Goal: Task Accomplishment & Management: Use online tool/utility

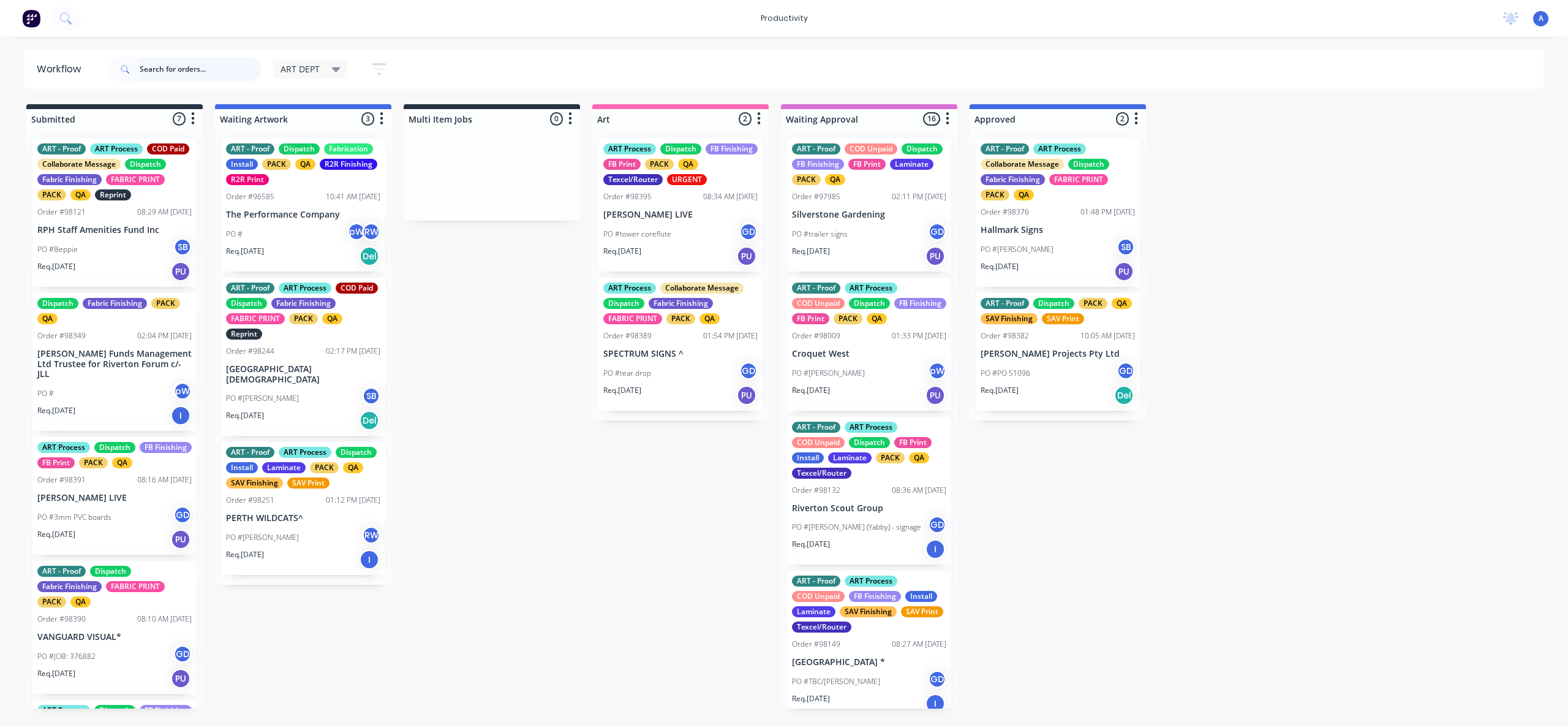
click at [194, 70] on input "text" at bounding box center [200, 69] width 122 height 24
type input "98391"
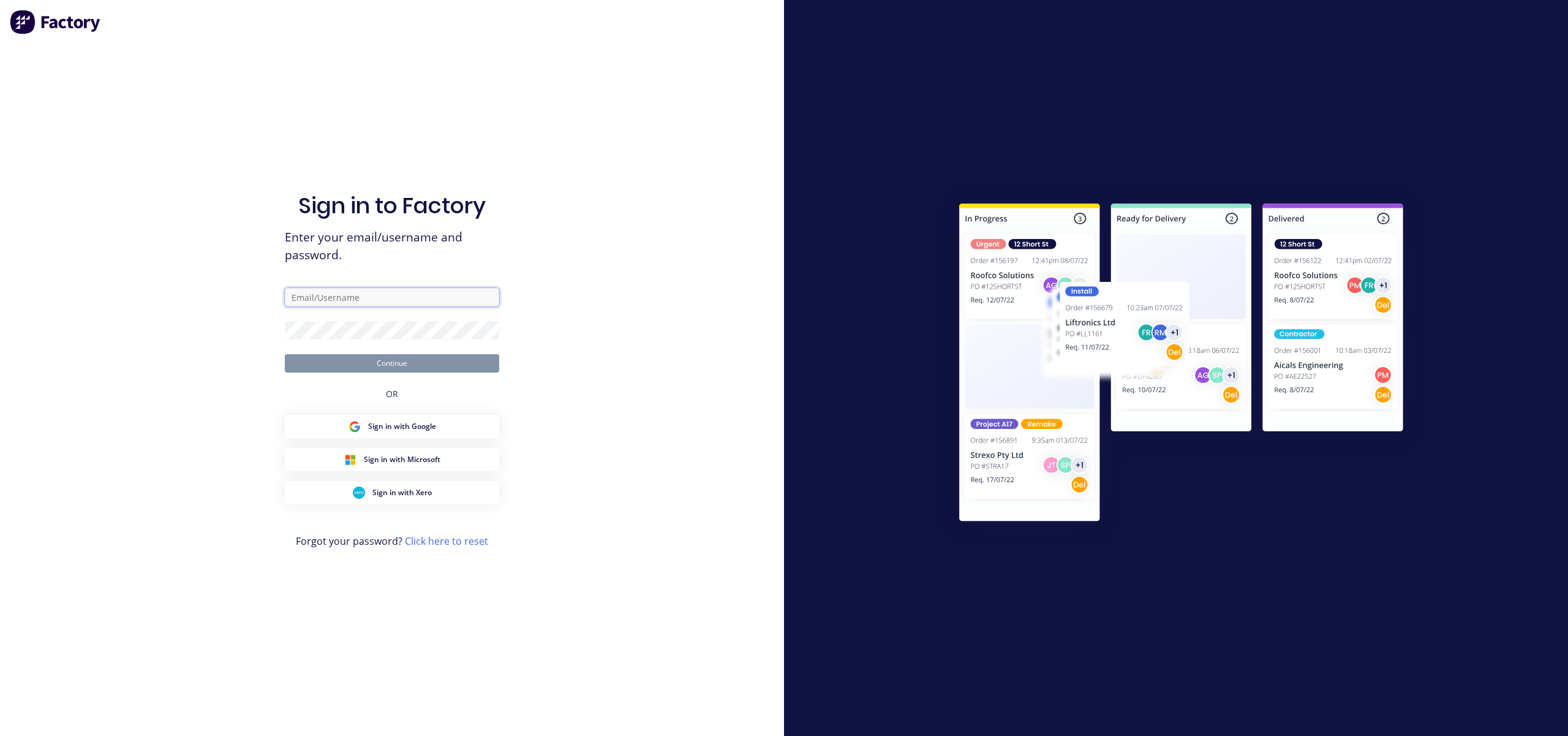
type input "[EMAIL_ADDRESS][DOMAIN_NAME]"
click at [412, 367] on button "Continue" at bounding box center [392, 363] width 214 height 19
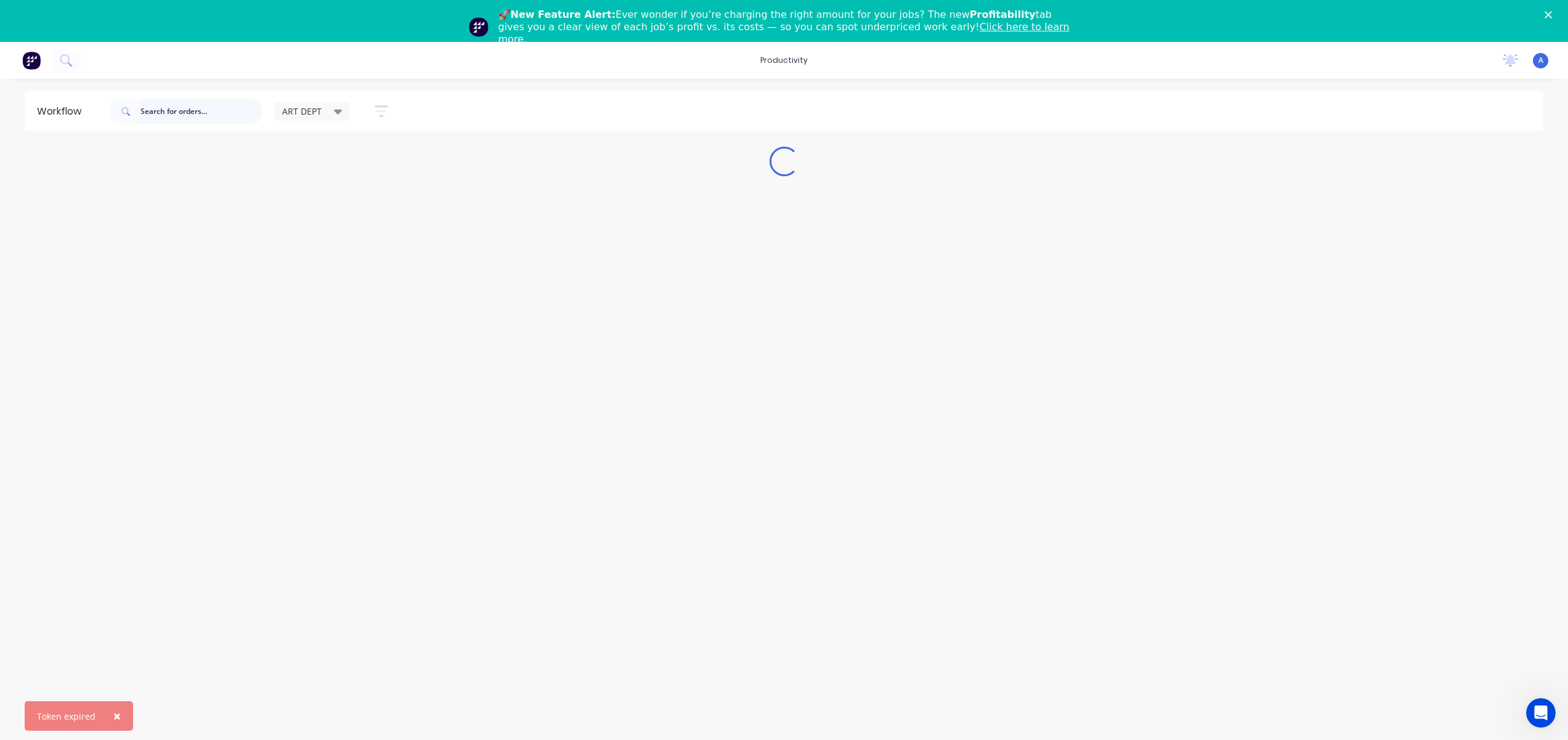
click at [193, 110] on input "text" at bounding box center [202, 112] width 122 height 24
click at [1557, 14] on div "Close" at bounding box center [1550, 15] width 12 height 7
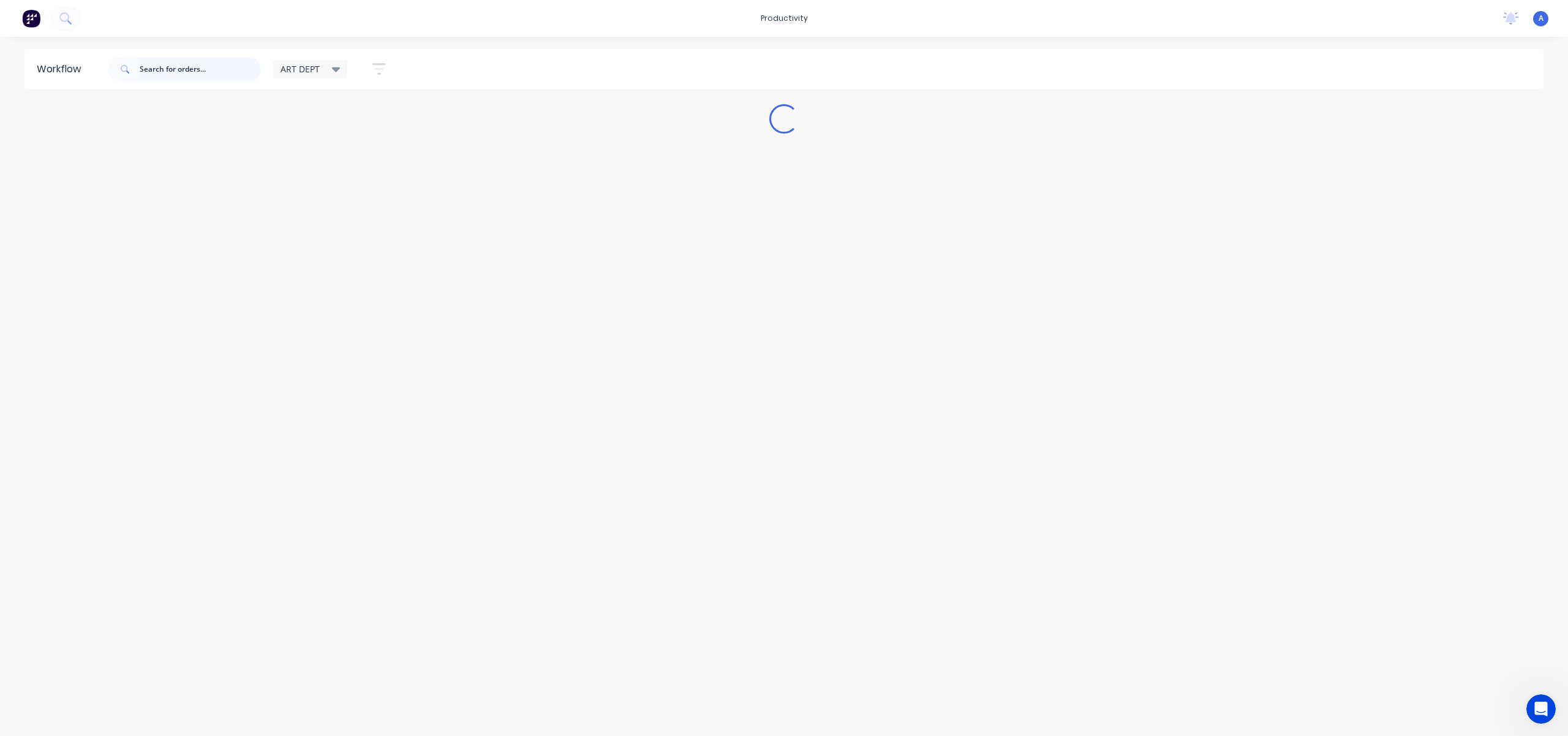
click at [163, 64] on input "text" at bounding box center [200, 69] width 122 height 24
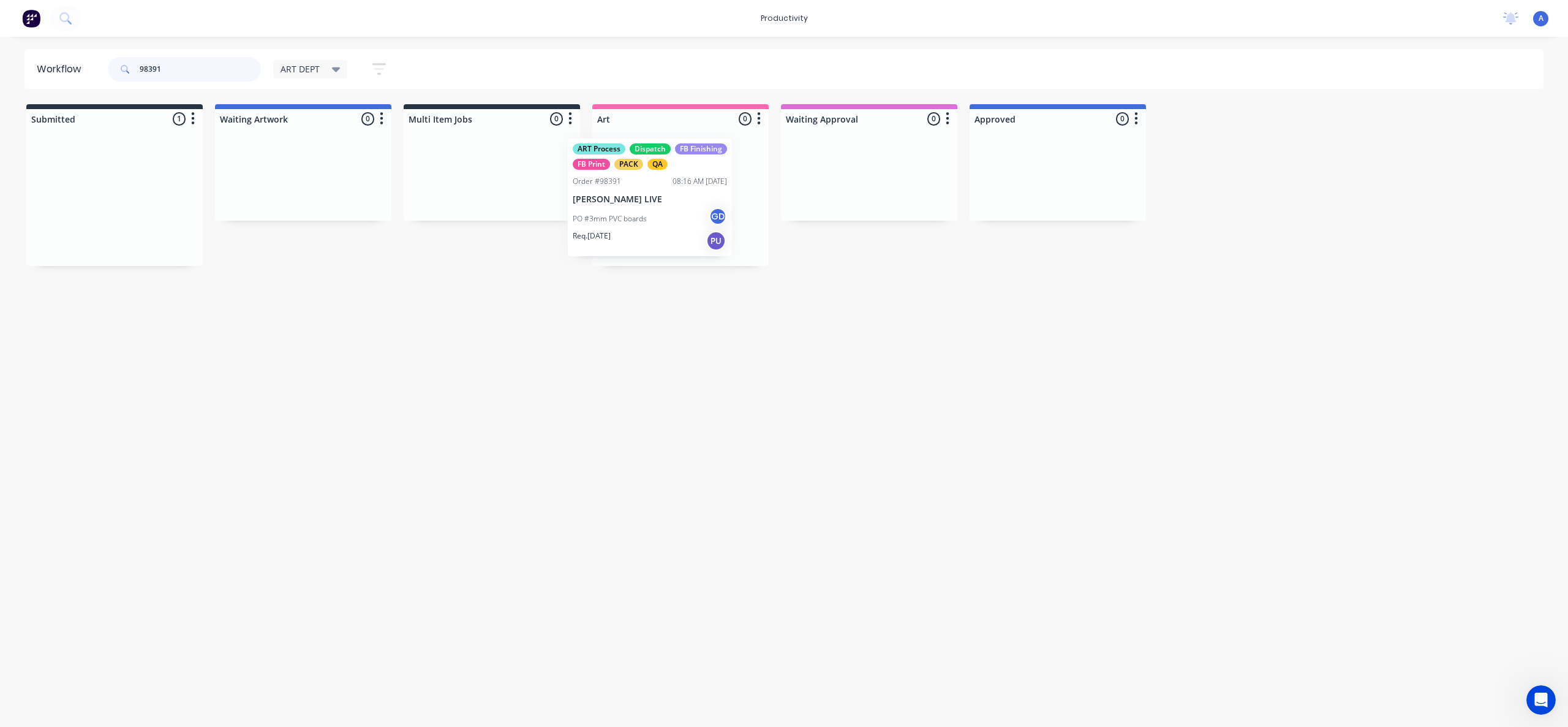
drag, startPoint x: 415, startPoint y: 220, endPoint x: 624, endPoint y: 219, distance: 209.0
click at [666, 221] on p "PO #3mm PVC boards" at bounding box center [641, 219] width 74 height 11
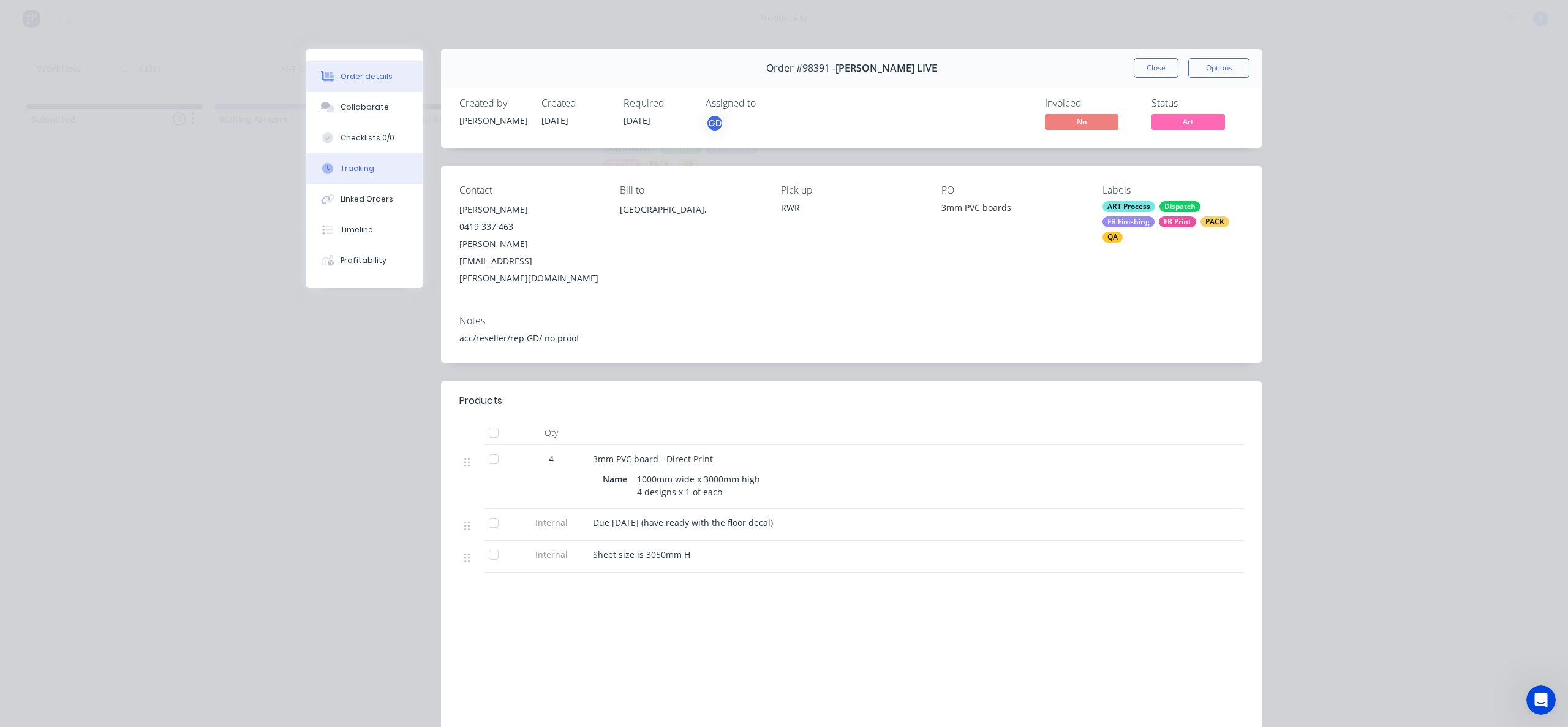
click at [371, 180] on button "Tracking" at bounding box center [365, 168] width 117 height 31
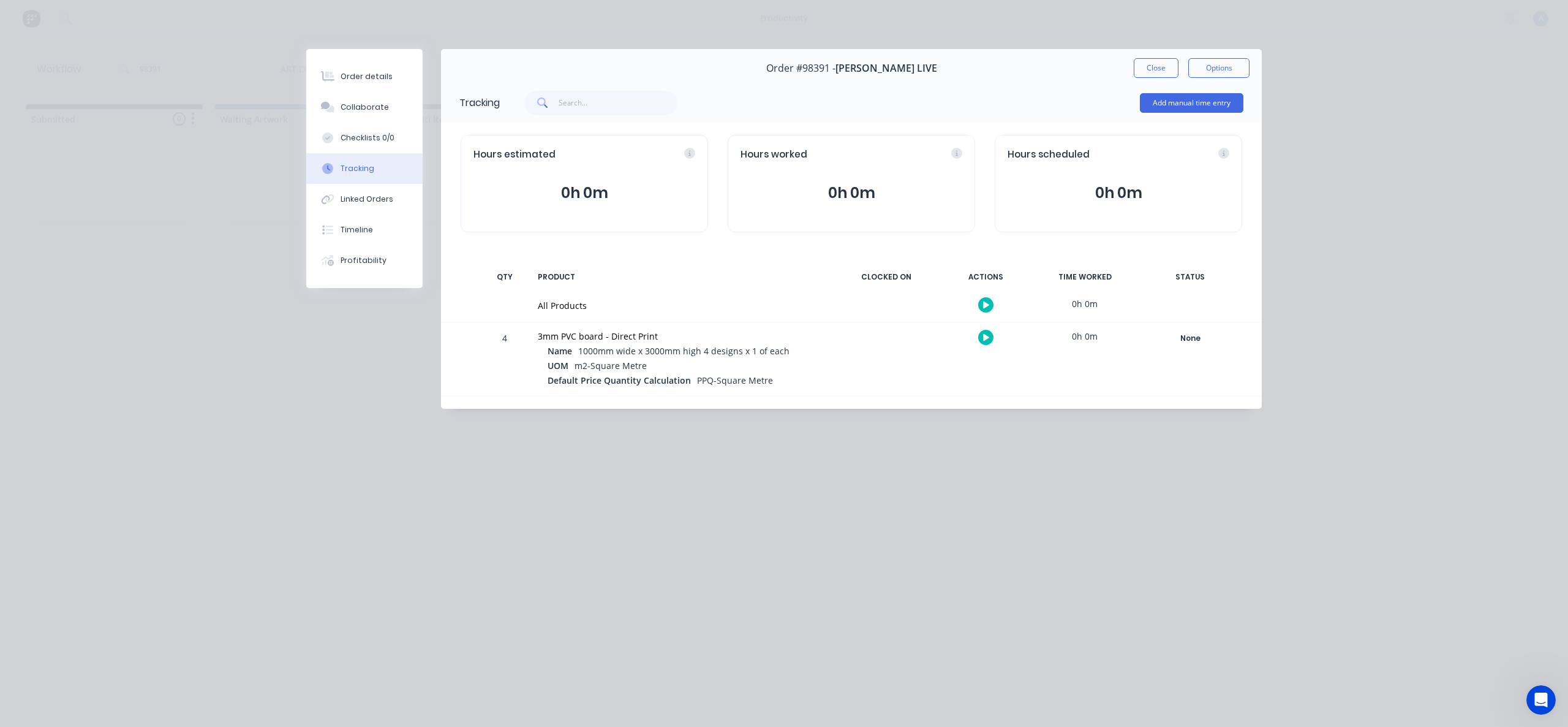
click at [984, 301] on icon "button" at bounding box center [987, 305] width 6 height 8
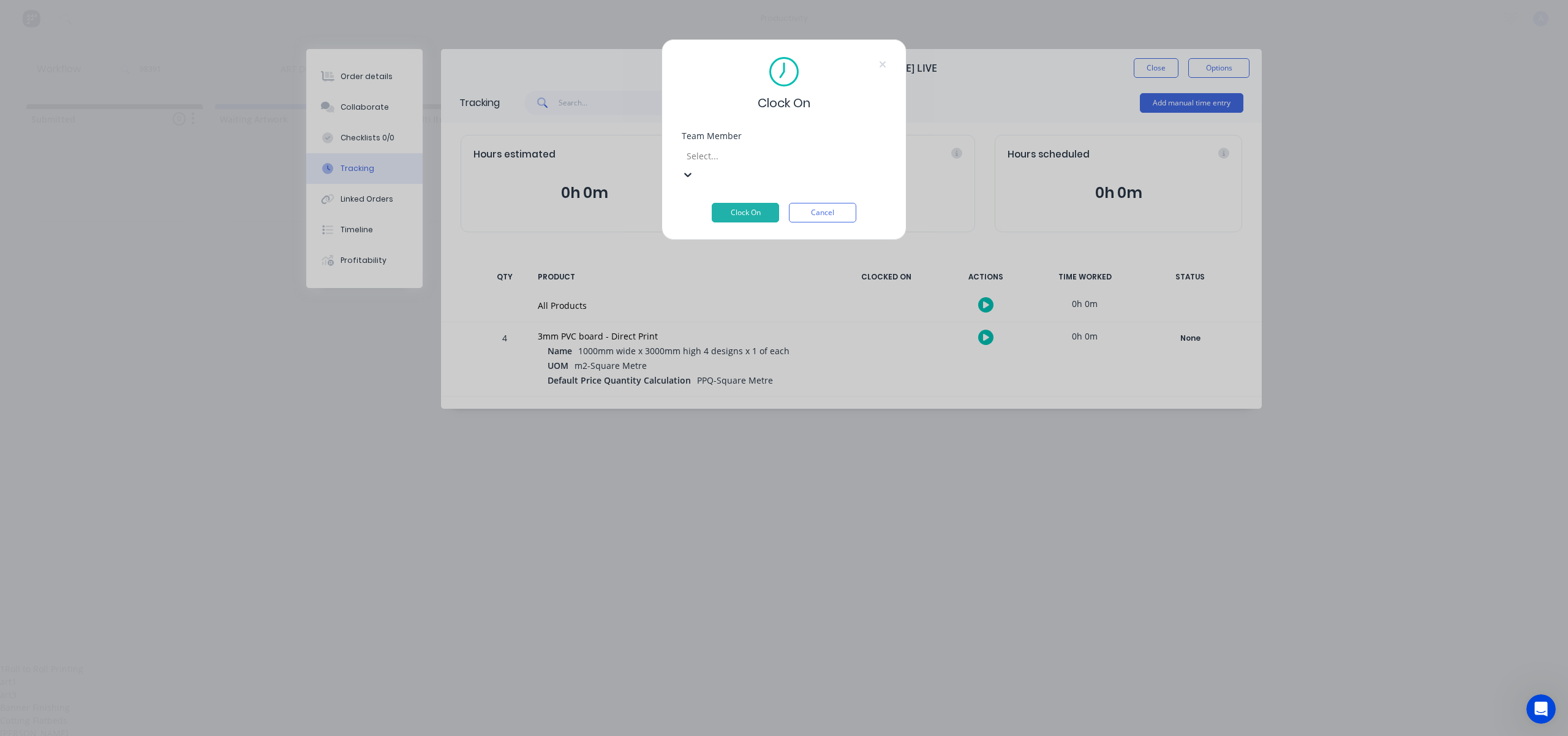
click at [856, 155] on div at bounding box center [774, 155] width 176 height 15
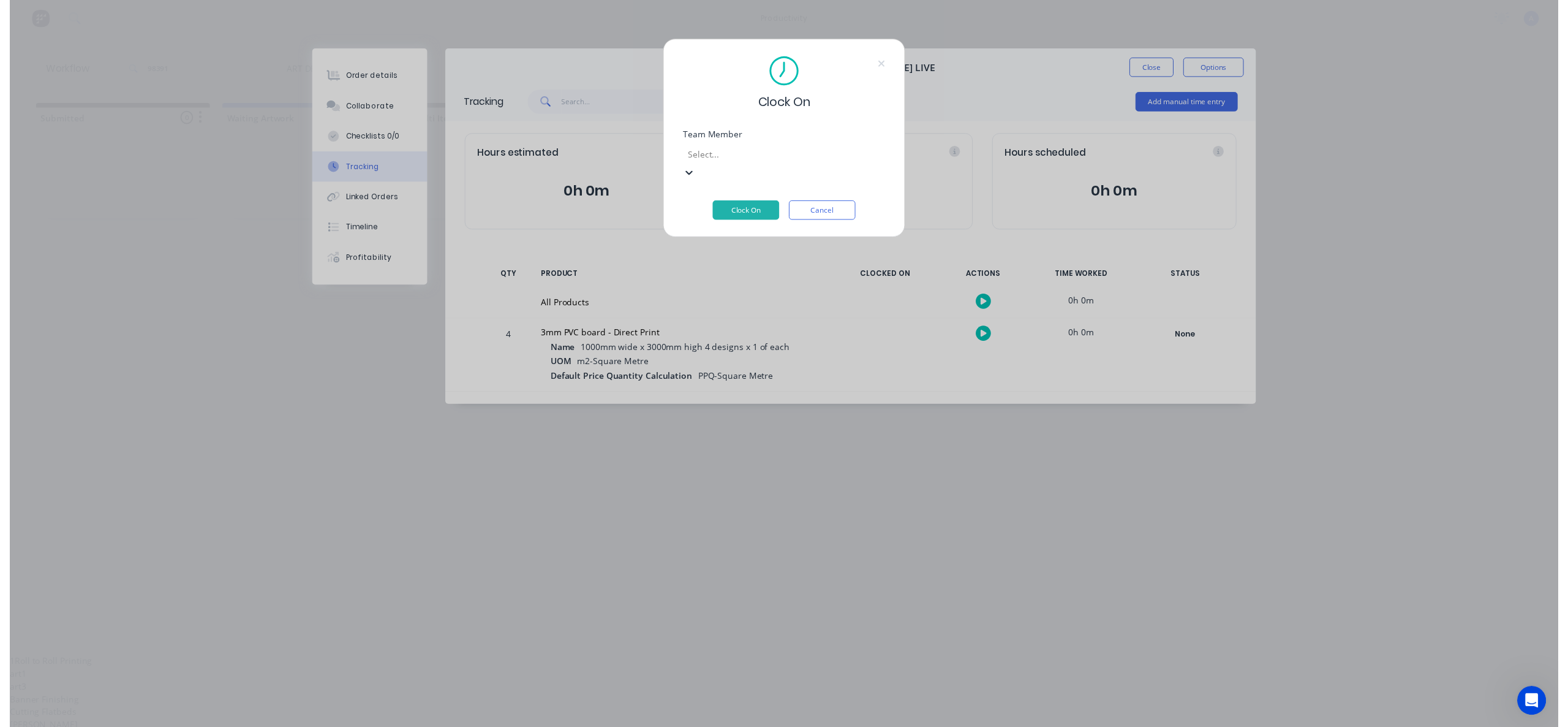
scroll to position [338, 0]
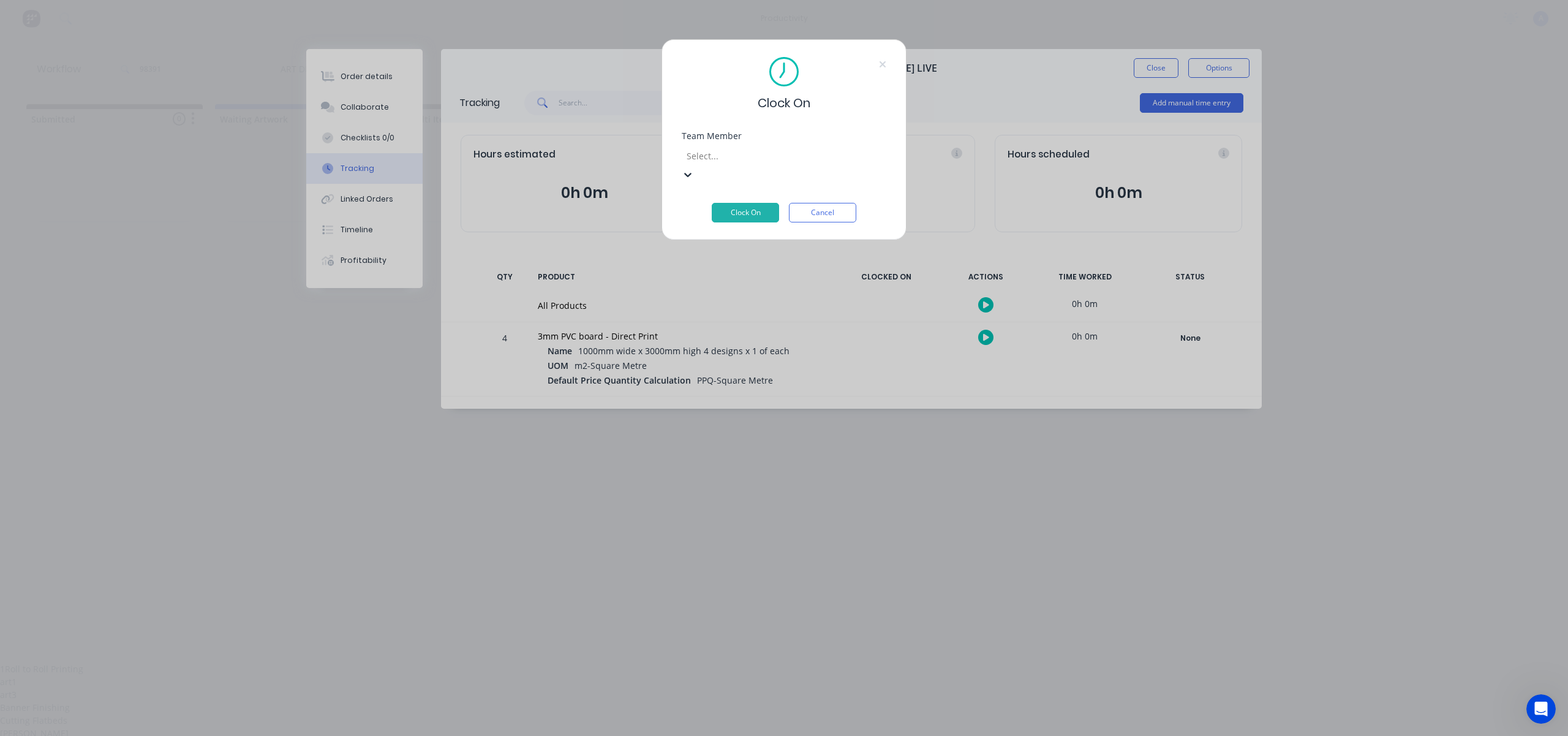
click at [757, 203] on button "Clock On" at bounding box center [745, 213] width 68 height 19
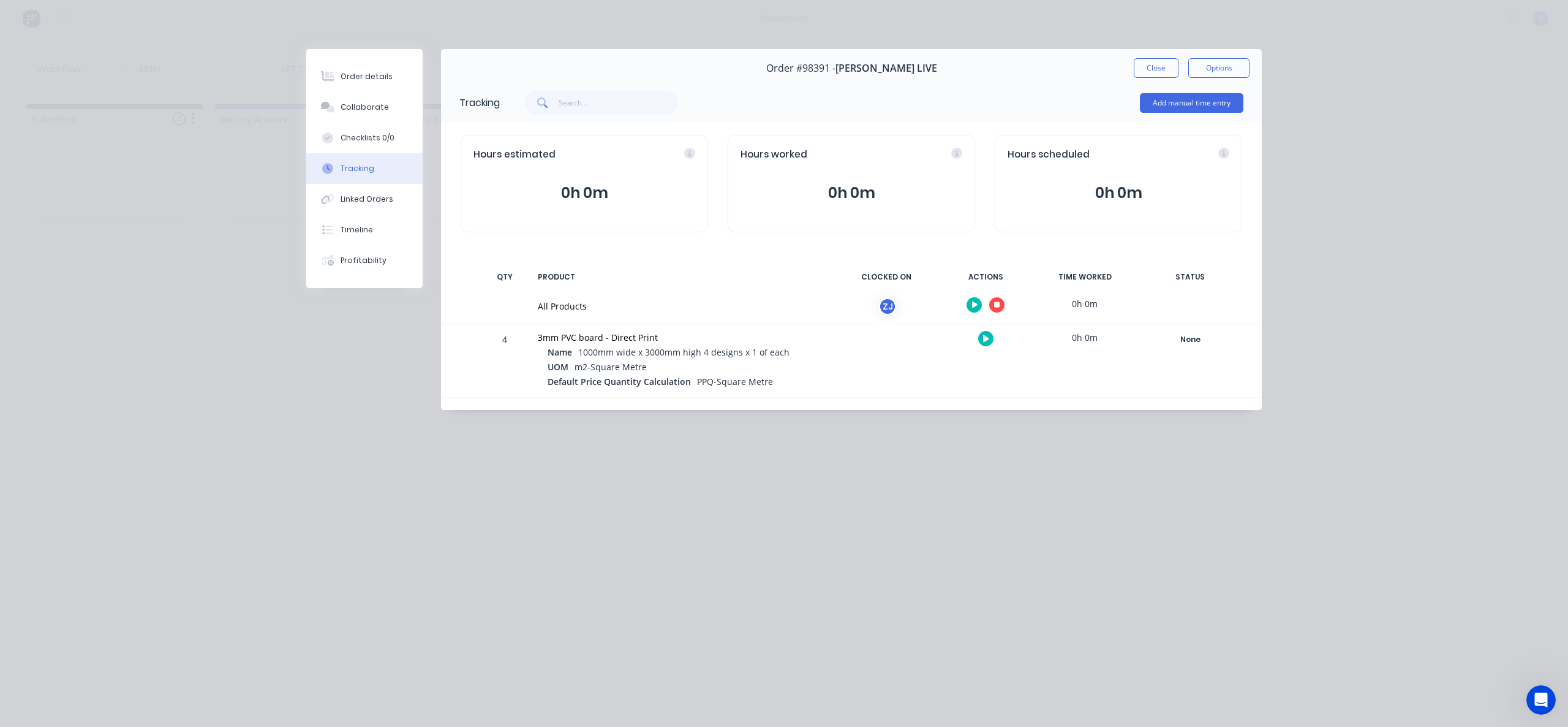
click at [1189, 53] on div "Order #98391 - [PERSON_NAME] LIVE Close Options" at bounding box center [852, 68] width 821 height 39
click at [1155, 61] on button "Close" at bounding box center [1157, 68] width 45 height 19
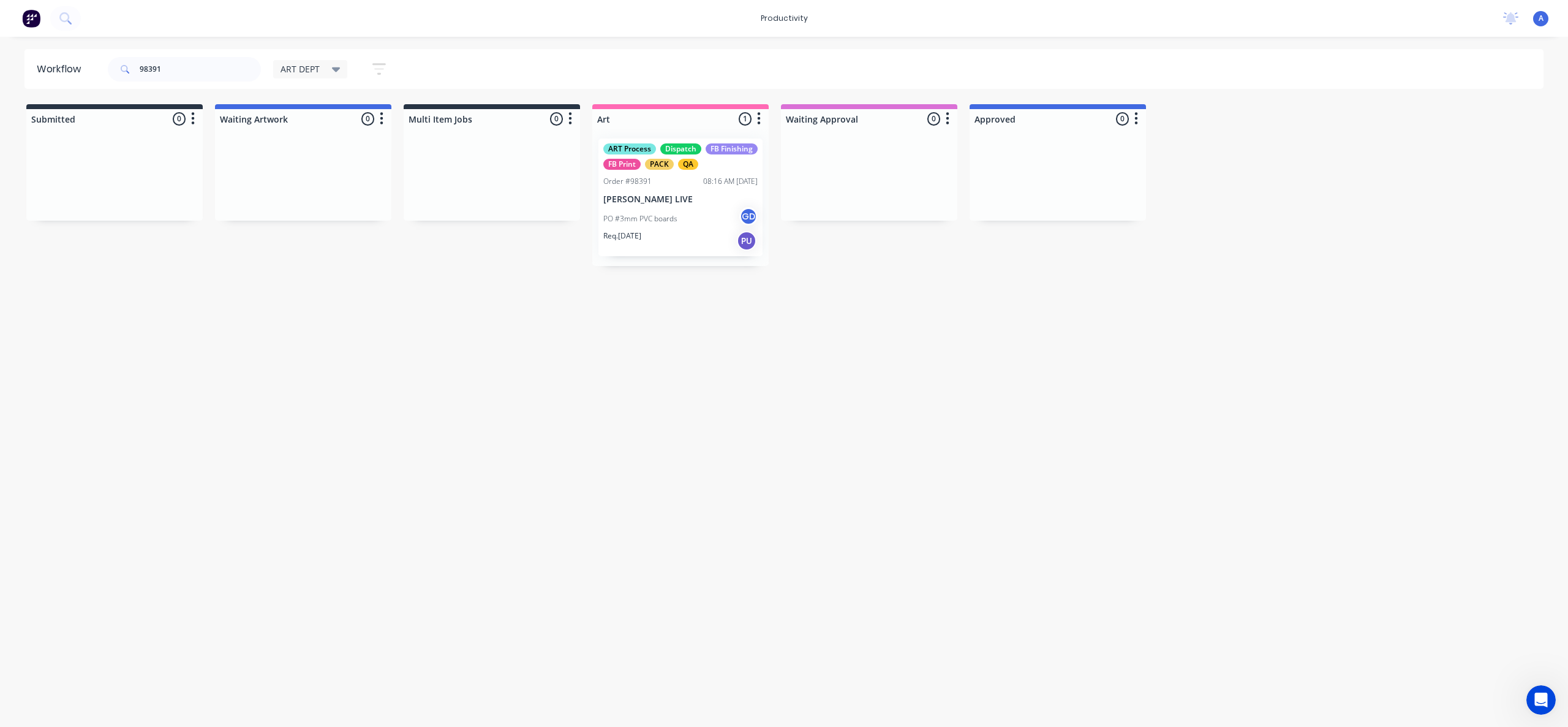
click at [897, 367] on div "Workflow 98391 ART DEPT Save new view None edit ART DEPT (Default) edit Banner …" at bounding box center [784, 375] width 1568 height 653
click at [686, 209] on div "PO #3mm PVC boards GD" at bounding box center [681, 218] width 155 height 23
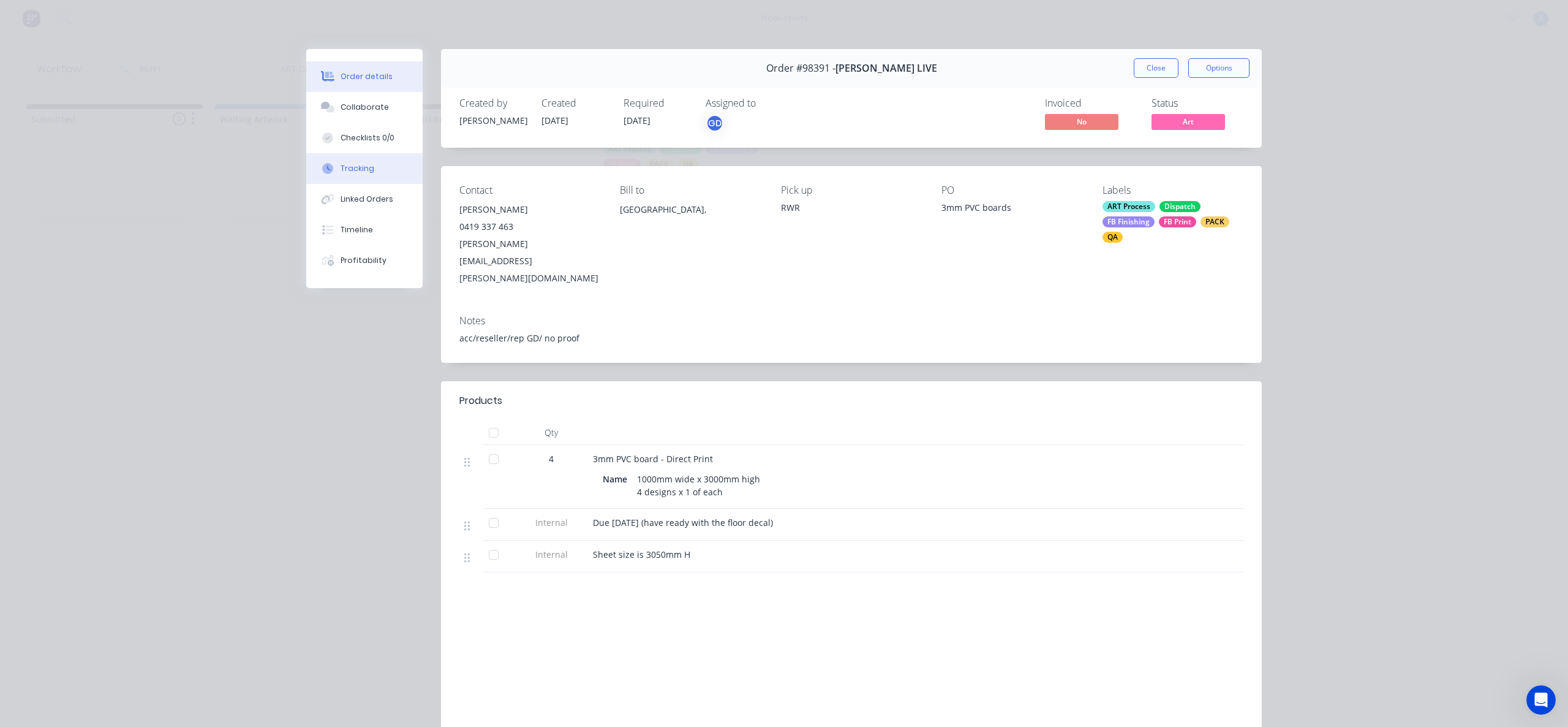
drag, startPoint x: 362, startPoint y: 163, endPoint x: 398, endPoint y: 167, distance: 36.2
click at [363, 163] on button "Tracking" at bounding box center [365, 168] width 117 height 31
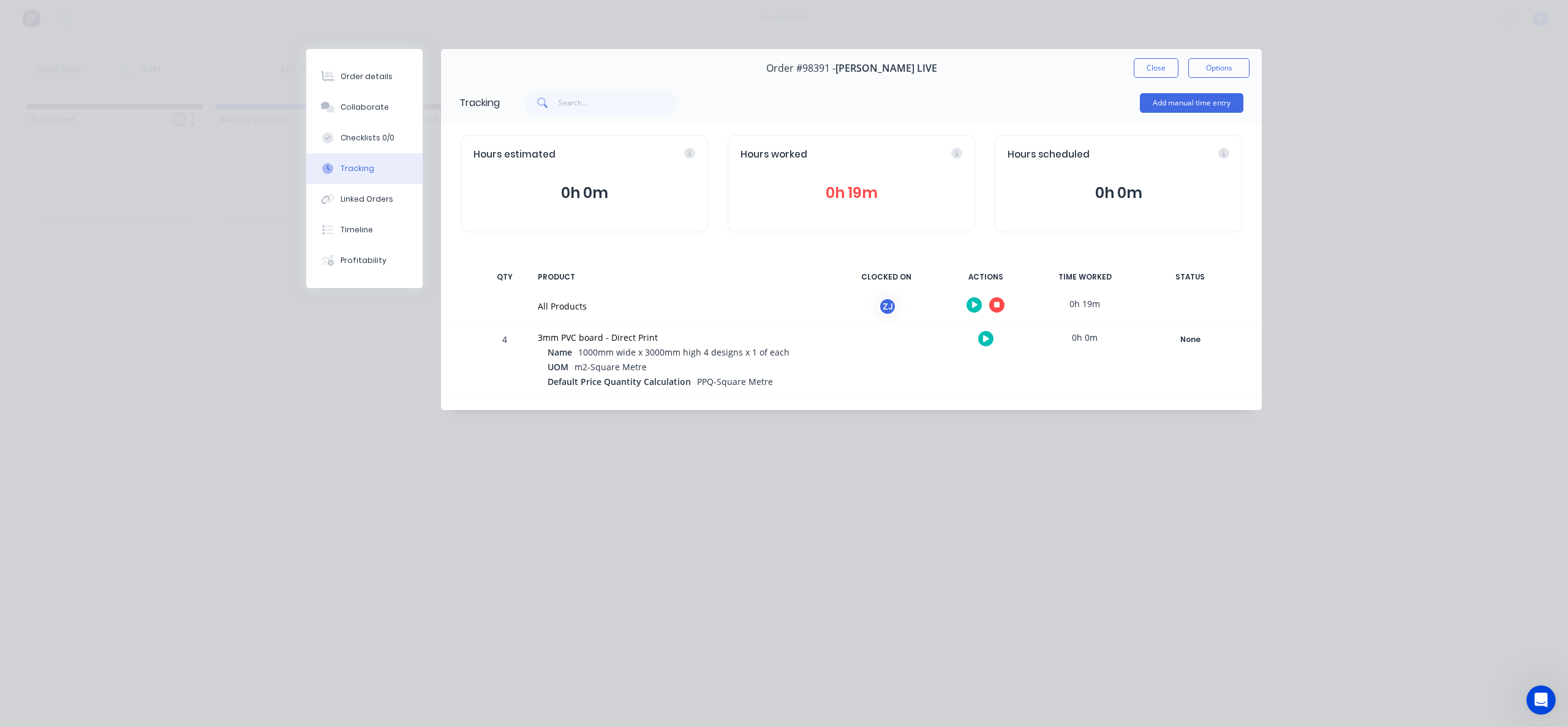
click at [997, 299] on button "button" at bounding box center [997, 304] width 15 height 15
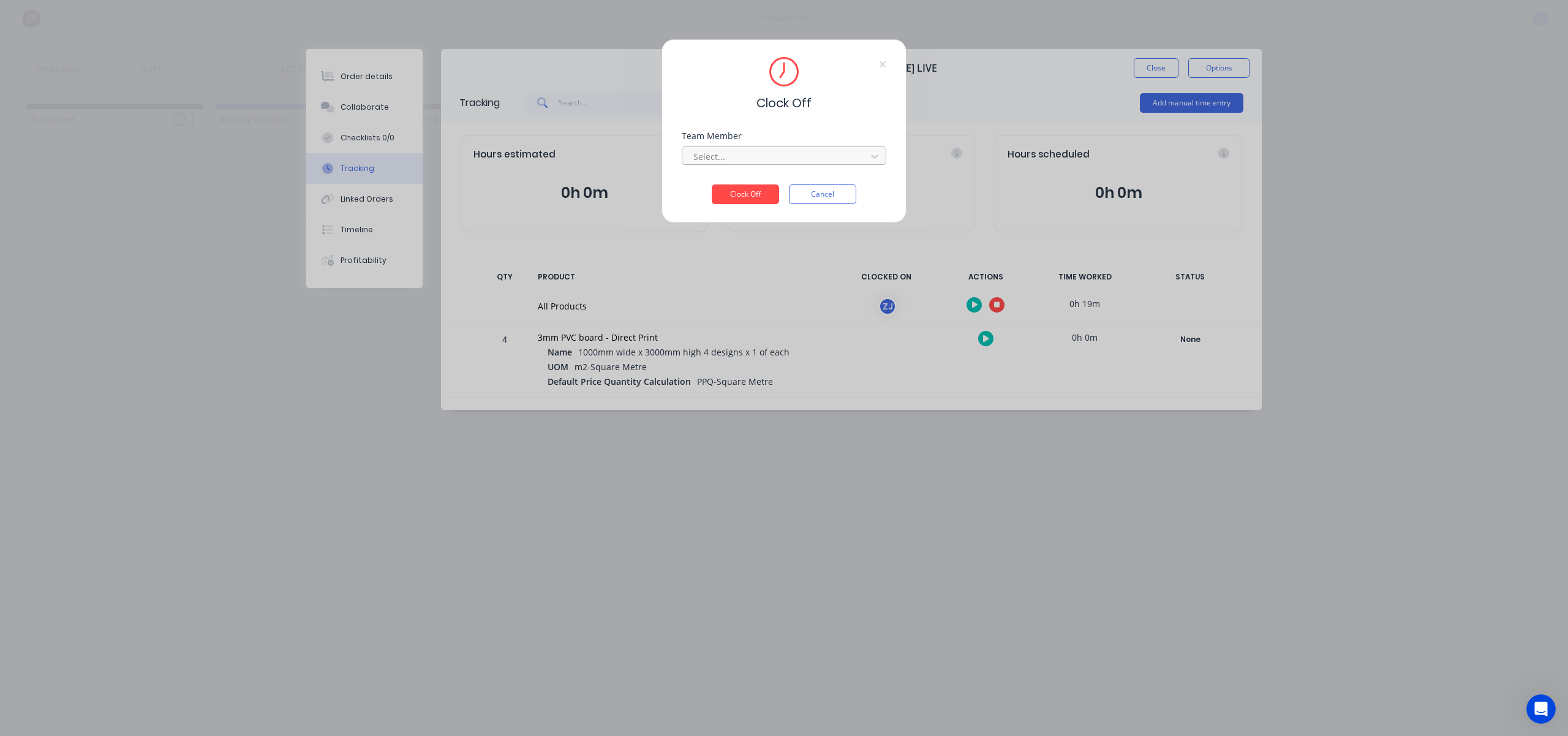
click at [841, 150] on div at bounding box center [776, 156] width 168 height 15
click at [737, 663] on div "[PERSON_NAME]" at bounding box center [784, 669] width 1568 height 13
click at [739, 192] on button "Clock Off" at bounding box center [745, 194] width 68 height 19
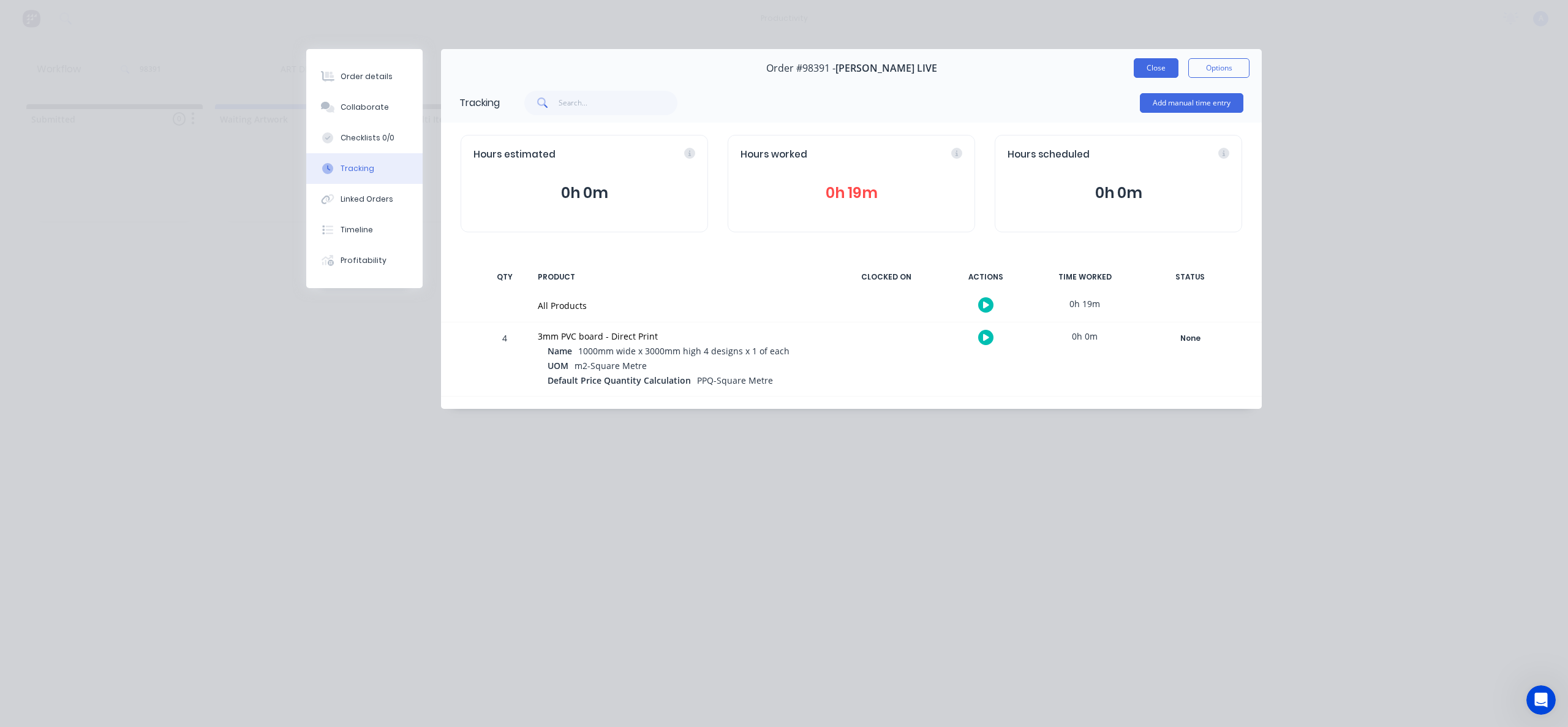
click at [1160, 68] on button "Close" at bounding box center [1157, 68] width 45 height 19
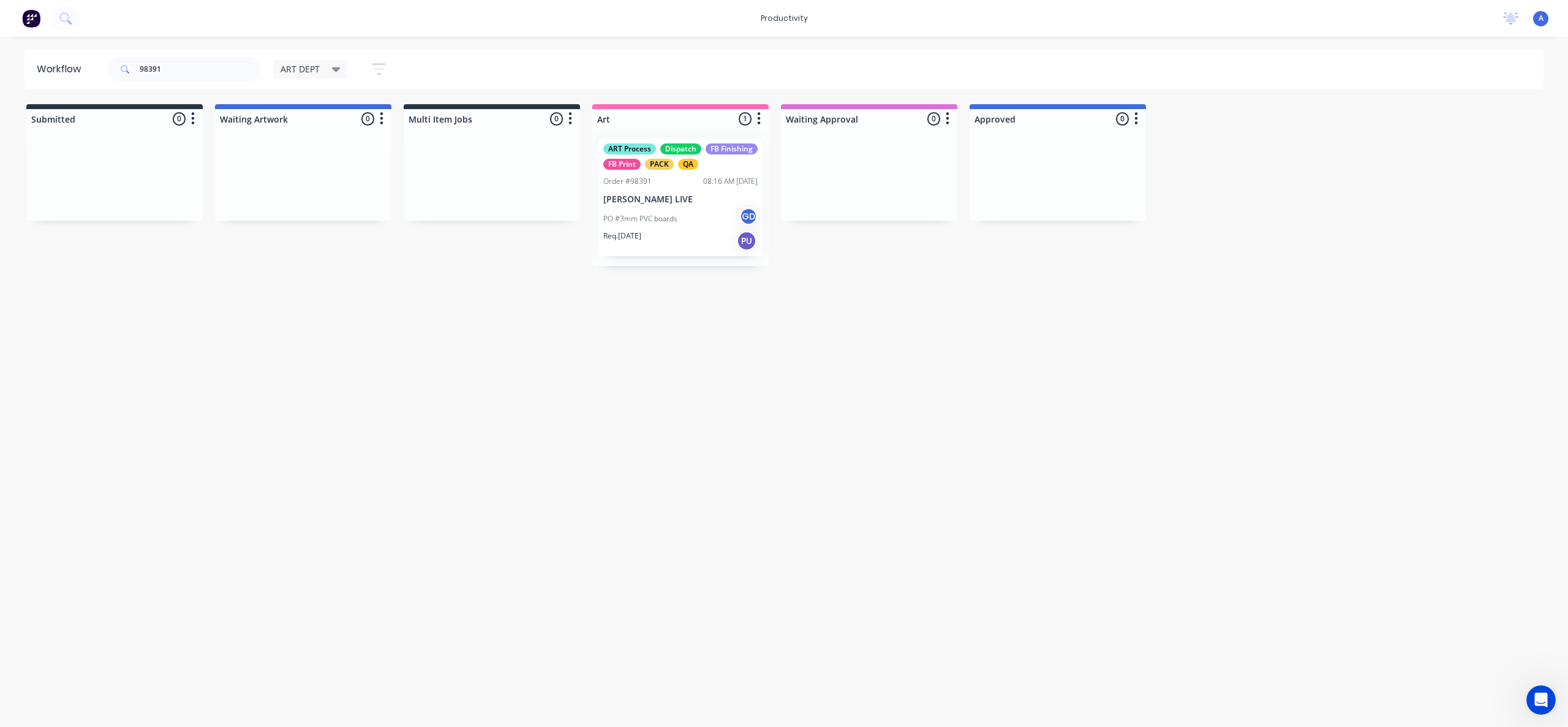
click at [845, 396] on div "Workflow 98391 ART DEPT Save new view None edit ART DEPT (Default) edit Banner …" at bounding box center [784, 375] width 1568 height 653
click at [735, 381] on div "Workflow 98391 ART DEPT Save new view None edit ART DEPT (Default) edit Banner …" at bounding box center [784, 375] width 1568 height 653
click at [735, 457] on div "Workflow 98391 ART DEPT Save new view None edit ART DEPT (Default) edit Banner …" at bounding box center [784, 375] width 1568 height 653
click at [638, 191] on div "ART Process Dispatch FB Finishing FB Print PACK QA Order #98391 08:16 AM [DATE]…" at bounding box center [681, 197] width 164 height 118
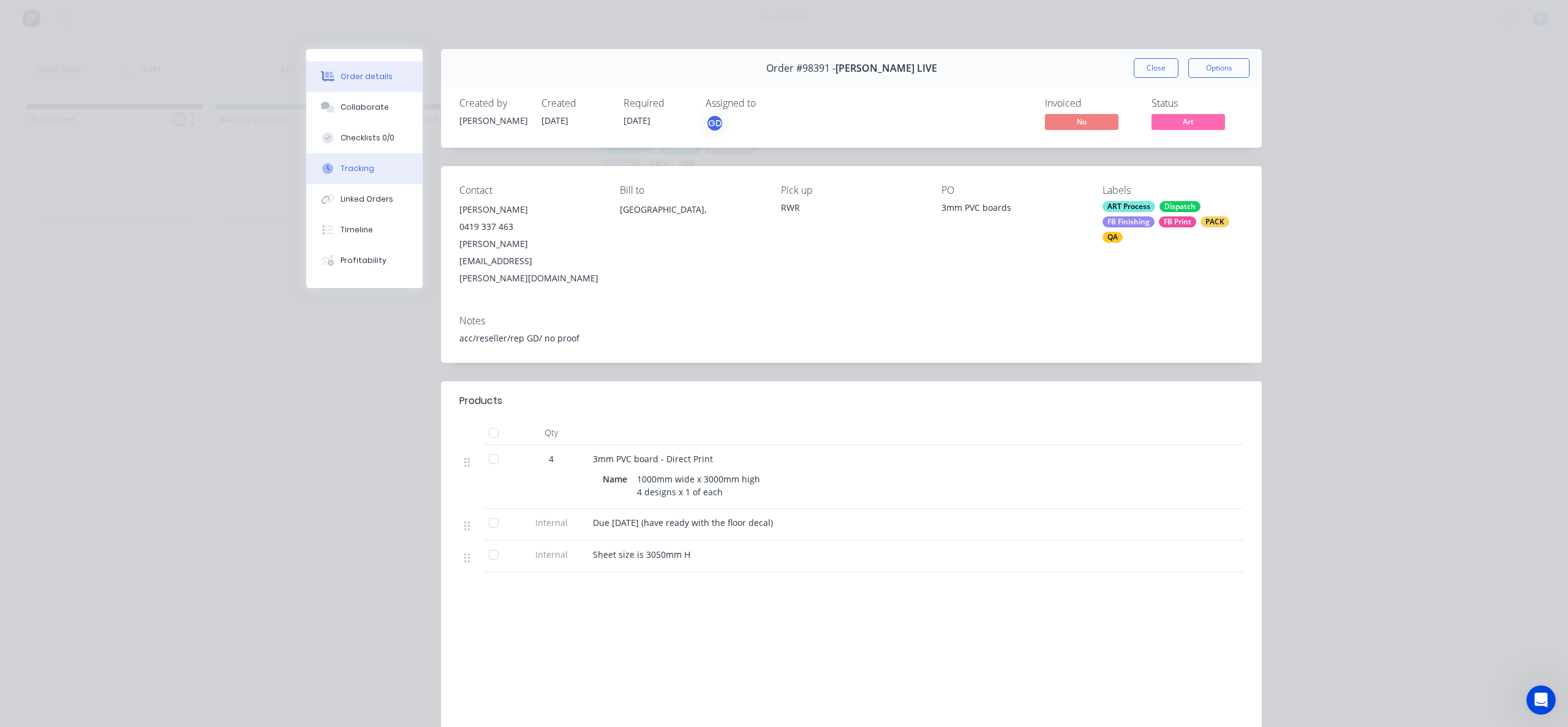
click at [343, 171] on div "Tracking" at bounding box center [357, 168] width 34 height 11
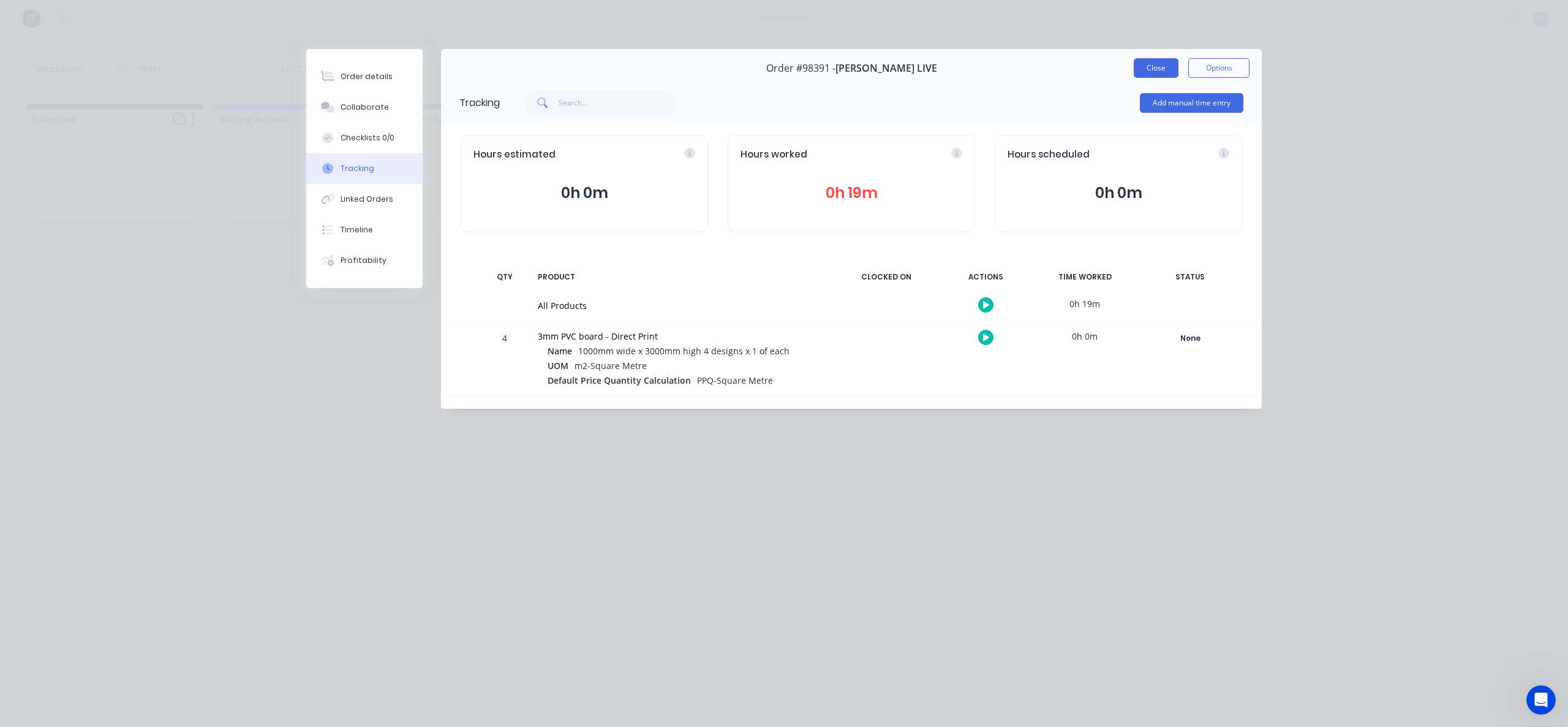
click at [1164, 64] on button "Close" at bounding box center [1157, 68] width 45 height 19
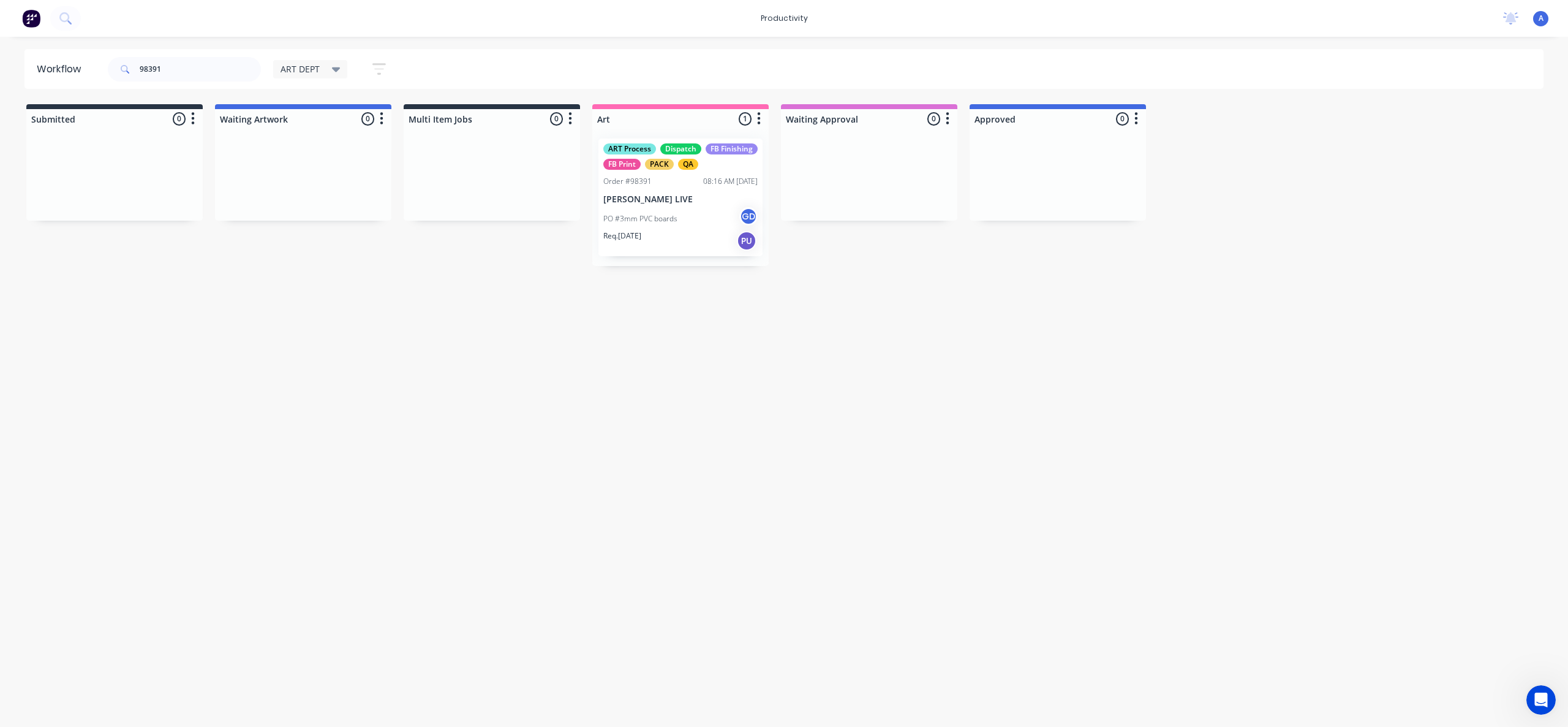
drag, startPoint x: 878, startPoint y: 394, endPoint x: 727, endPoint y: 428, distance: 154.8
click at [877, 394] on div "Workflow 98391 ART DEPT Save new view None edit ART DEPT (Default) edit Banner …" at bounding box center [784, 375] width 1568 height 653
click at [218, 72] on input "98391" at bounding box center [200, 69] width 122 height 24
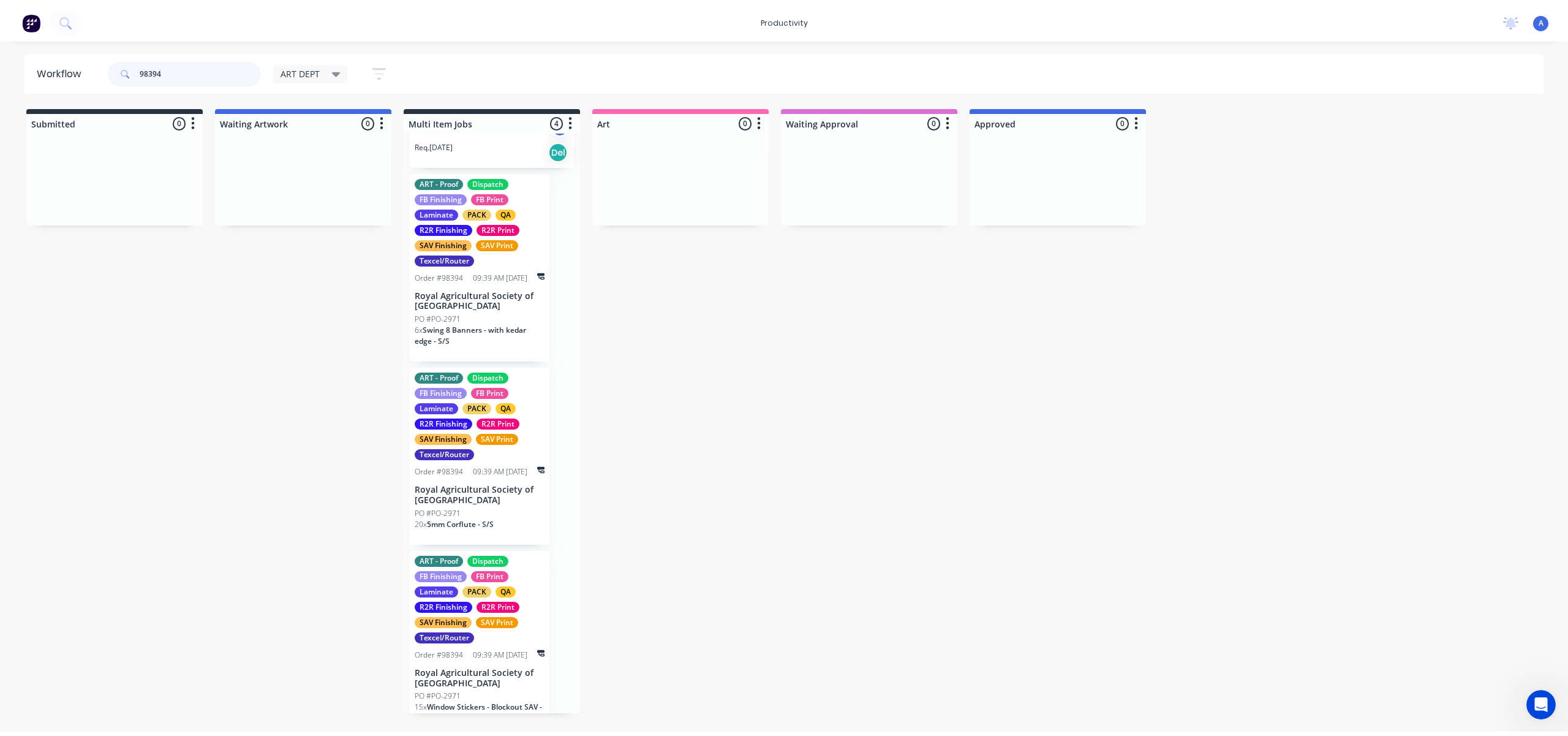
scroll to position [0, 0]
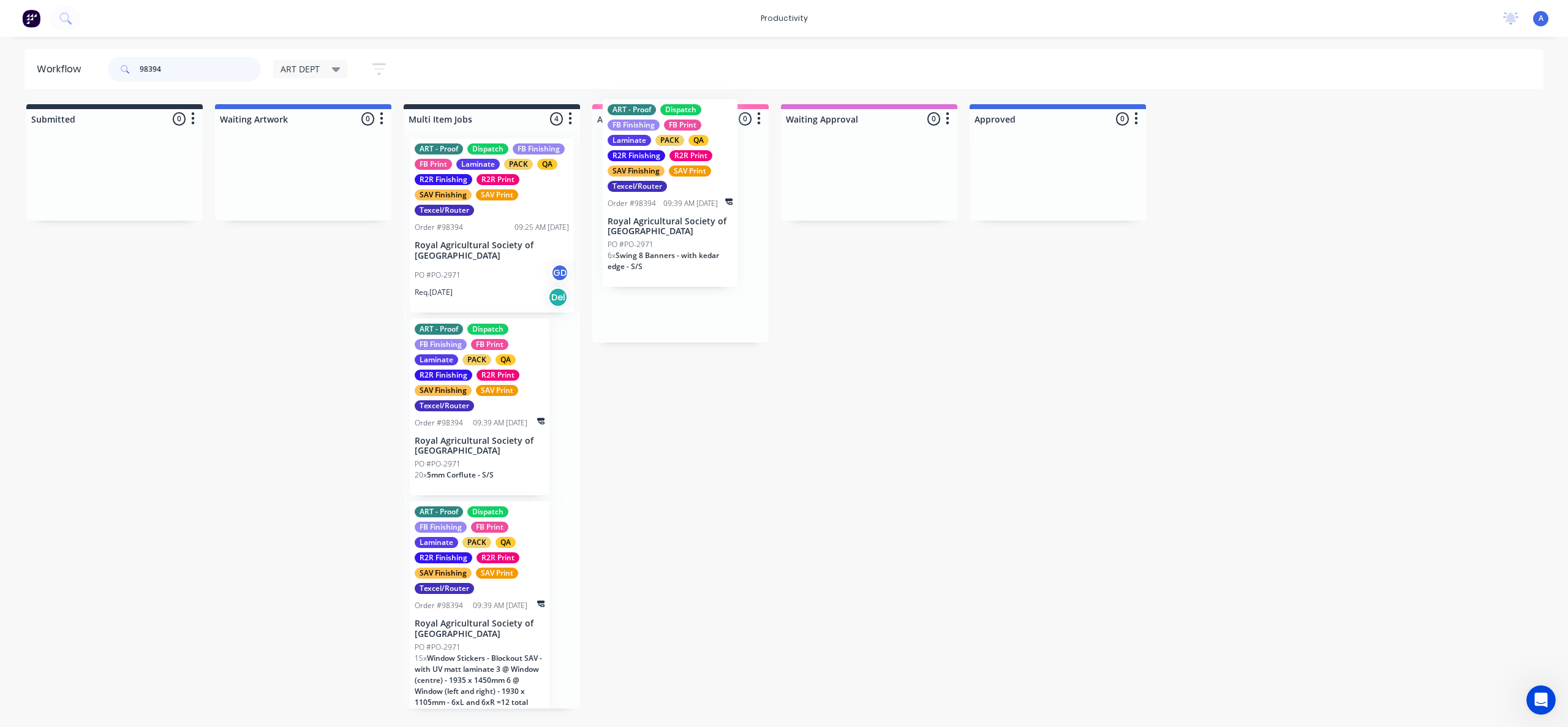
drag, startPoint x: 518, startPoint y: 471, endPoint x: 691, endPoint y: 264, distance: 269.8
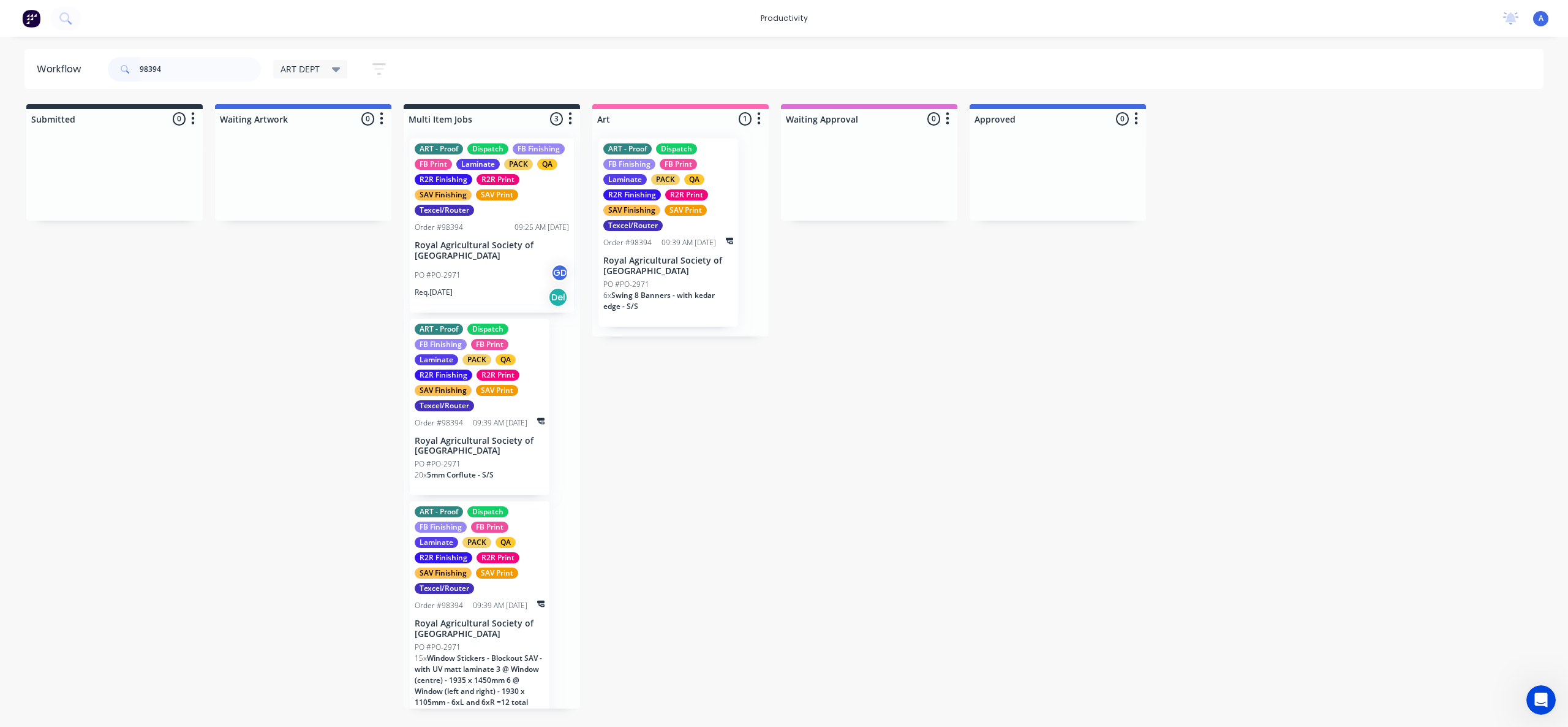
click at [683, 300] on p "6 x Swing 8 Banners - with kedar edge - S/S" at bounding box center [668, 300] width 130 height 22
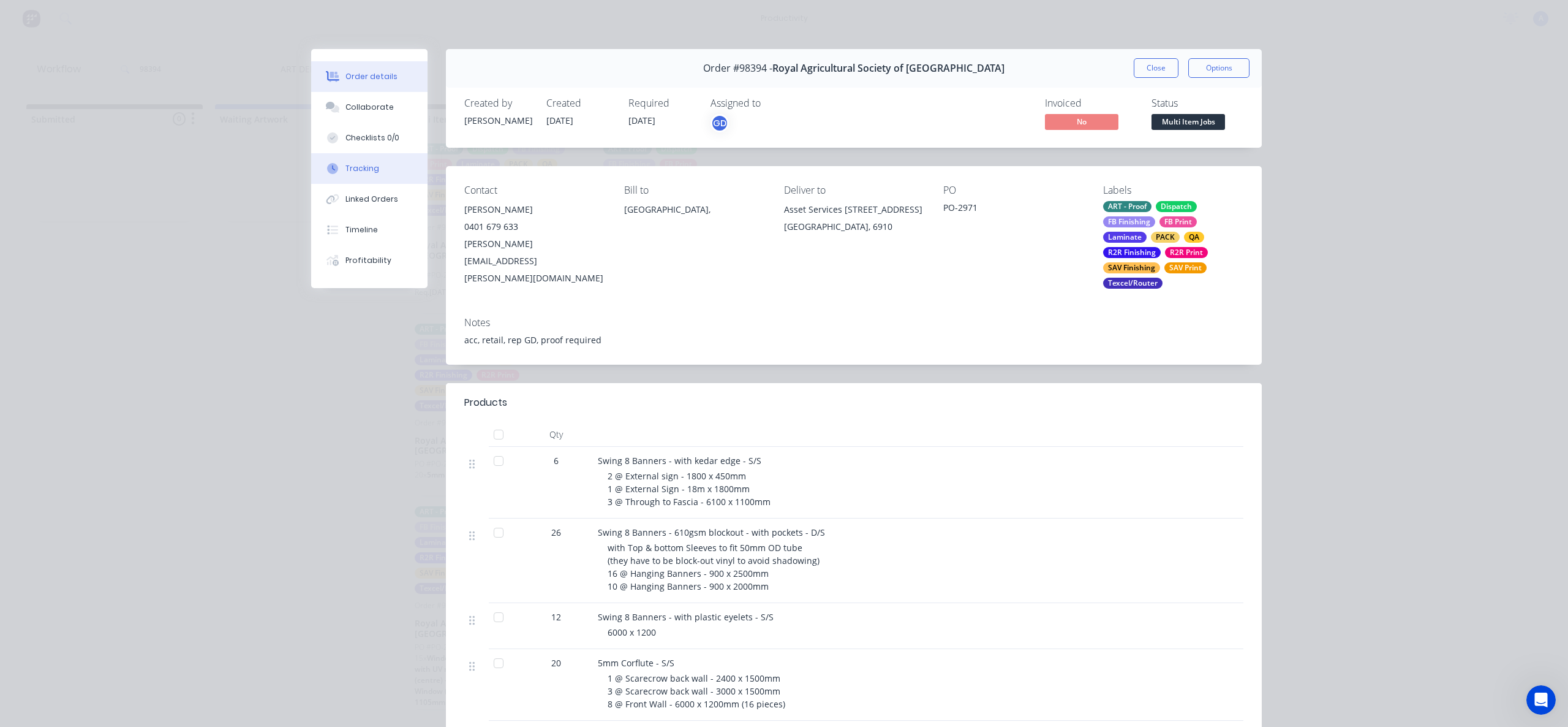
click at [376, 177] on button "Tracking" at bounding box center [369, 168] width 117 height 31
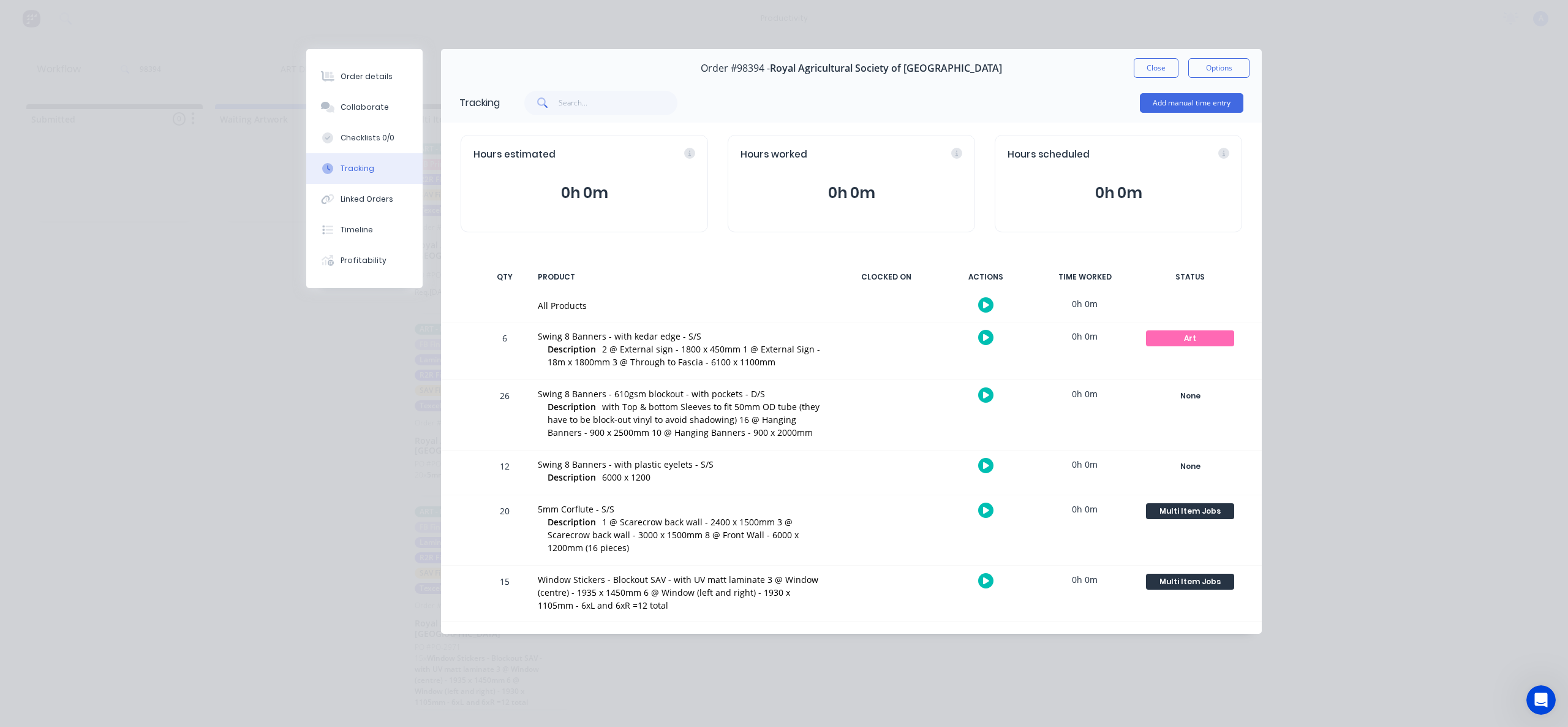
click at [984, 303] on icon "button" at bounding box center [987, 304] width 6 height 6
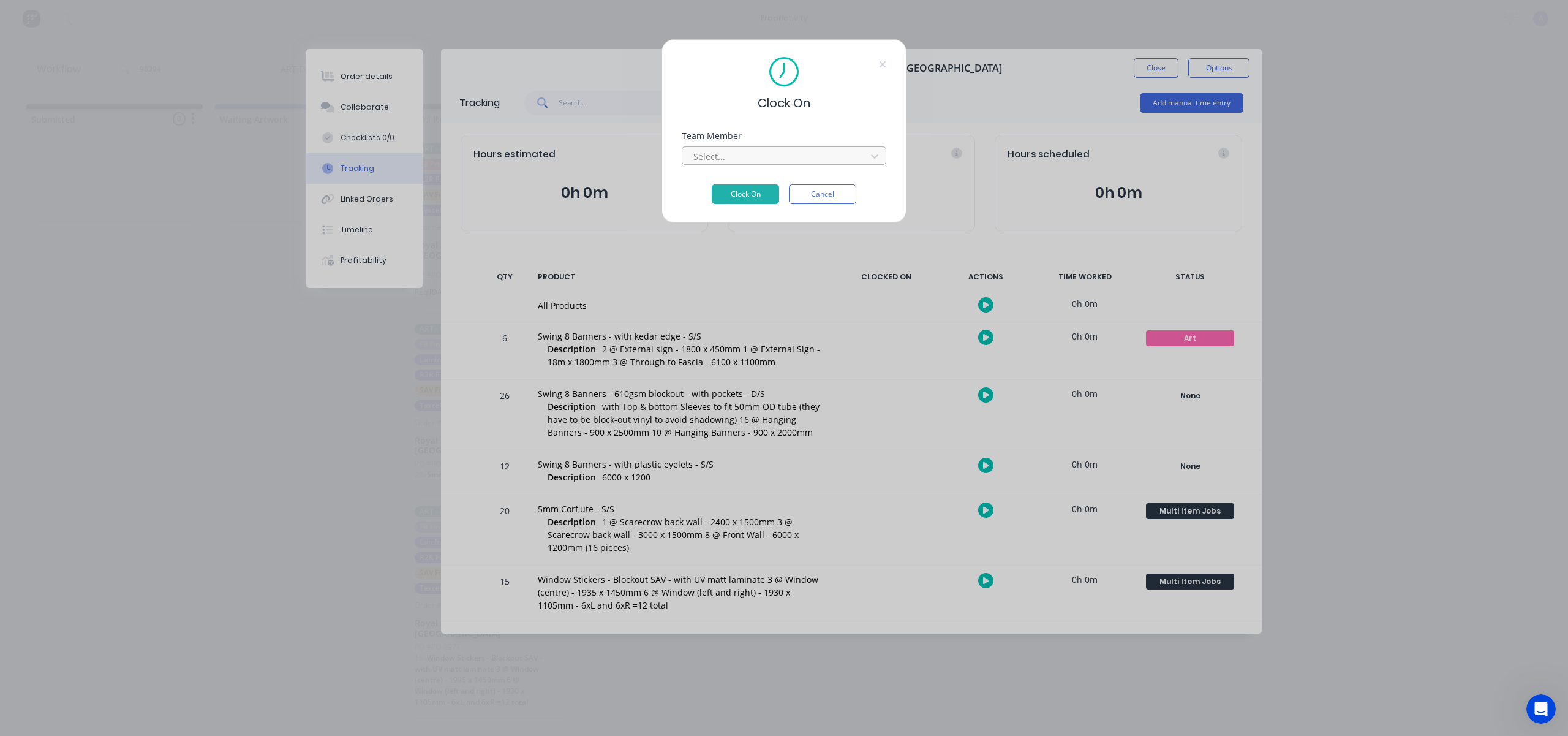
click at [842, 159] on div at bounding box center [776, 156] width 168 height 15
click at [758, 203] on button "Clock On" at bounding box center [745, 213] width 68 height 19
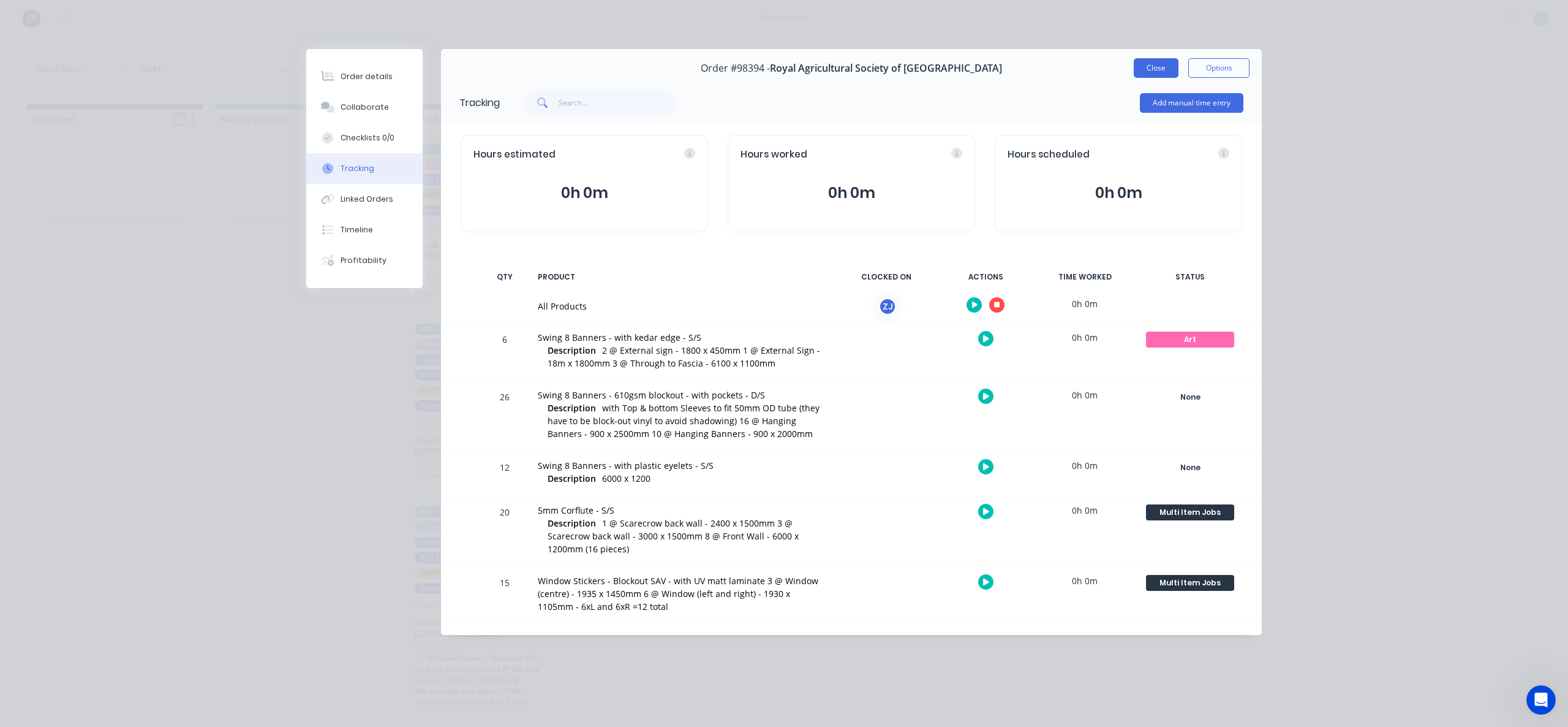
click at [1157, 60] on button "Close" at bounding box center [1157, 68] width 45 height 19
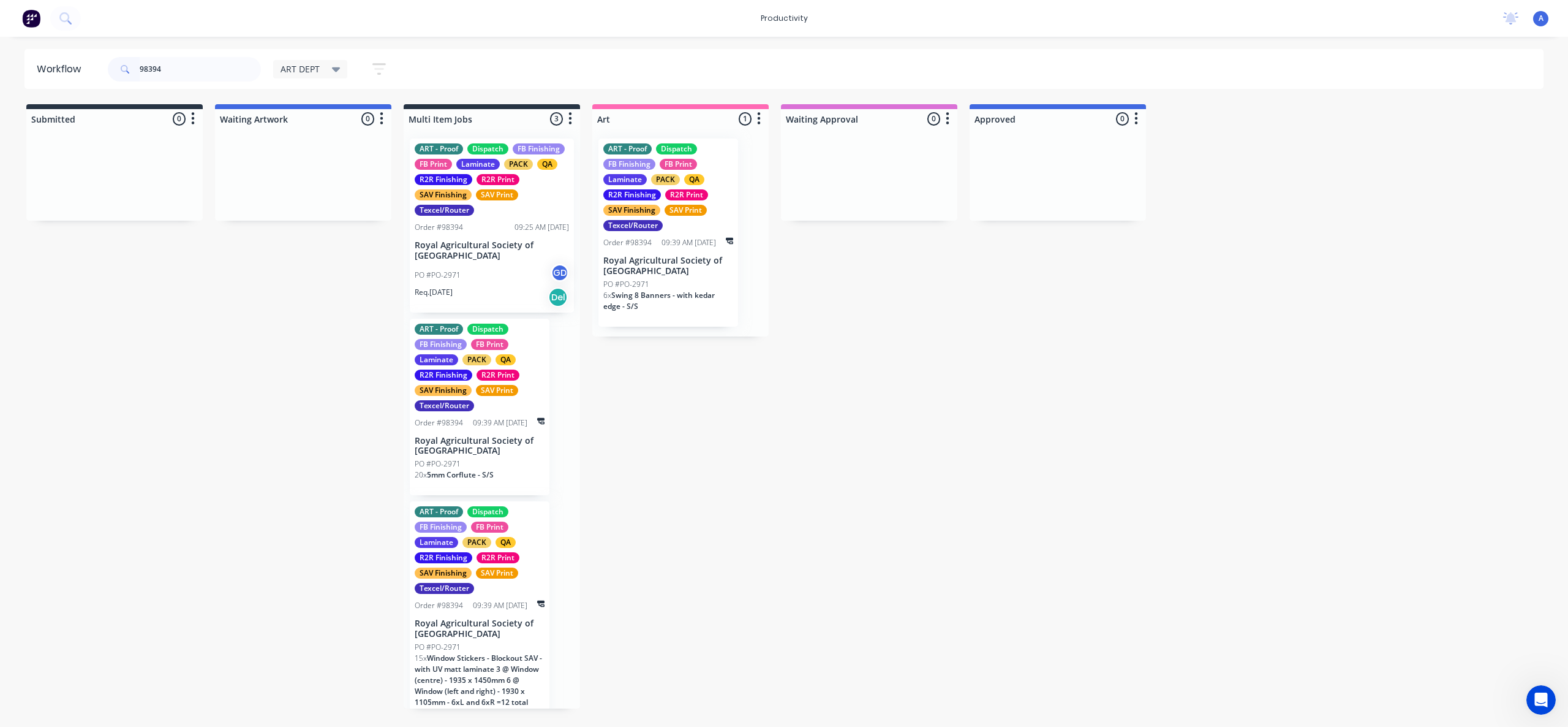
click at [609, 274] on p "Royal Agricultural Society of [GEOGRAPHIC_DATA]" at bounding box center [668, 266] width 130 height 21
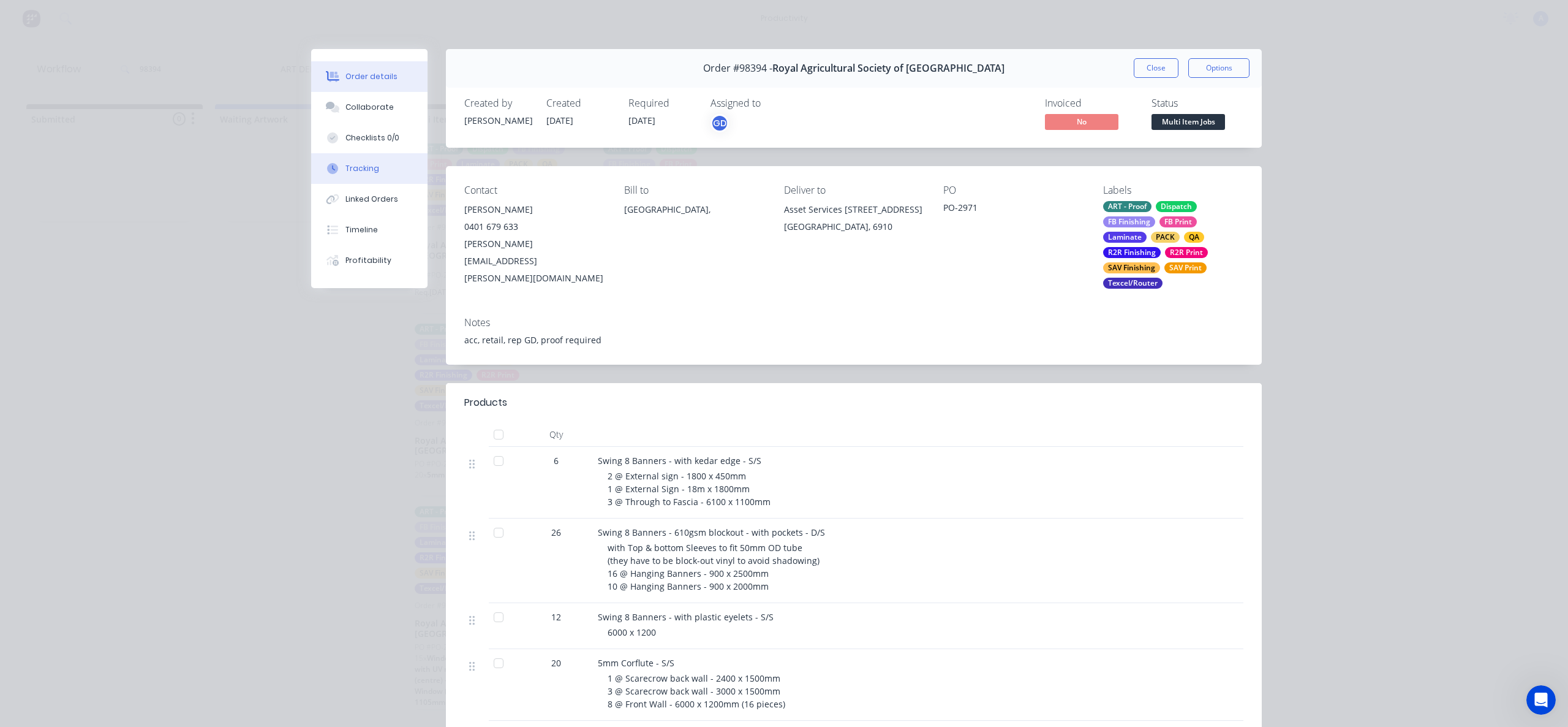
drag, startPoint x: 360, startPoint y: 165, endPoint x: 384, endPoint y: 164, distance: 24.0
click at [361, 164] on div "Tracking" at bounding box center [362, 168] width 34 height 11
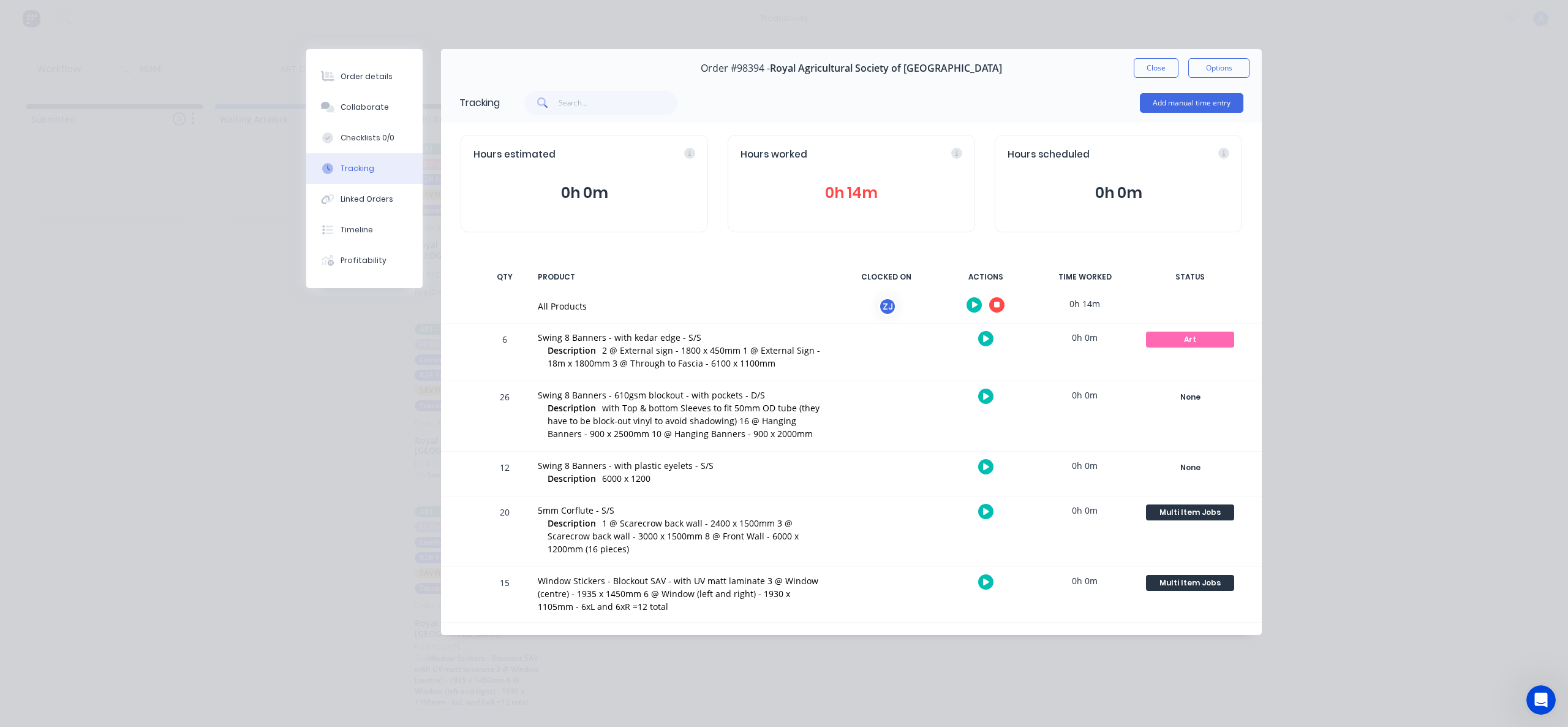
click at [996, 307] on icon "button" at bounding box center [997, 305] width 6 height 6
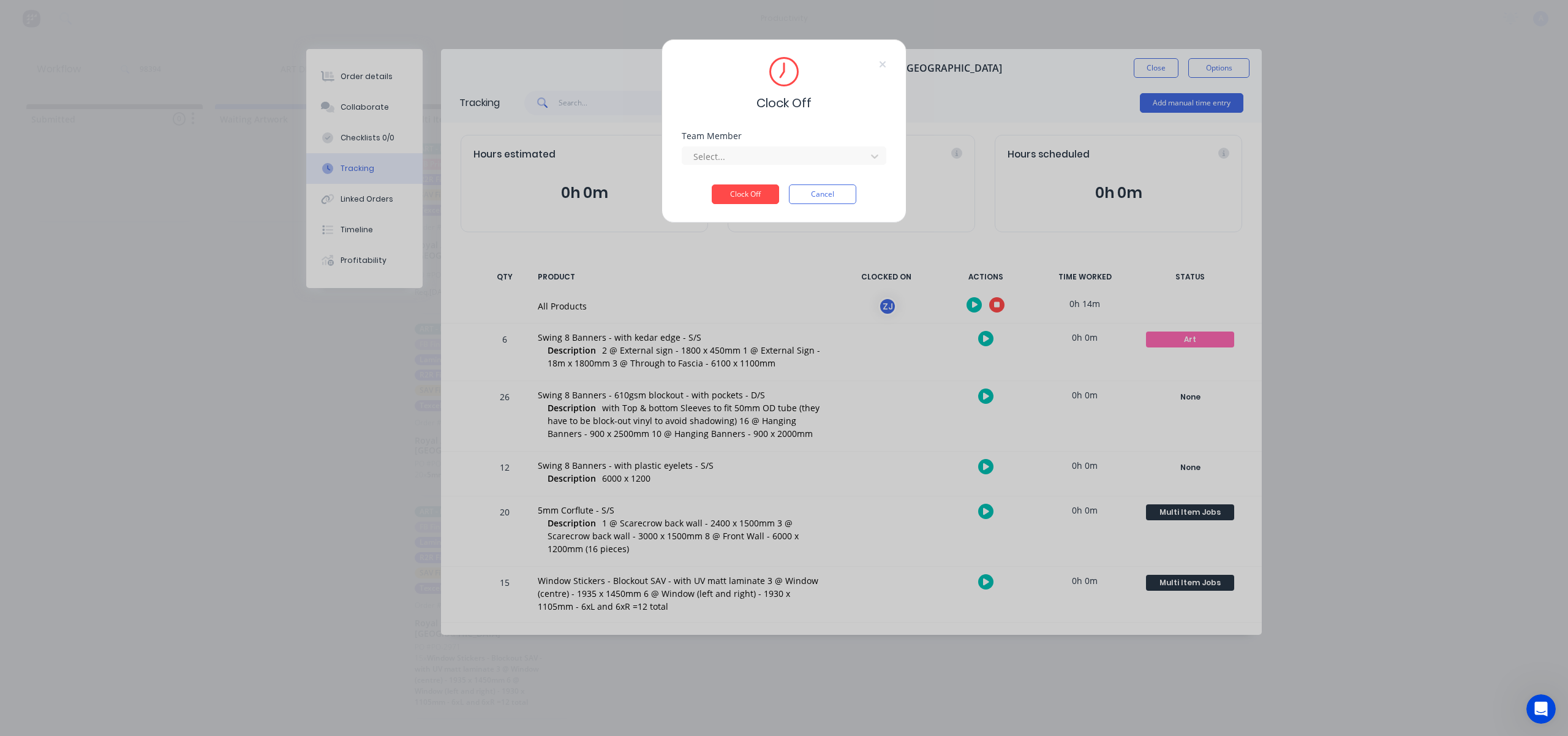
click at [778, 168] on div "Team Member Select..." at bounding box center [784, 158] width 204 height 52
click at [778, 155] on div at bounding box center [776, 156] width 168 height 15
drag, startPoint x: 755, startPoint y: 176, endPoint x: 753, endPoint y: 184, distance: 8.2
click at [755, 663] on div "[PERSON_NAME]" at bounding box center [784, 669] width 1568 height 13
click at [753, 194] on button "Clock Off" at bounding box center [745, 194] width 68 height 19
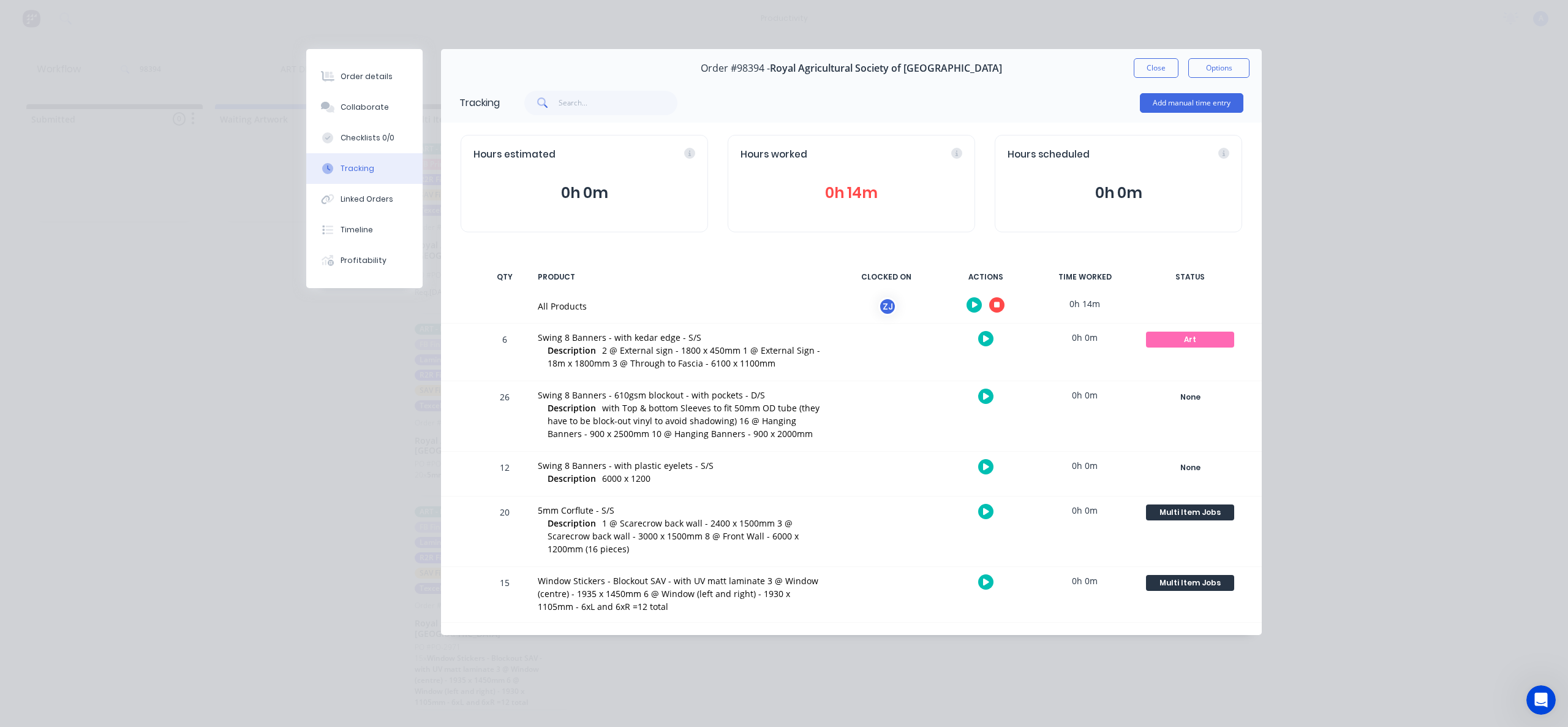
click at [1153, 64] on button "Close" at bounding box center [1157, 68] width 45 height 19
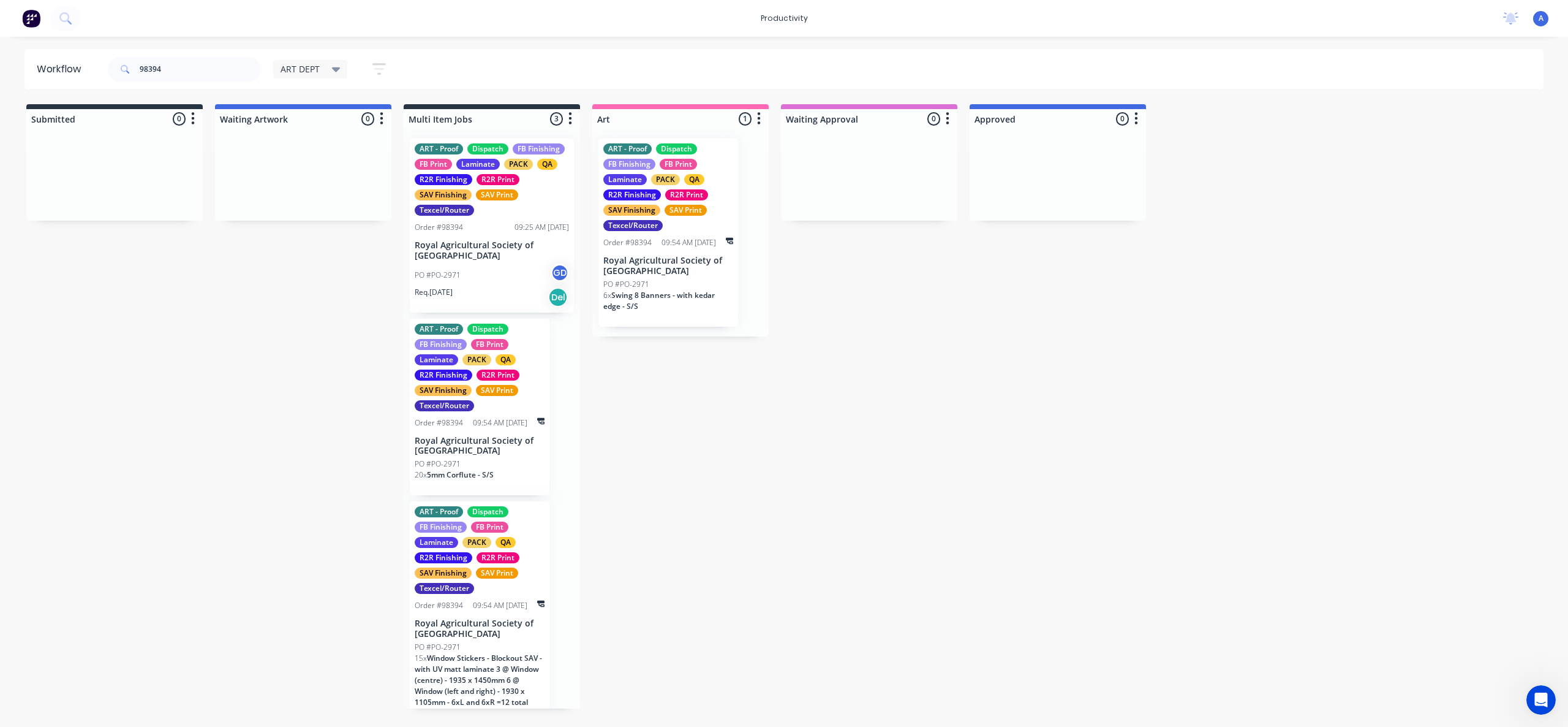
click at [709, 233] on div "ART - Proof Dispatch FB Finishing FB Print Laminate PACK QA R2R Finishing R2R P…" at bounding box center [669, 233] width 140 height 188
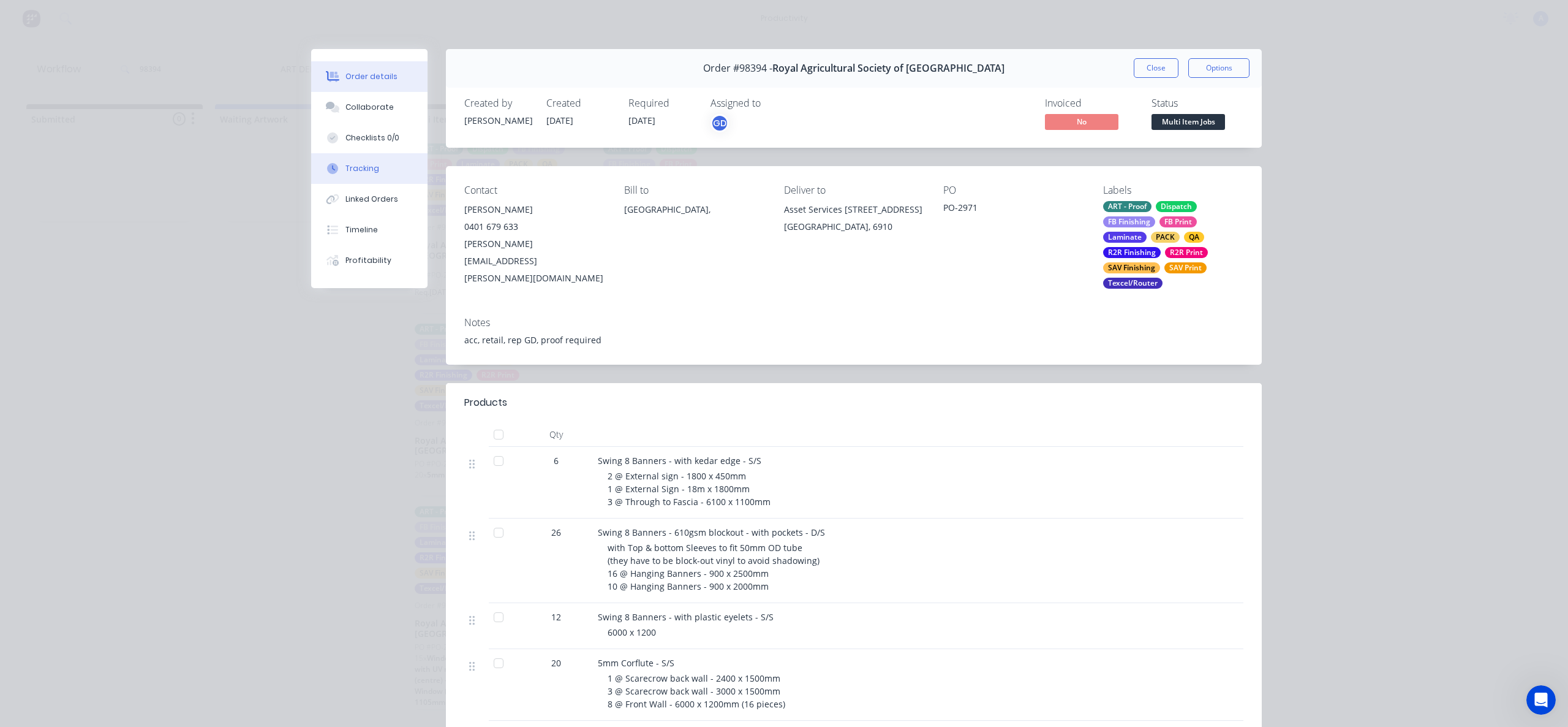
click at [332, 169] on icon at bounding box center [332, 168] width 11 height 11
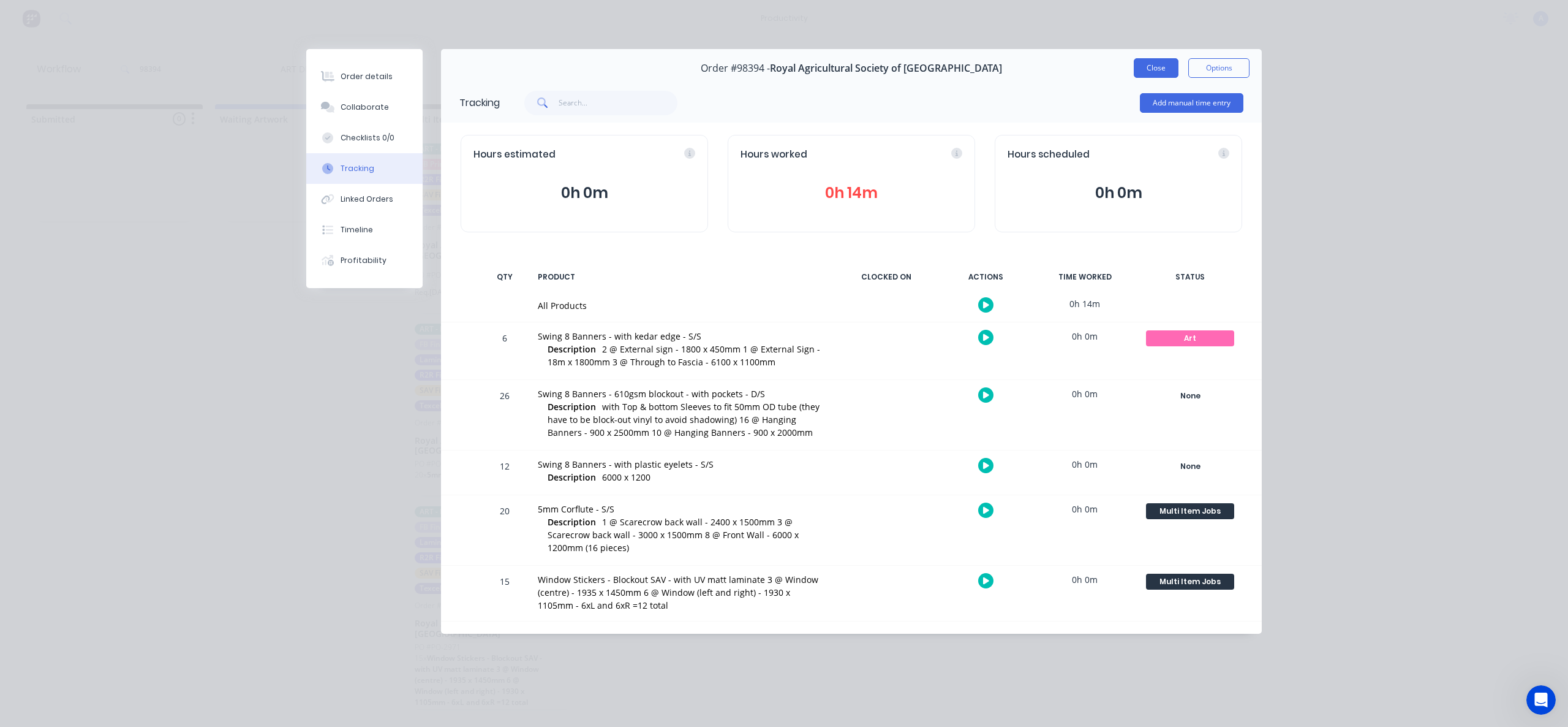
click at [1168, 68] on button "Close" at bounding box center [1157, 68] width 45 height 19
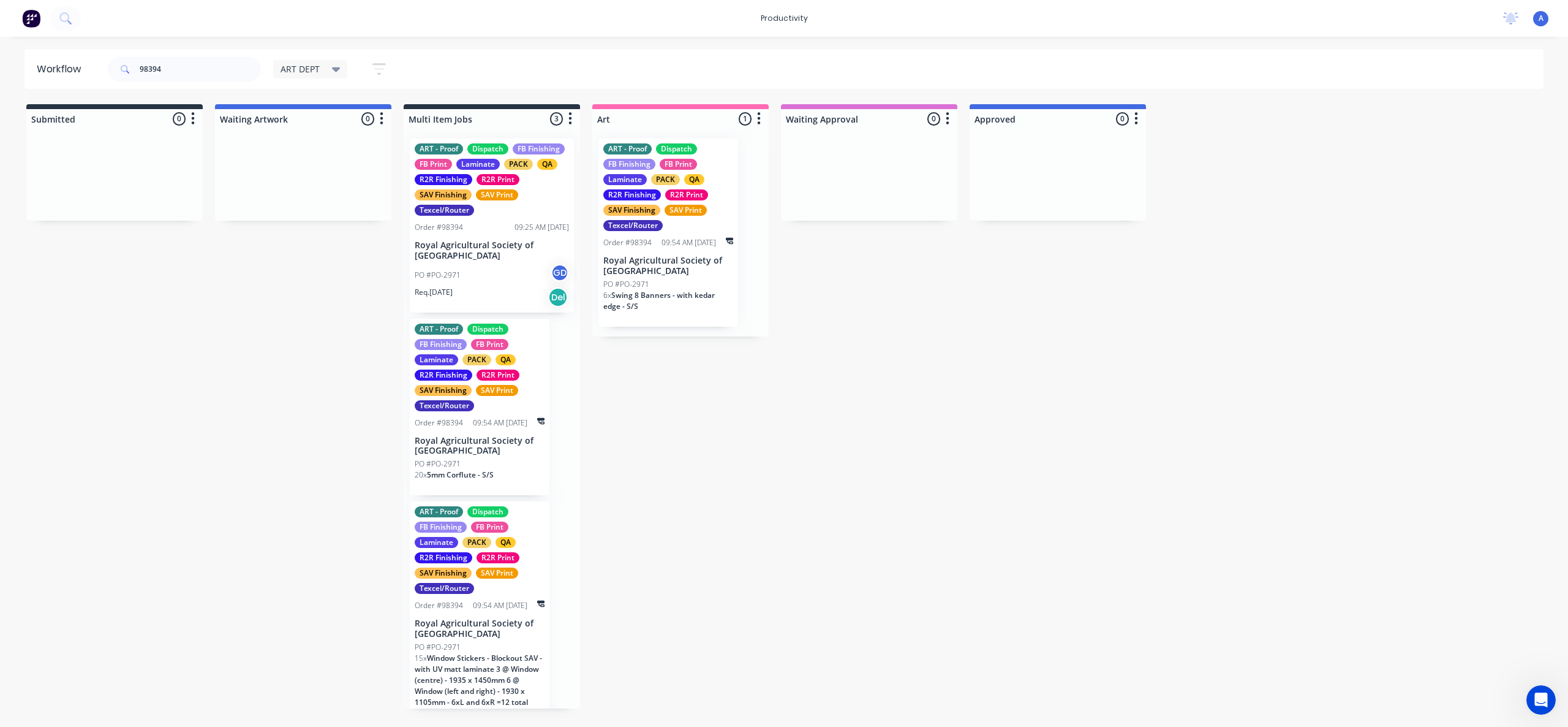
click at [686, 304] on p "6 x Swing 8 Banners - with kedar edge - S/S" at bounding box center [668, 300] width 130 height 22
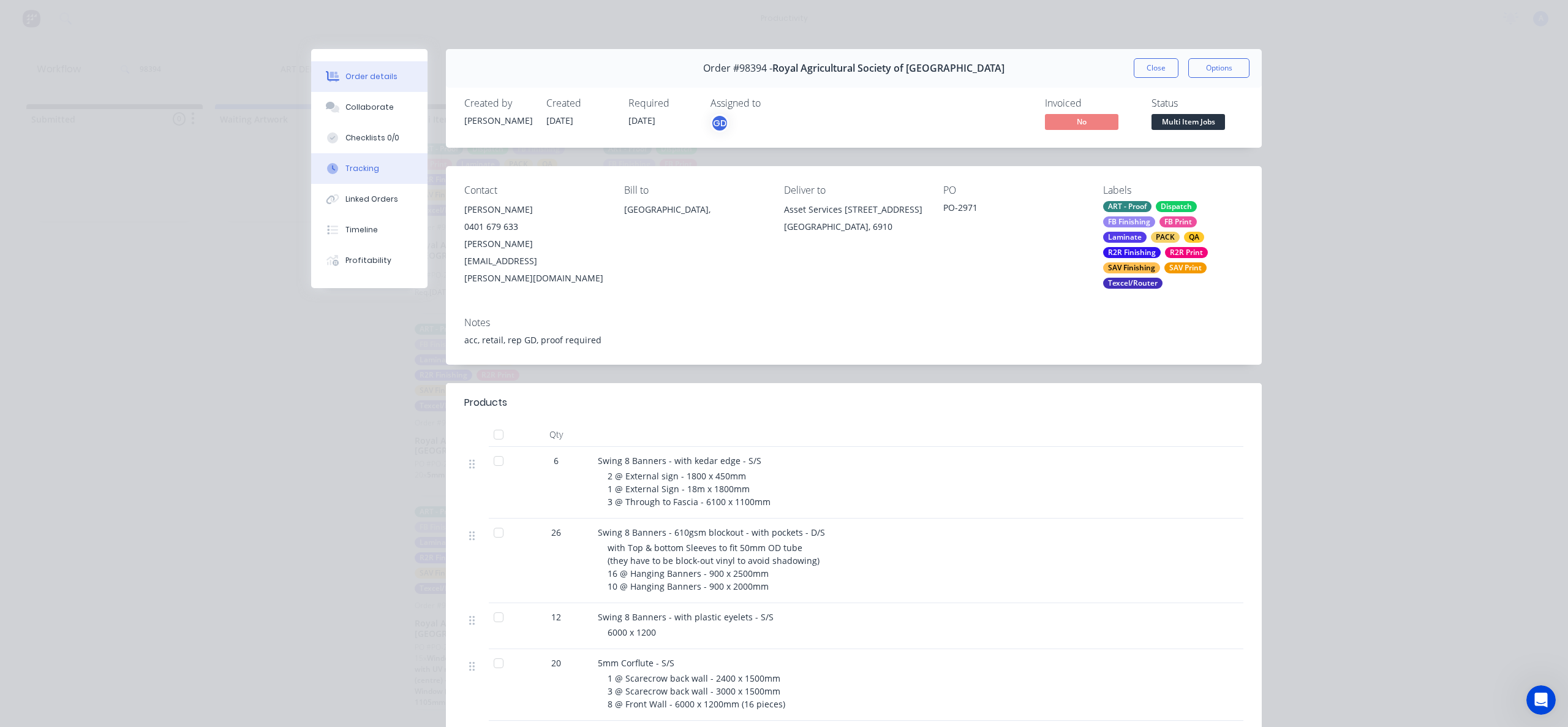
click at [373, 173] on button "Tracking" at bounding box center [369, 168] width 117 height 31
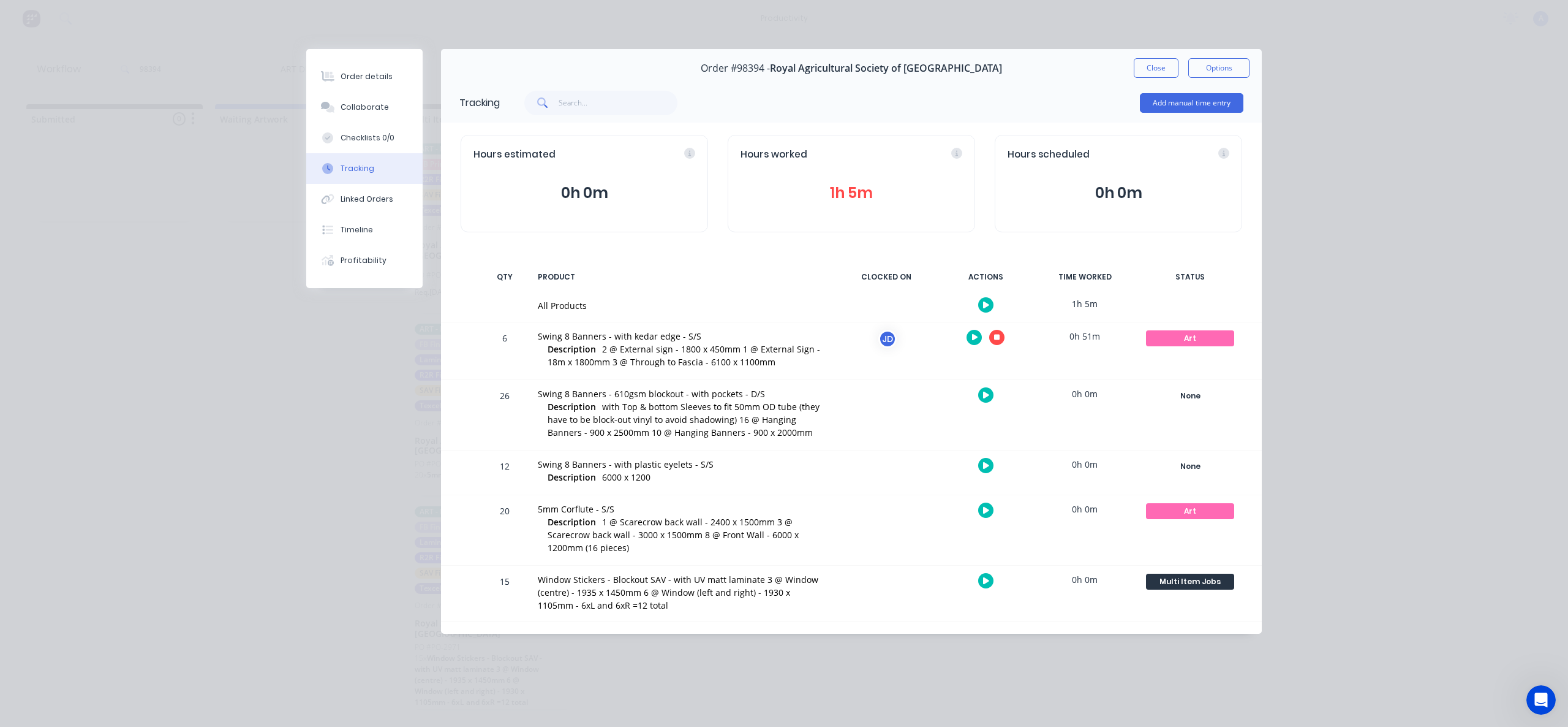
click at [999, 337] on icon "button" at bounding box center [997, 338] width 6 height 6
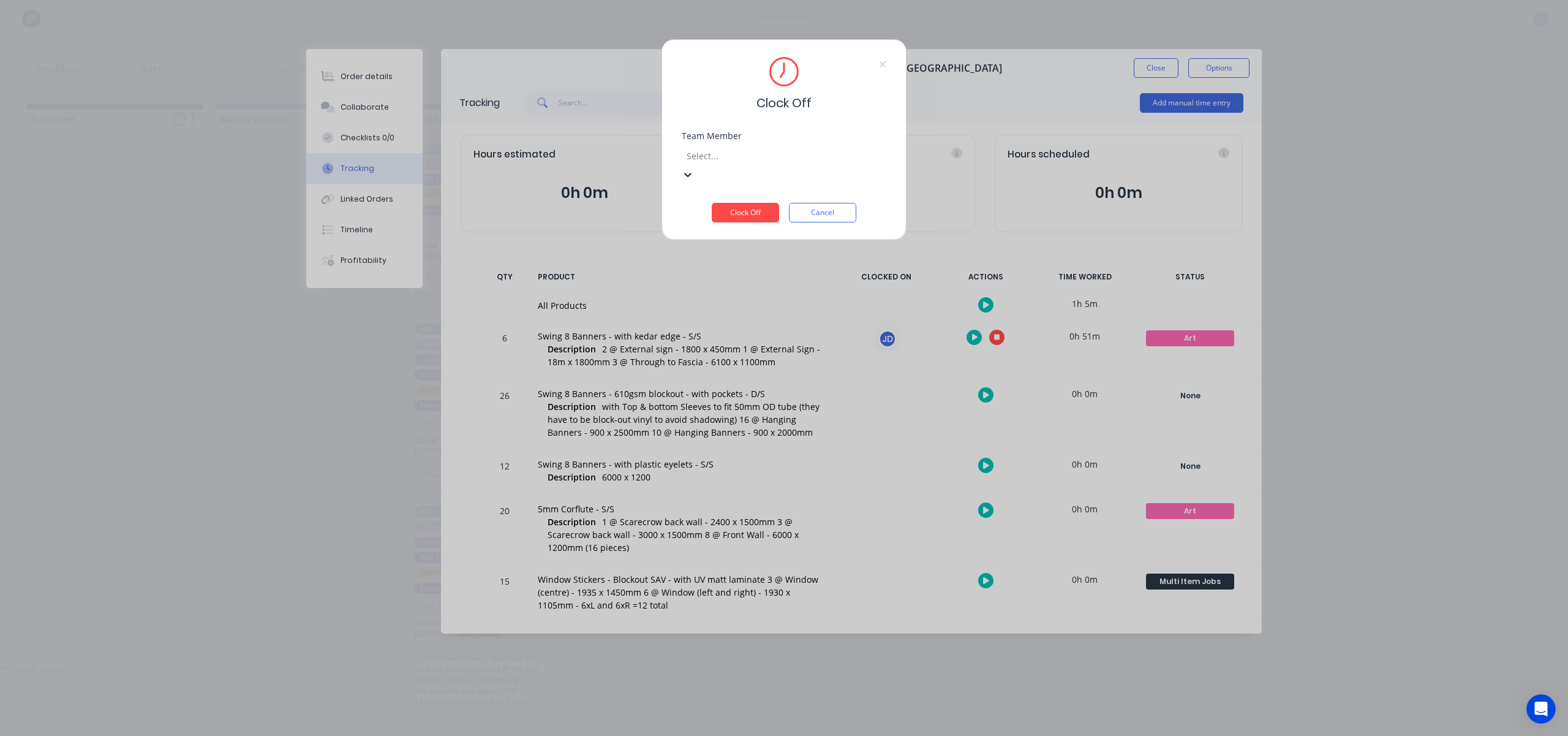
drag, startPoint x: 804, startPoint y: 164, endPoint x: 781, endPoint y: 201, distance: 43.6
click at [804, 164] on div "Select..." at bounding box center [774, 155] width 184 height 19
click at [896, 97] on div "Clock Off Team Member Select... Clock Off Cancel" at bounding box center [784, 131] width 245 height 184
click at [885, 67] on icon at bounding box center [882, 64] width 7 height 10
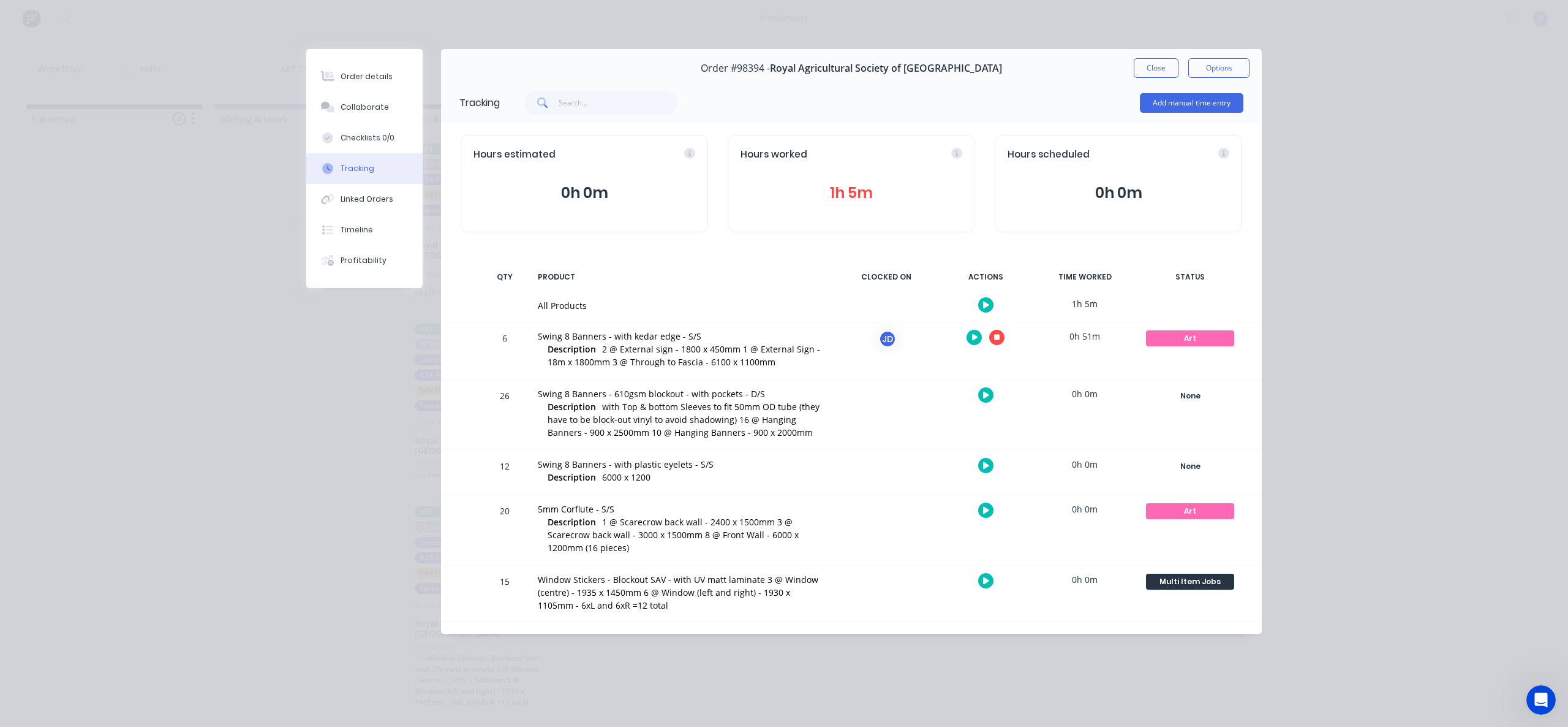
click at [982, 302] on button "button" at bounding box center [985, 304] width 15 height 15
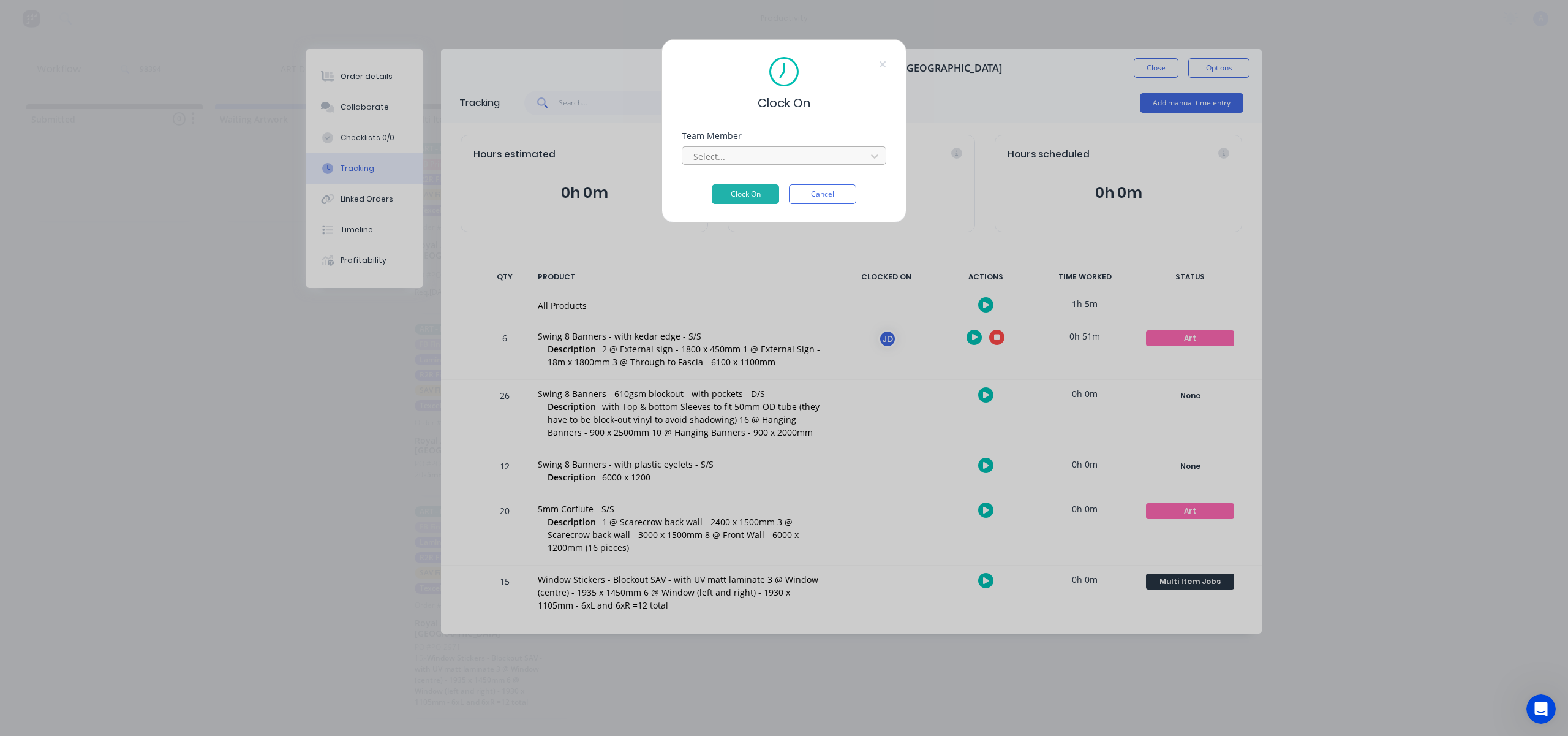
click at [781, 164] on div "Select..." at bounding box center [776, 156] width 175 height 19
click at [759, 185] on button "Clock On" at bounding box center [745, 194] width 68 height 19
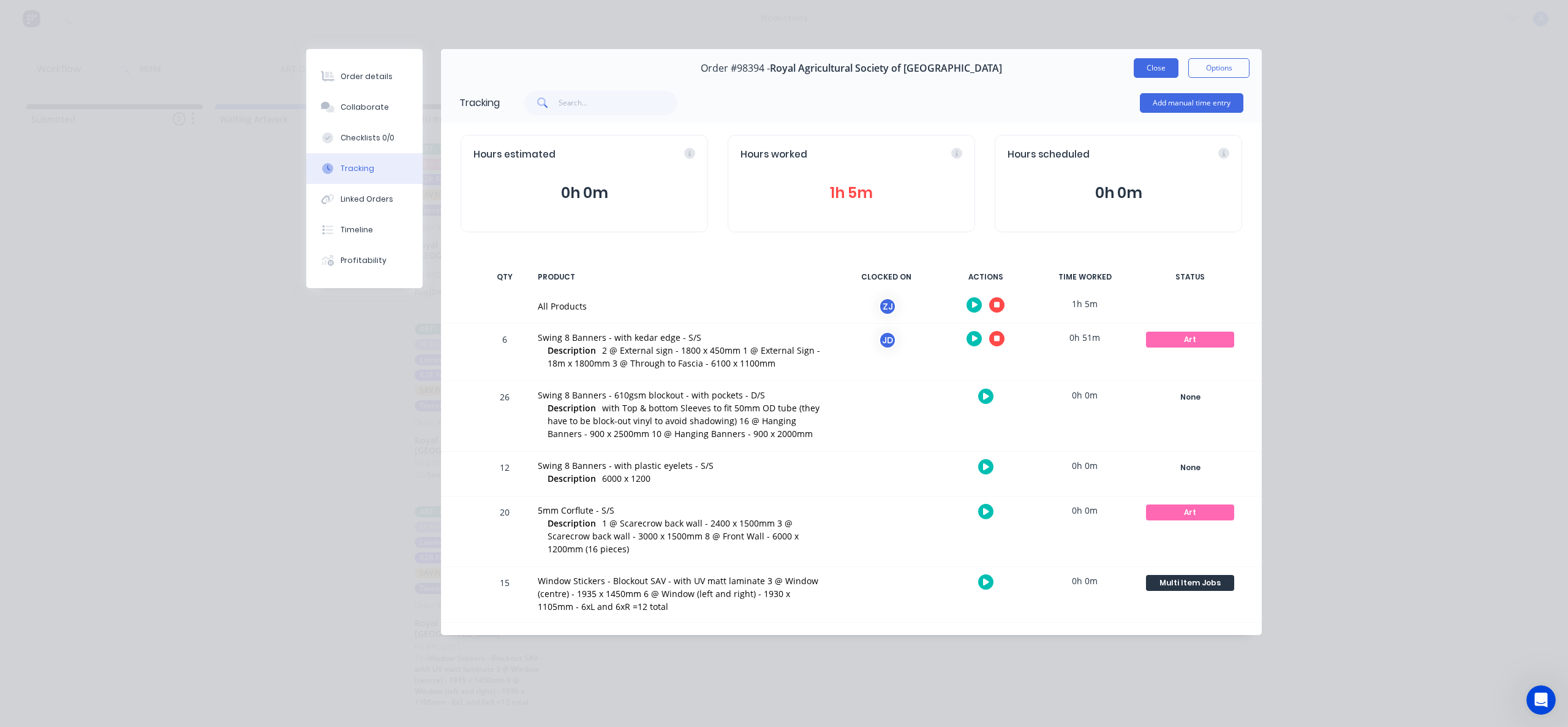
click at [1160, 63] on button "Close" at bounding box center [1157, 68] width 45 height 19
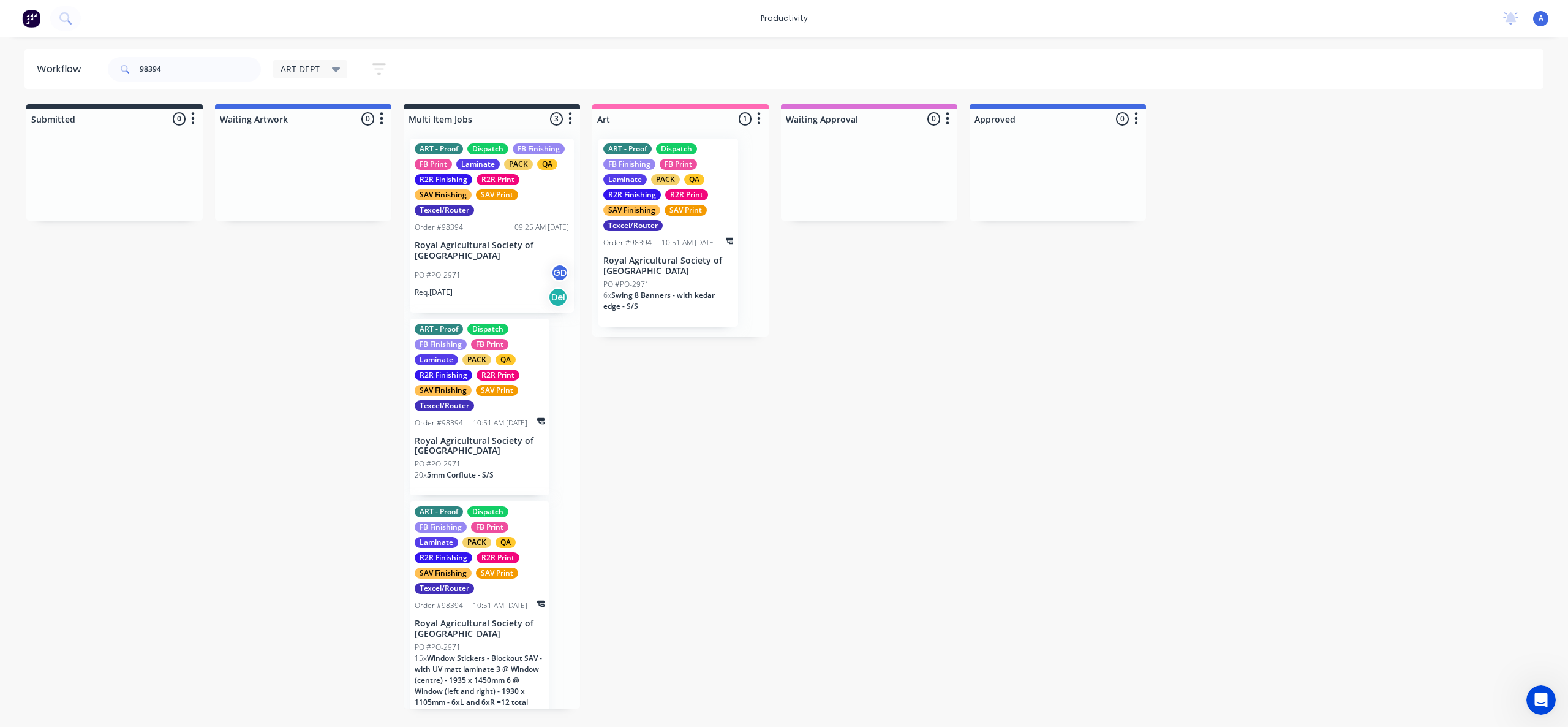
click at [657, 280] on div "PO #PO-2971" at bounding box center [668, 284] width 130 height 11
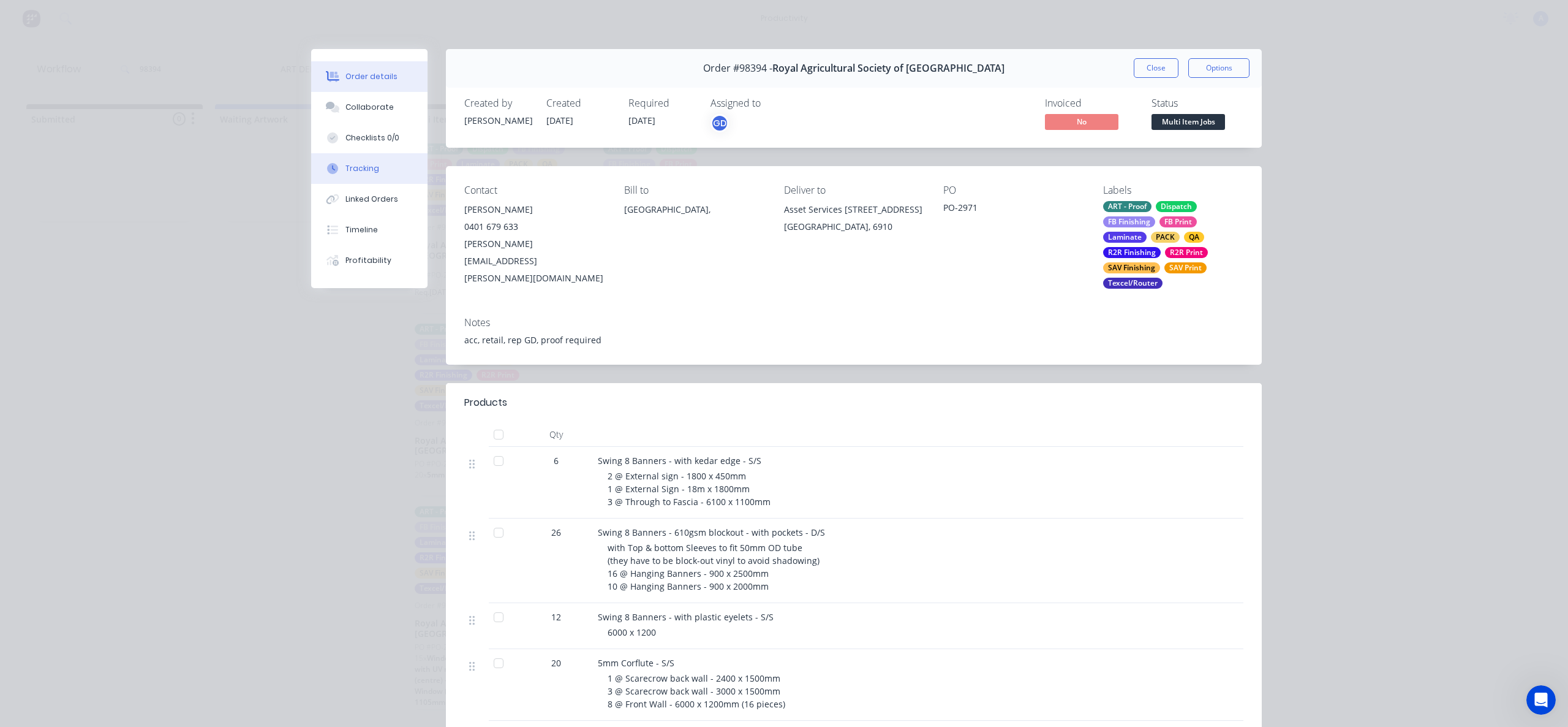
click at [373, 168] on button "Tracking" at bounding box center [369, 168] width 117 height 31
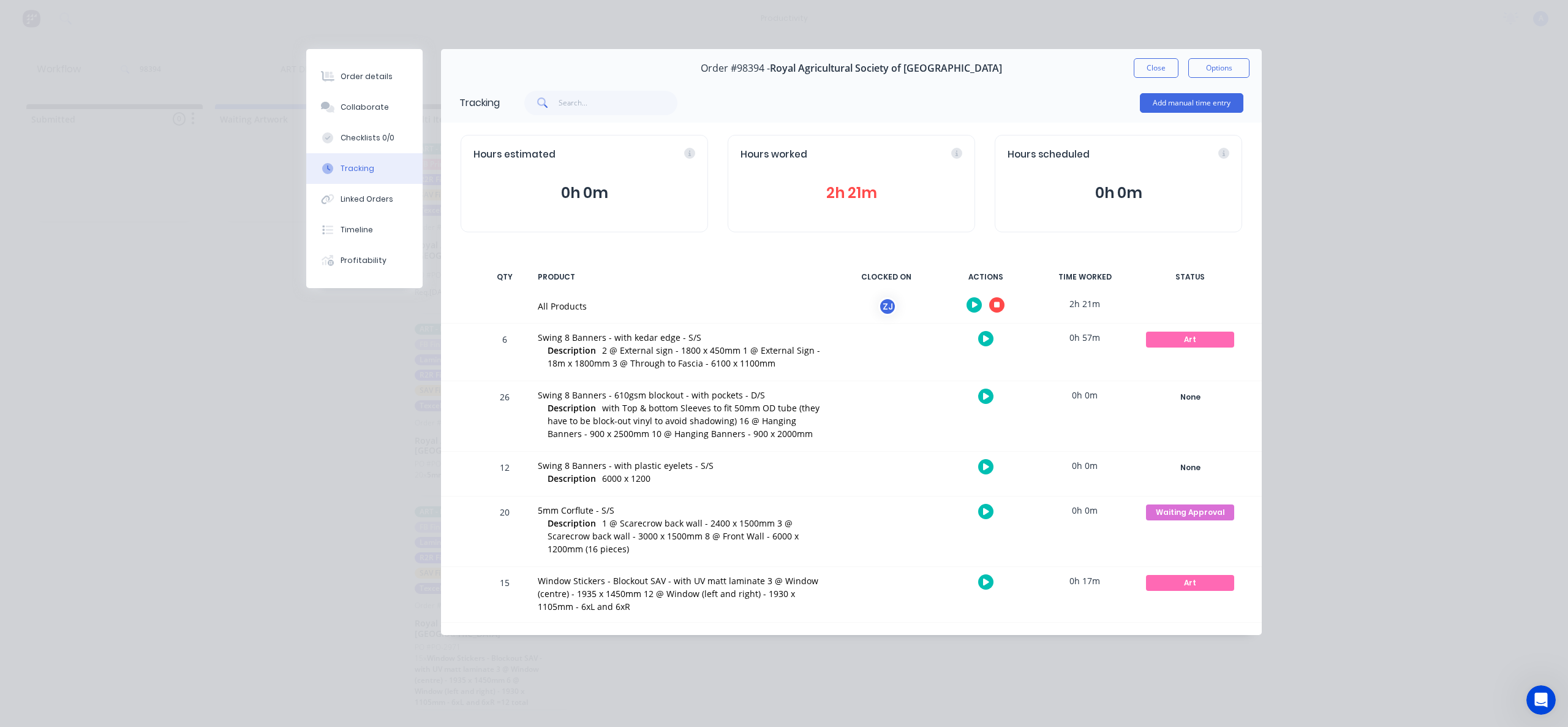
click at [996, 301] on icon "button" at bounding box center [997, 305] width 6 height 8
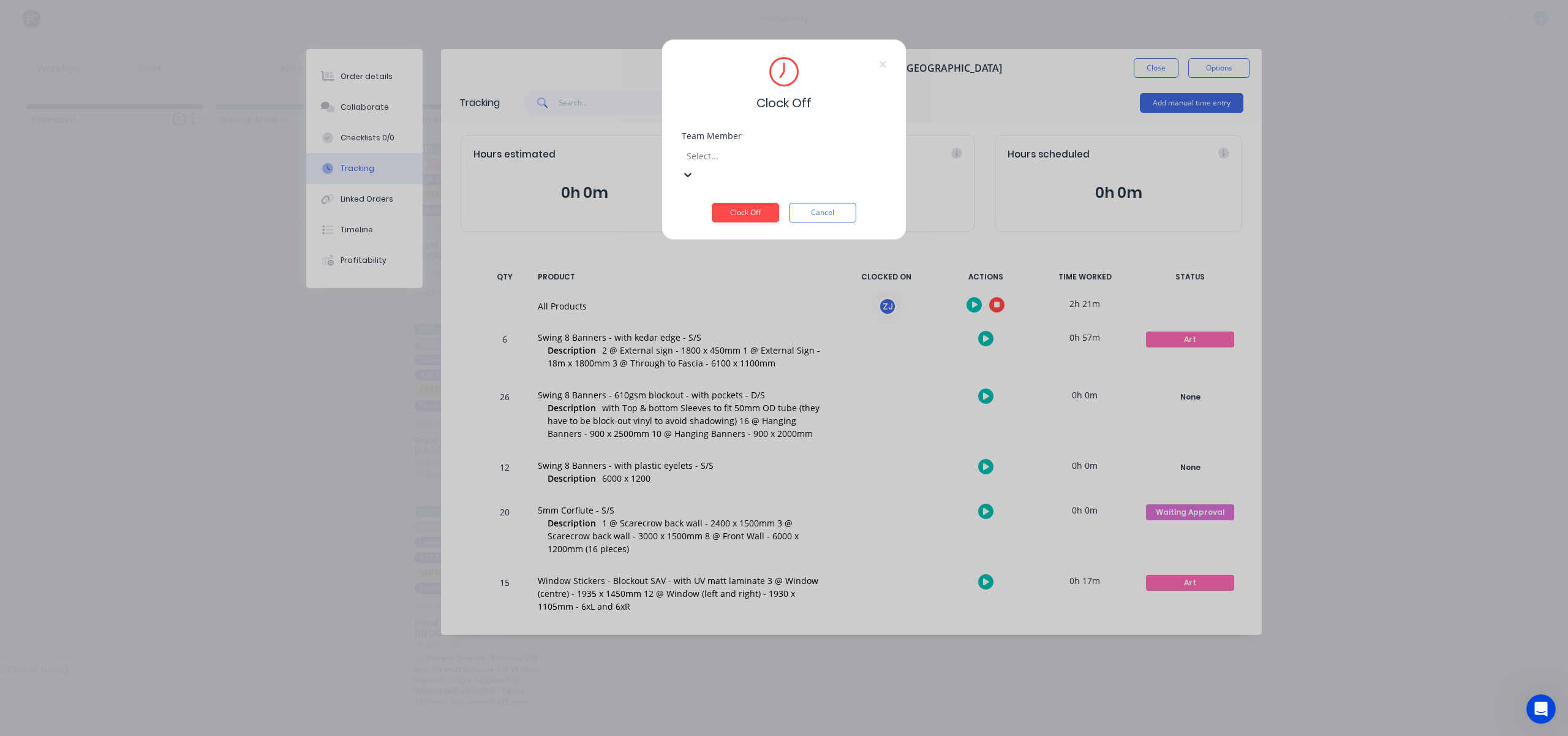
click at [801, 150] on div at bounding box center [774, 155] width 176 height 15
drag, startPoint x: 772, startPoint y: 177, endPoint x: 763, endPoint y: 192, distance: 17.5
click at [772, 663] on div "[PERSON_NAME]" at bounding box center [784, 669] width 1568 height 13
drag, startPoint x: 757, startPoint y: 197, endPoint x: 788, endPoint y: 176, distance: 37.4
click at [761, 203] on button "Clock Off" at bounding box center [745, 213] width 68 height 19
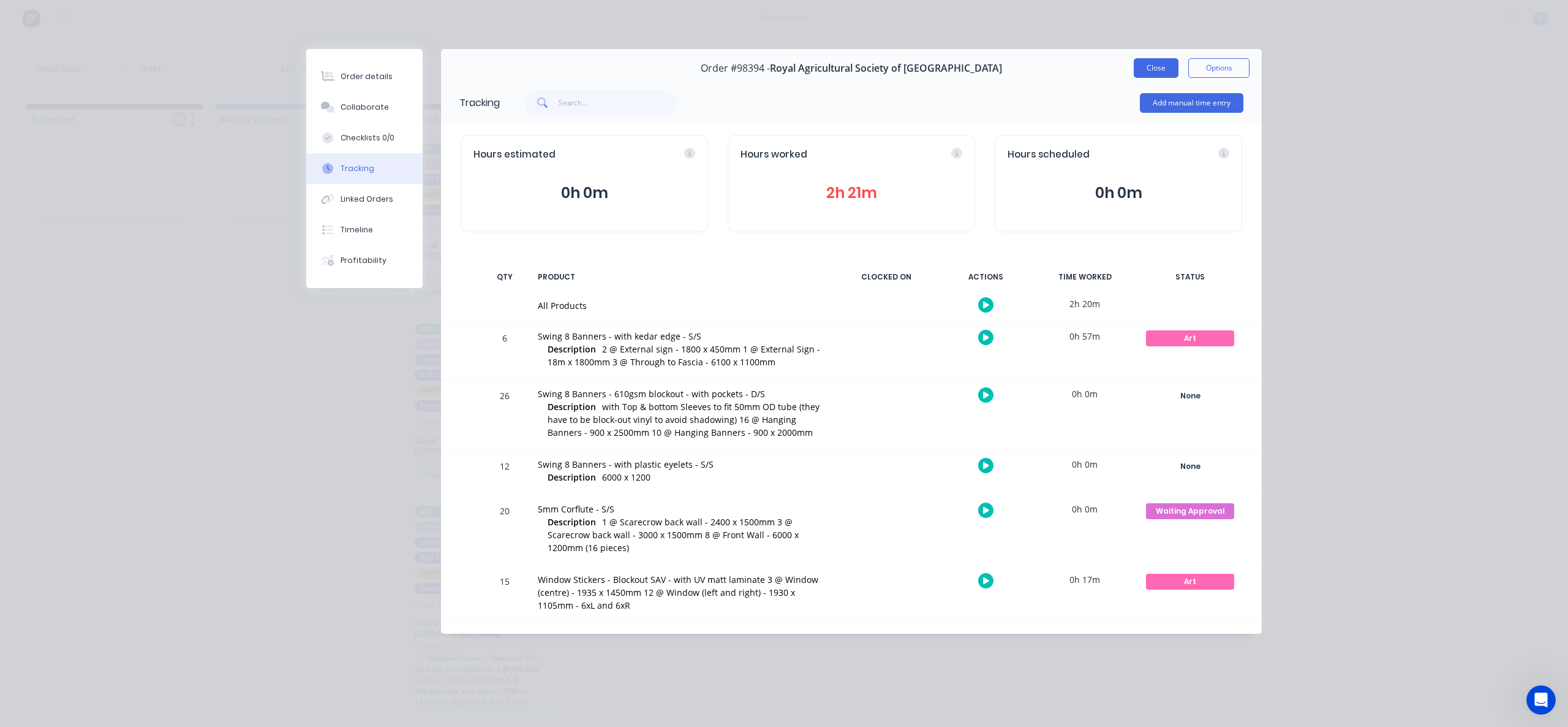
click at [1142, 61] on button "Close" at bounding box center [1157, 68] width 45 height 19
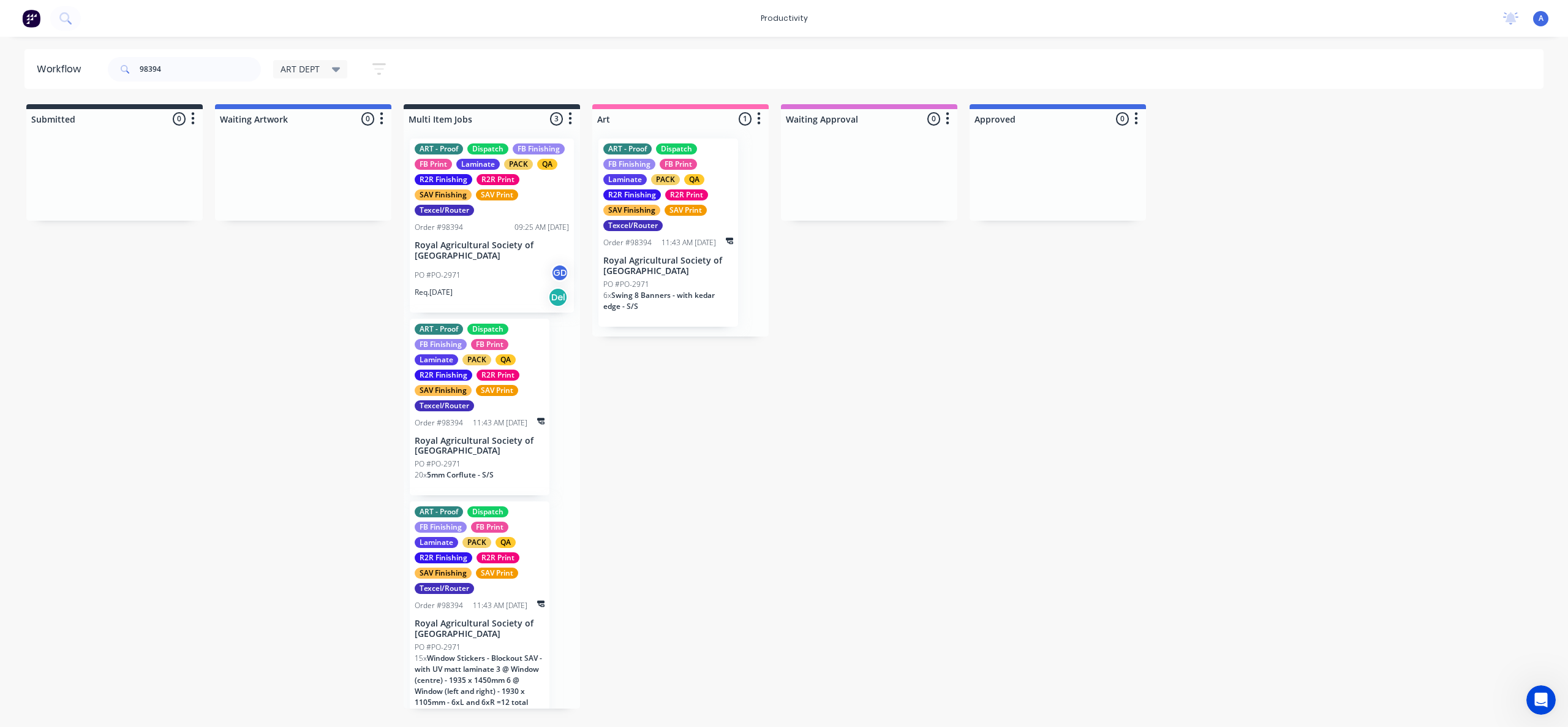
click at [651, 268] on p "Royal Agricultural Society of [GEOGRAPHIC_DATA]" at bounding box center [668, 266] width 130 height 21
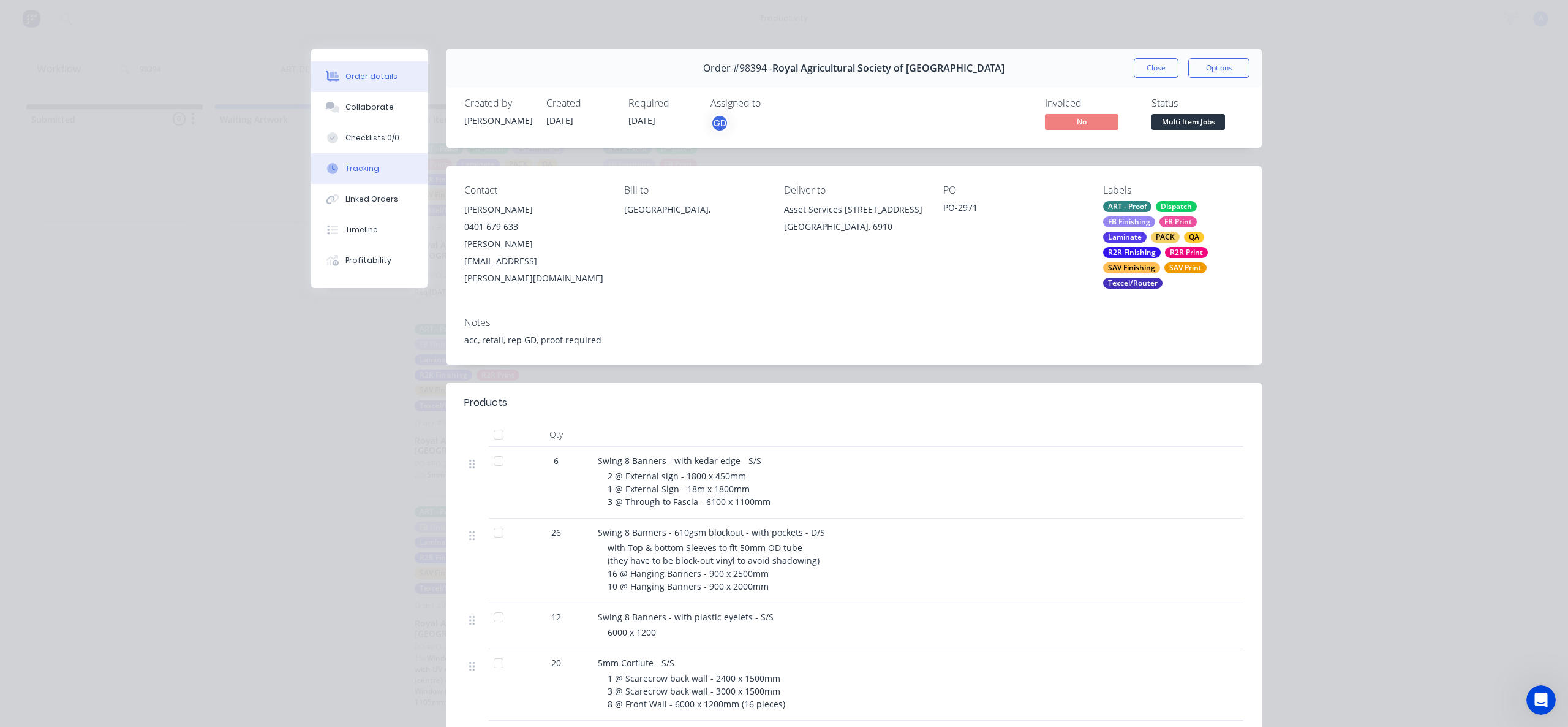
click at [359, 171] on div "Tracking" at bounding box center [362, 168] width 34 height 11
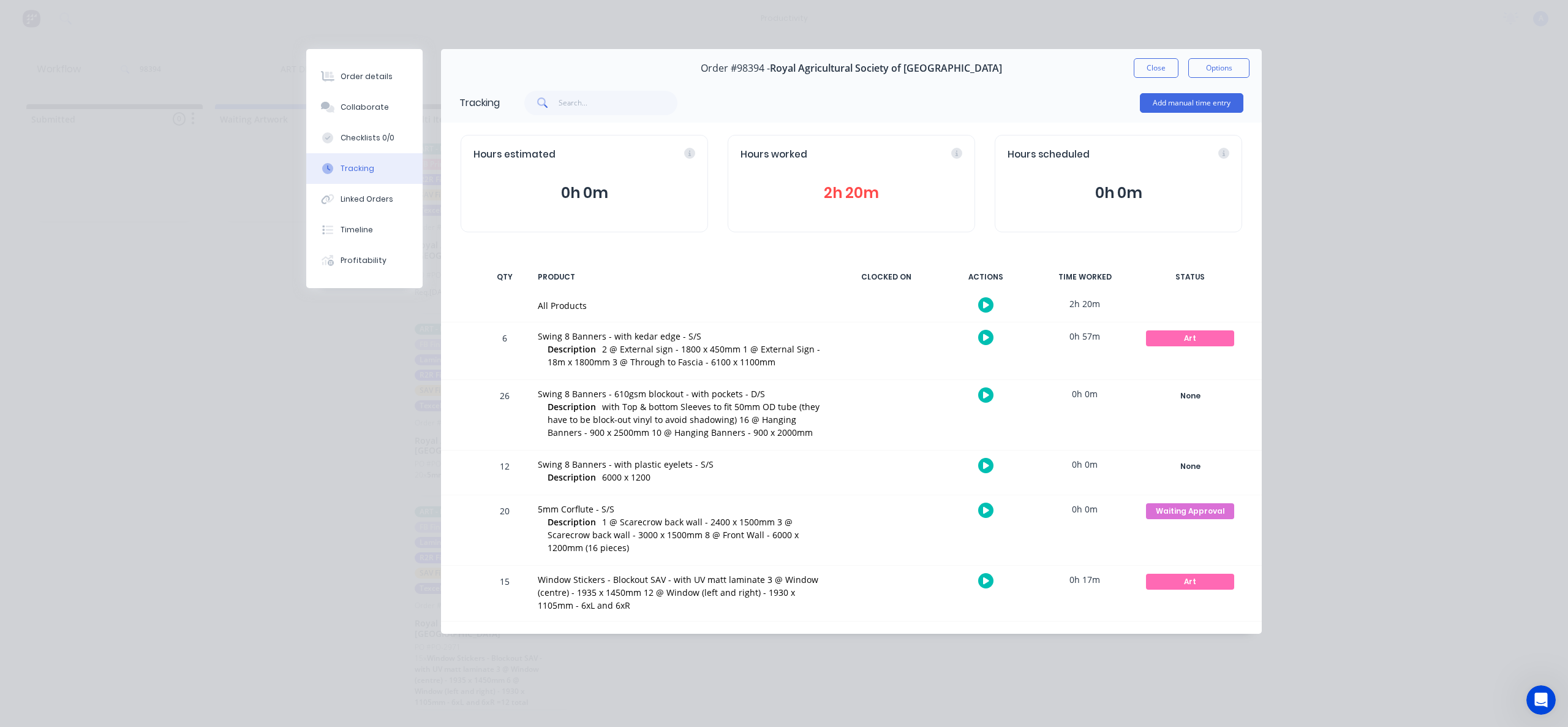
click at [984, 304] on icon "button" at bounding box center [987, 304] width 6 height 6
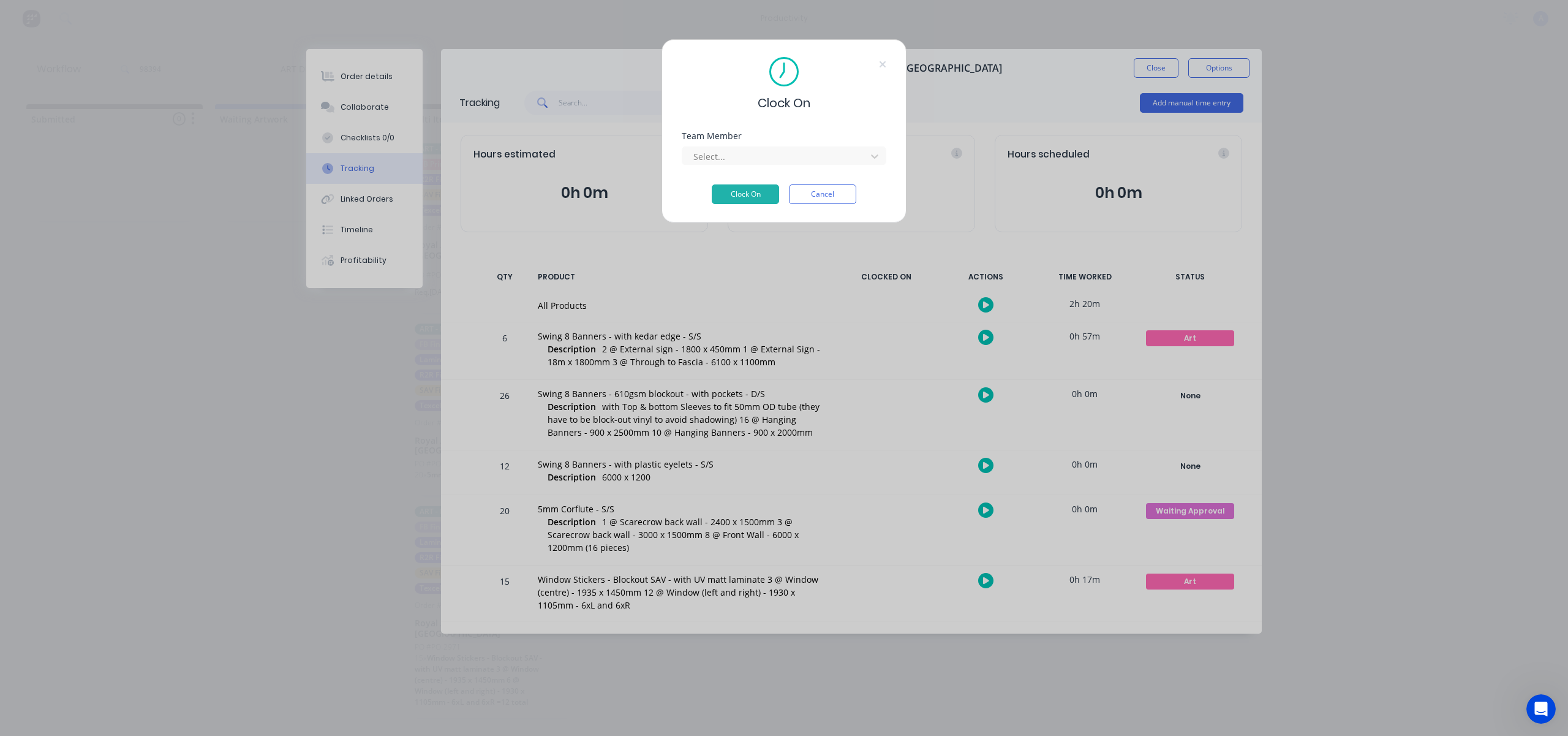
click at [843, 169] on div "Team Member Select..." at bounding box center [784, 158] width 204 height 52
click at [839, 155] on div at bounding box center [774, 155] width 176 height 15
click at [750, 201] on button "Clock On" at bounding box center [745, 194] width 68 height 19
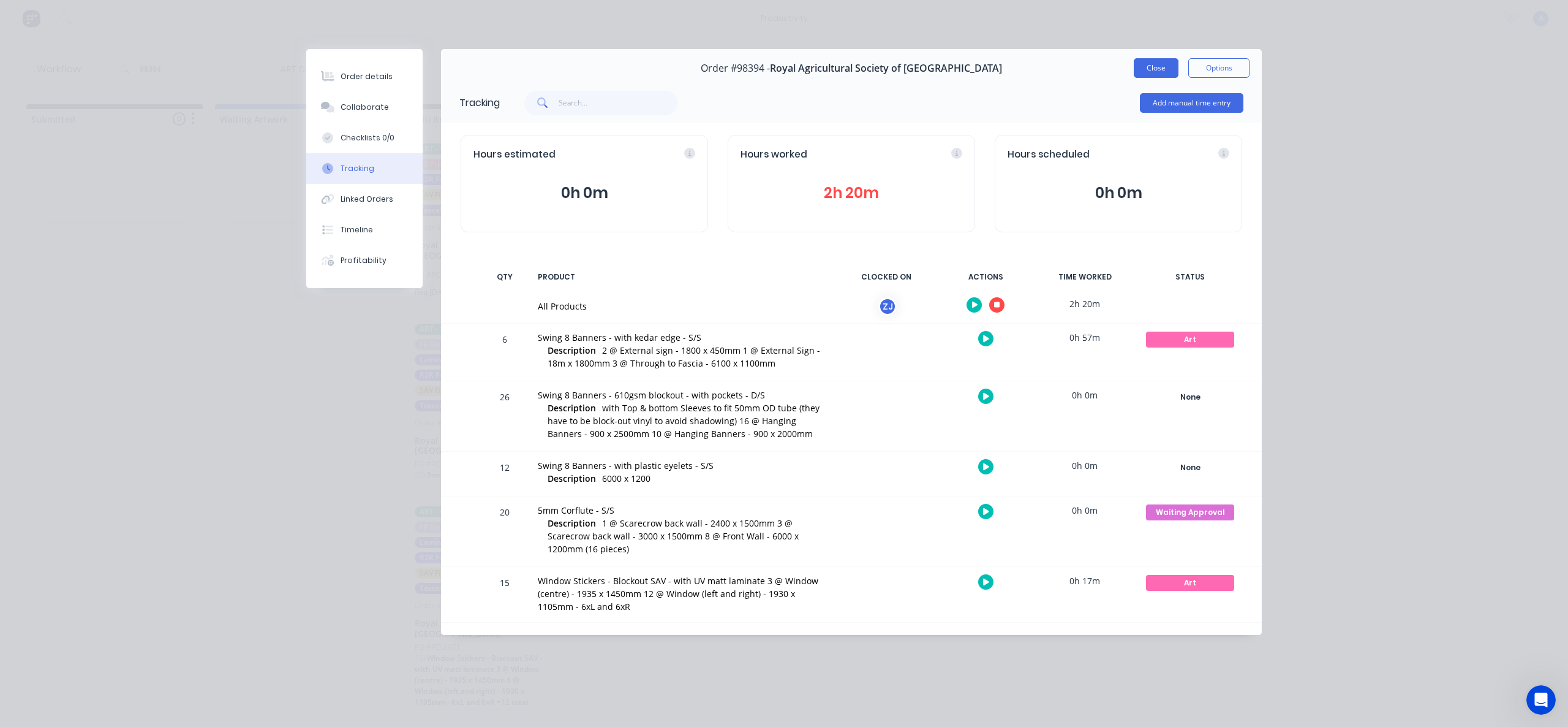
click at [1152, 71] on button "Close" at bounding box center [1157, 68] width 45 height 19
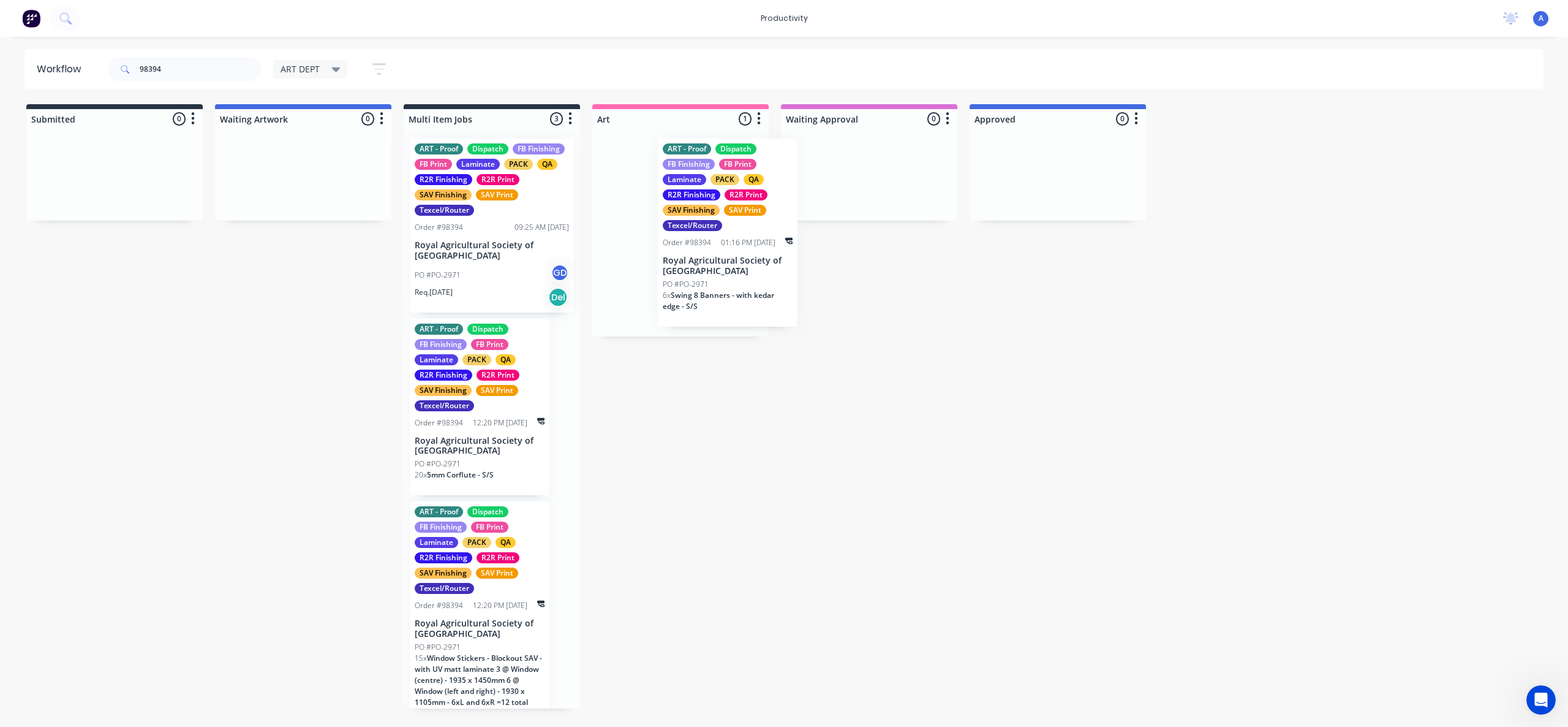
drag, startPoint x: 671, startPoint y: 295, endPoint x: 881, endPoint y: 278, distance: 210.7
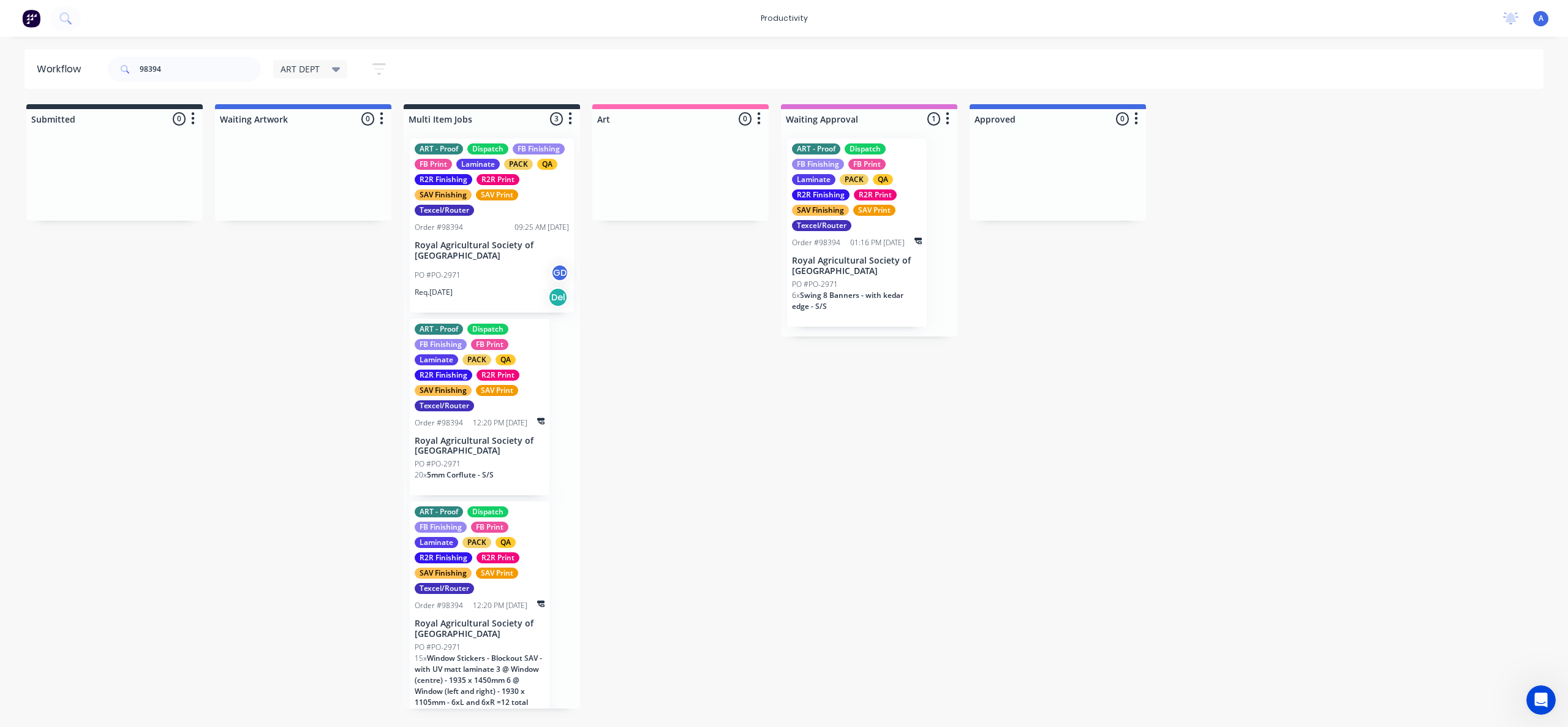
click at [881, 278] on div "ART - Proof Dispatch FB Finishing FB Print Laminate PACK QA R2R Finishing R2R P…" at bounding box center [857, 233] width 140 height 188
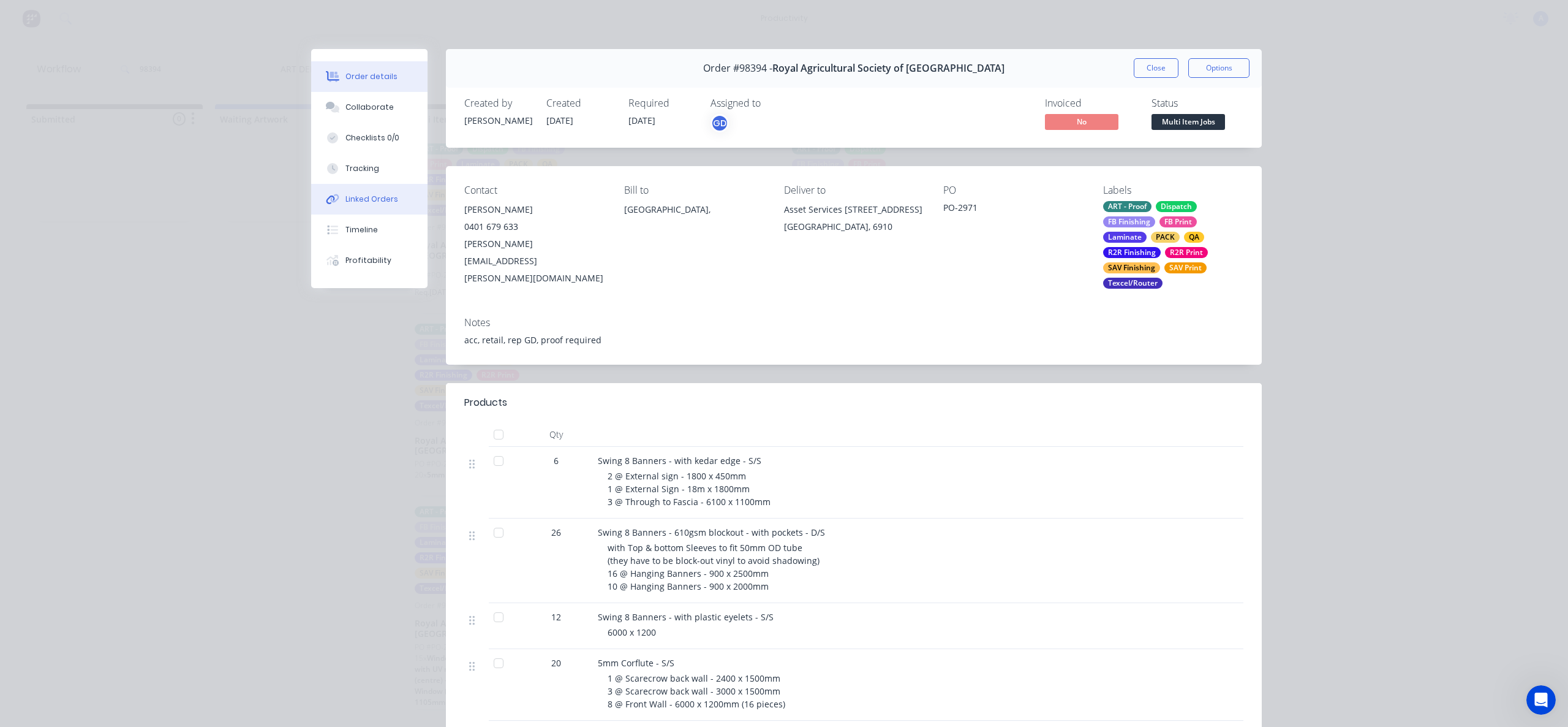
click at [389, 201] on div "Linked Orders" at bounding box center [371, 200] width 52 height 11
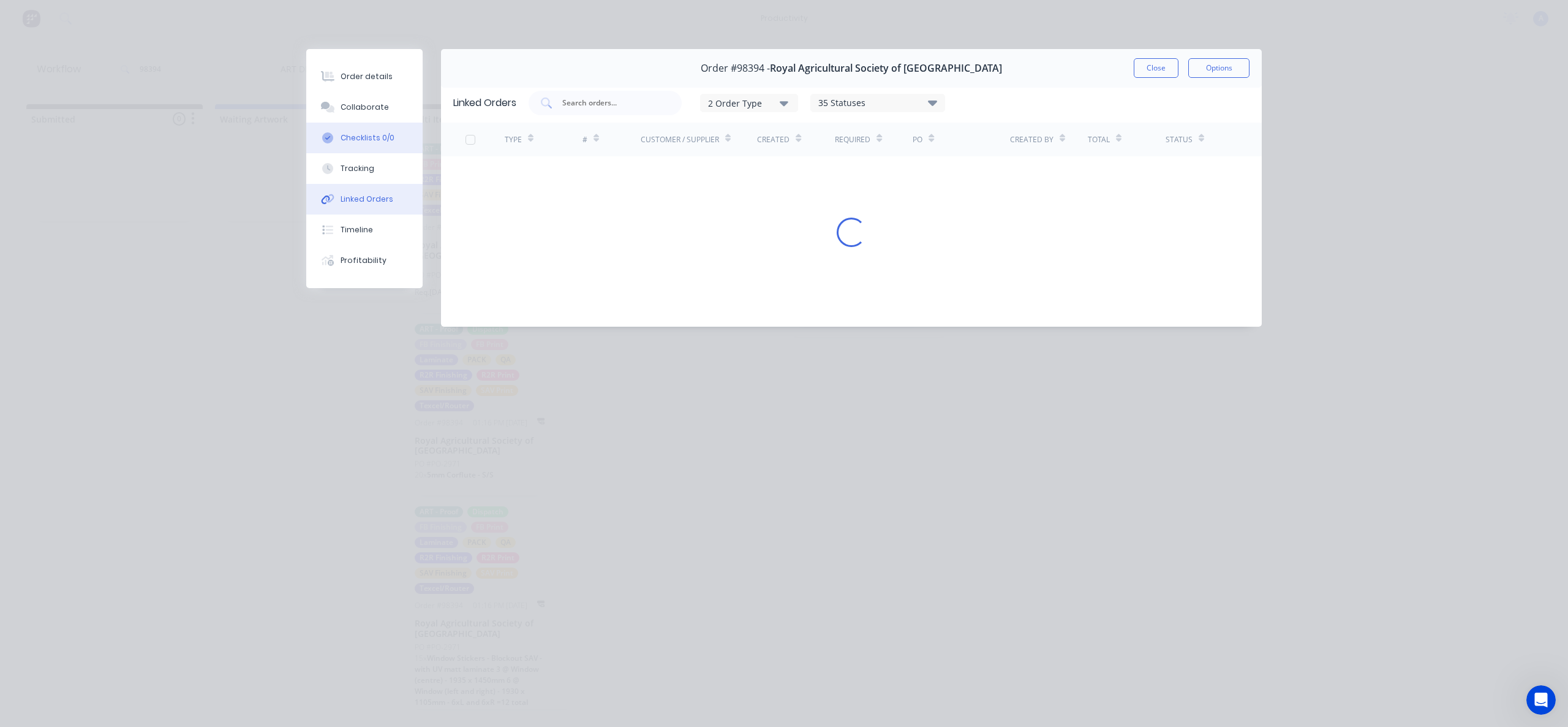
click at [353, 151] on button "Checklists 0/0" at bounding box center [365, 138] width 117 height 31
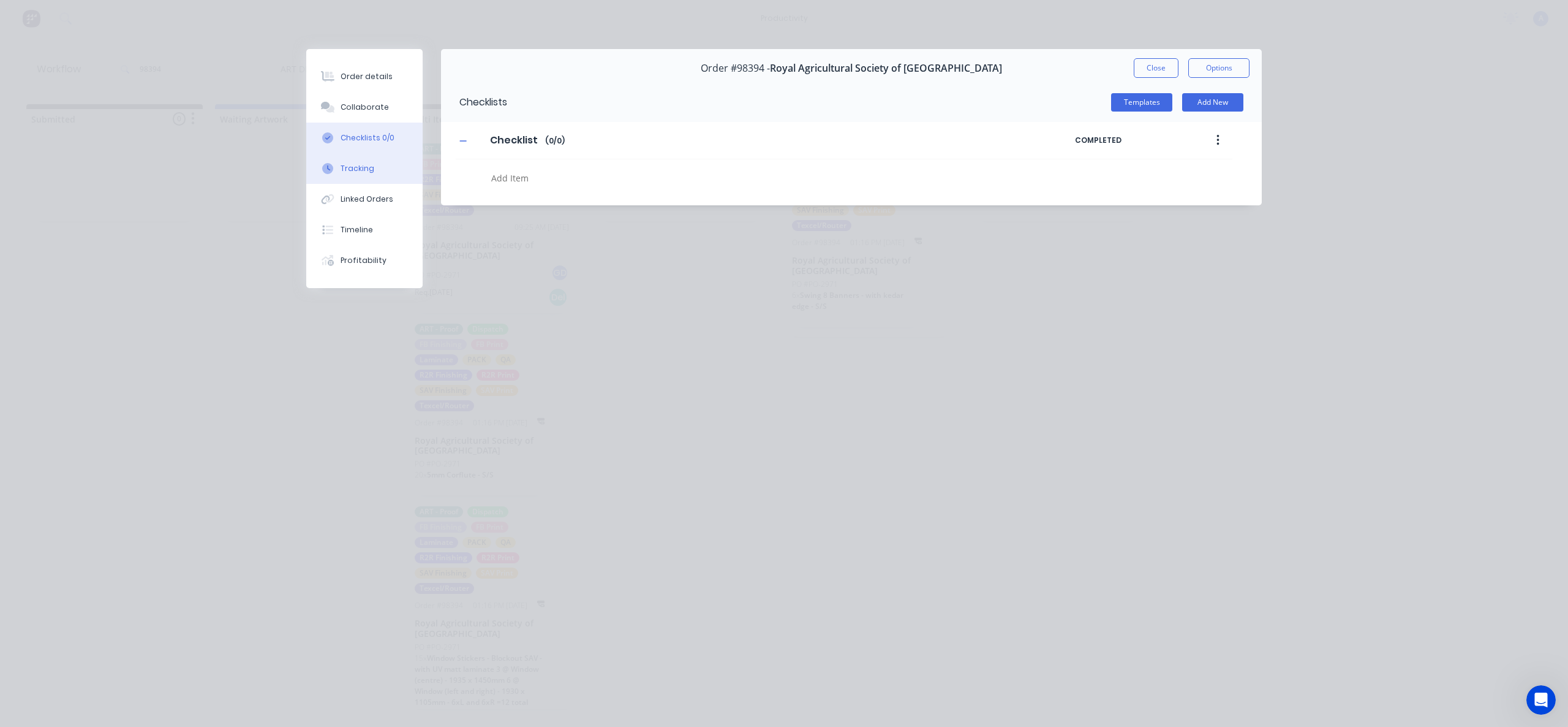
click at [365, 171] on div "Tracking" at bounding box center [357, 168] width 34 height 11
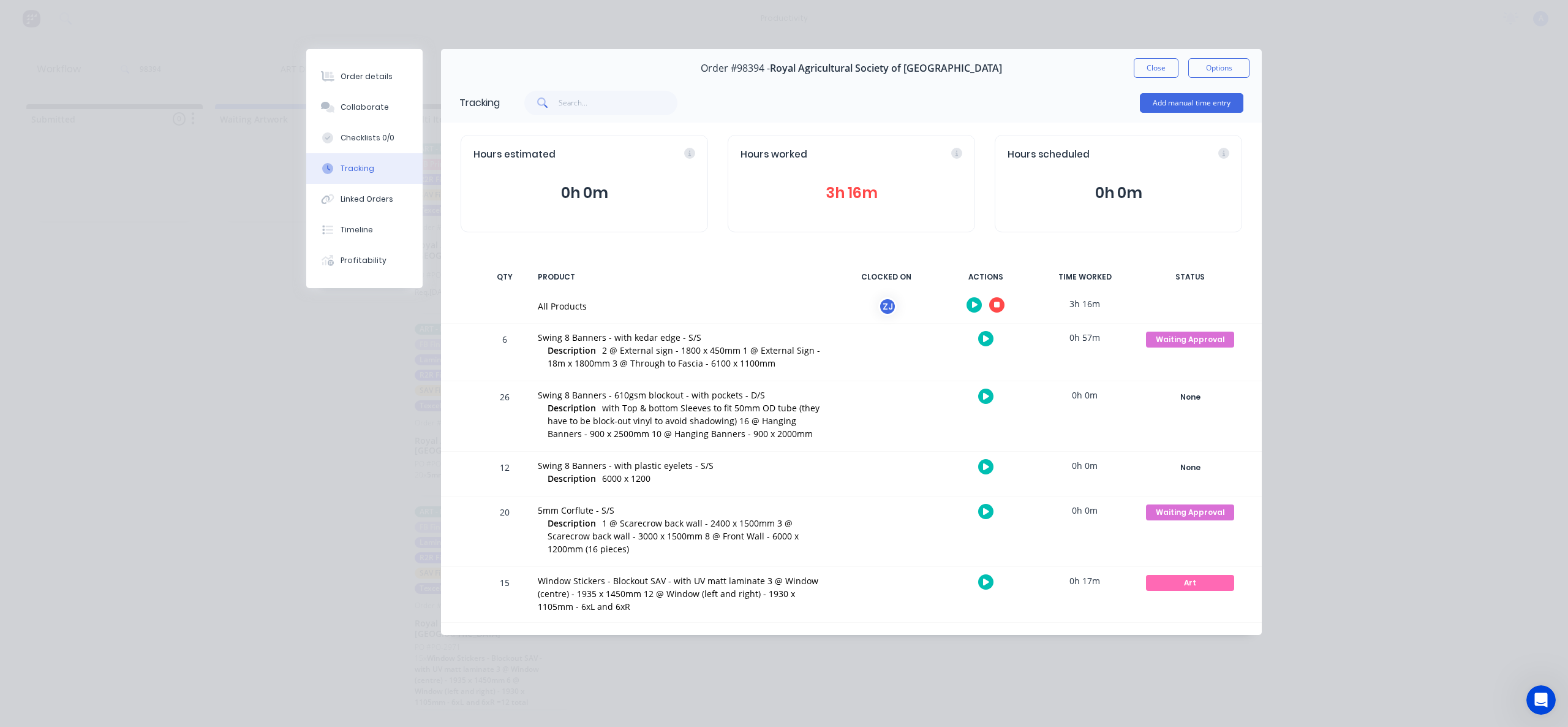
click at [1005, 304] on div at bounding box center [985, 304] width 92 height 30
click at [1001, 304] on button "button" at bounding box center [997, 304] width 15 height 15
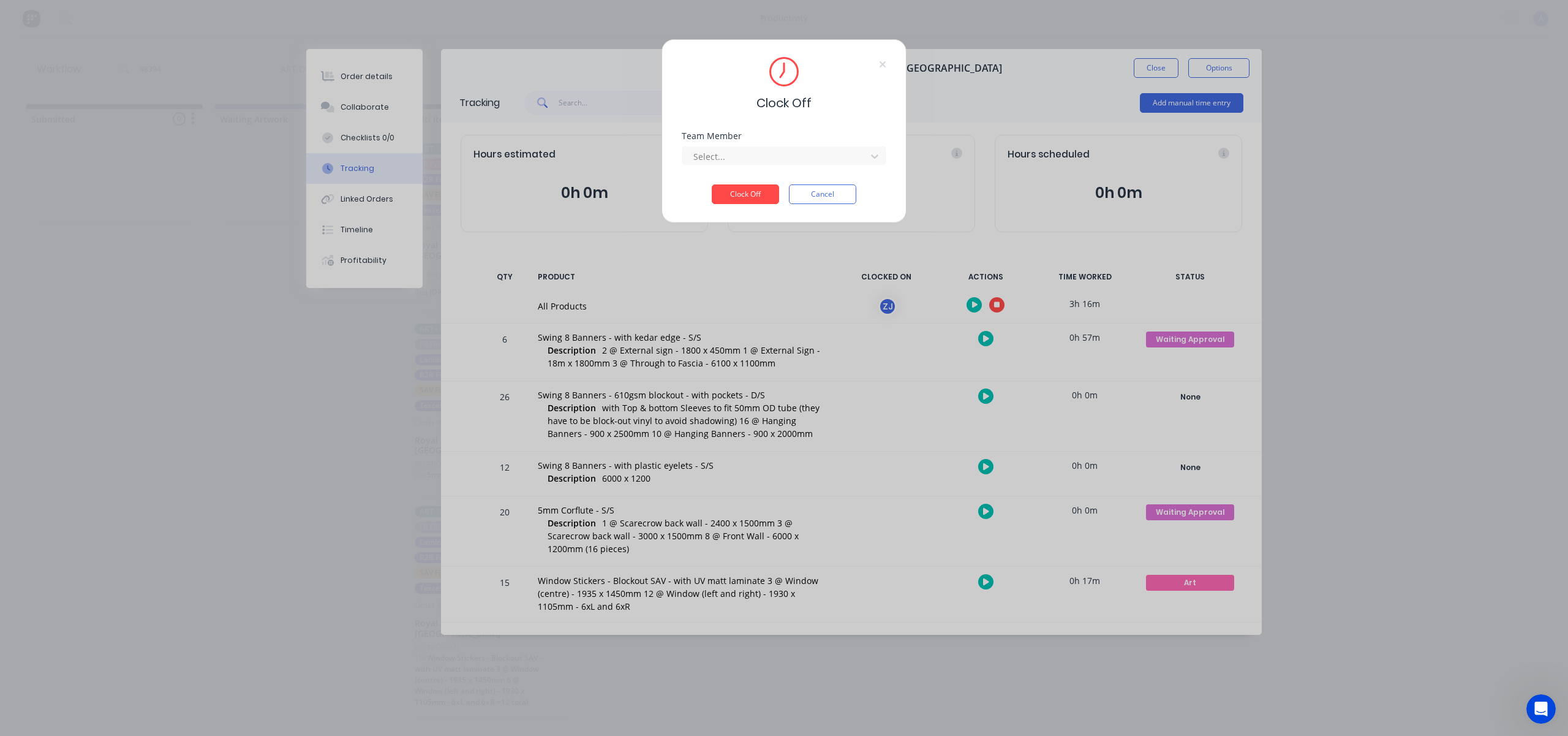
click at [840, 140] on div "Team Member Select..." at bounding box center [784, 148] width 204 height 33
drag, startPoint x: 840, startPoint y: 150, endPoint x: 757, endPoint y: 166, distance: 84.5
click at [840, 151] on div at bounding box center [774, 155] width 176 height 15
click at [749, 663] on div "[PERSON_NAME]" at bounding box center [784, 669] width 1568 height 13
click at [747, 203] on button "Clock Off" at bounding box center [745, 213] width 68 height 19
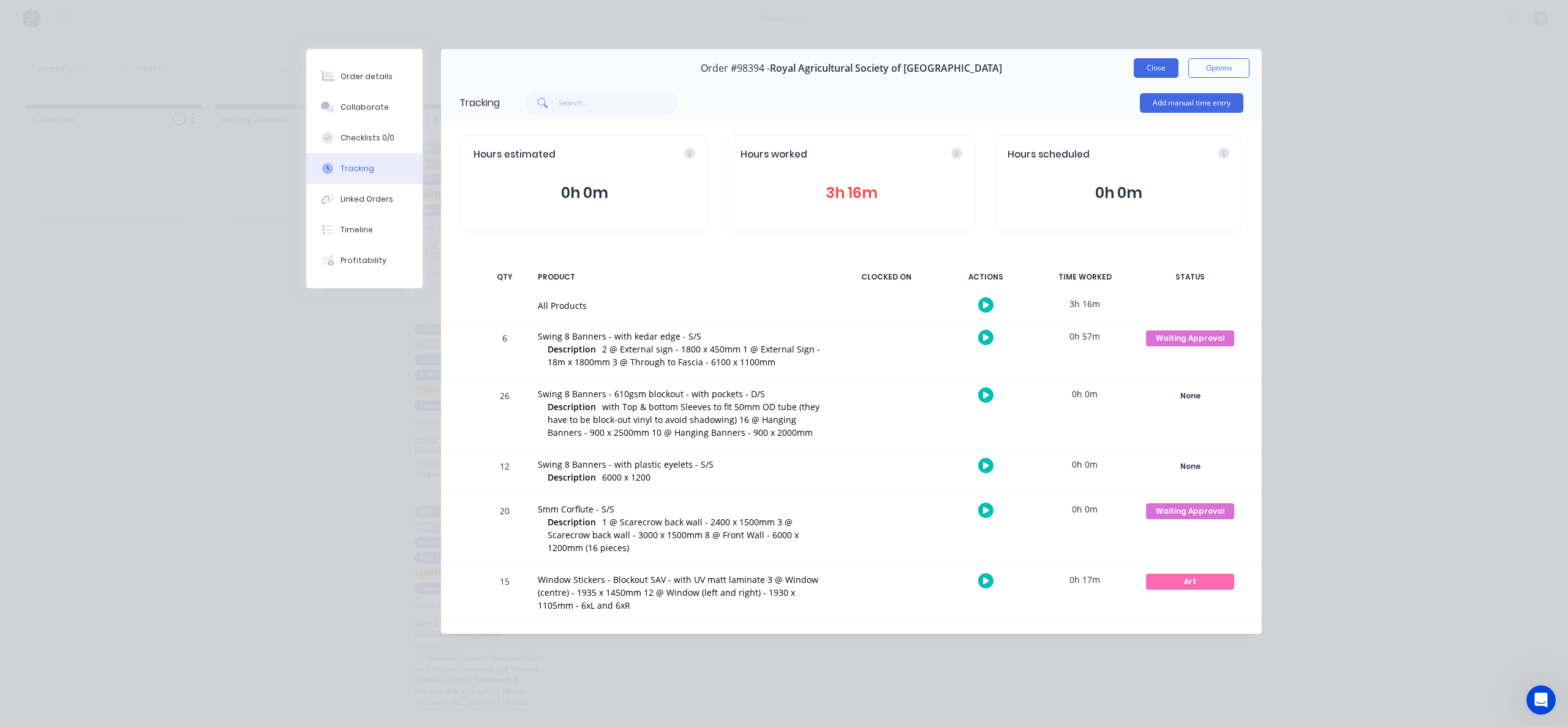
click at [1149, 66] on button "Close" at bounding box center [1157, 68] width 45 height 19
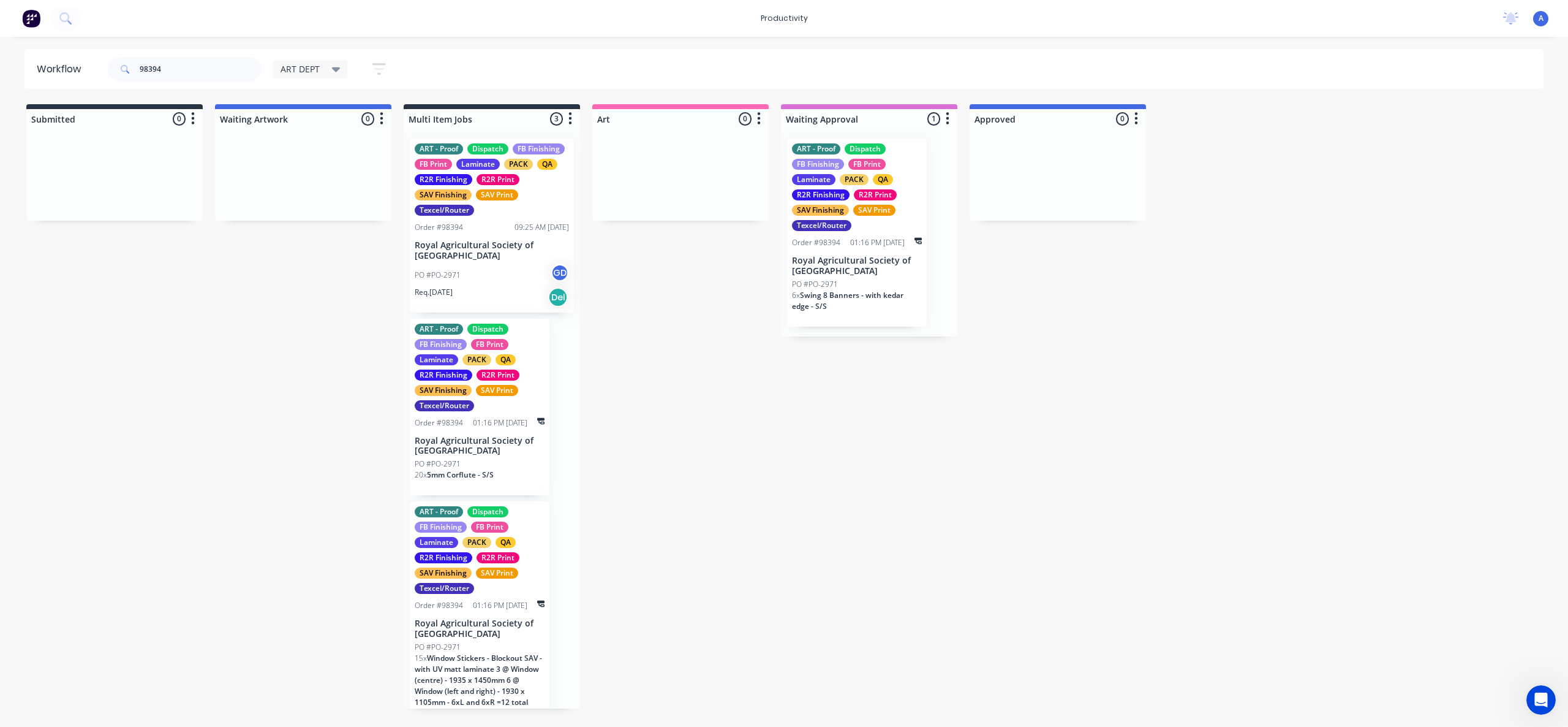
click at [860, 248] on div "ART - Proof Dispatch FB Finishing FB Print Laminate PACK QA R2R Finishing R2R P…" at bounding box center [857, 233] width 140 height 188
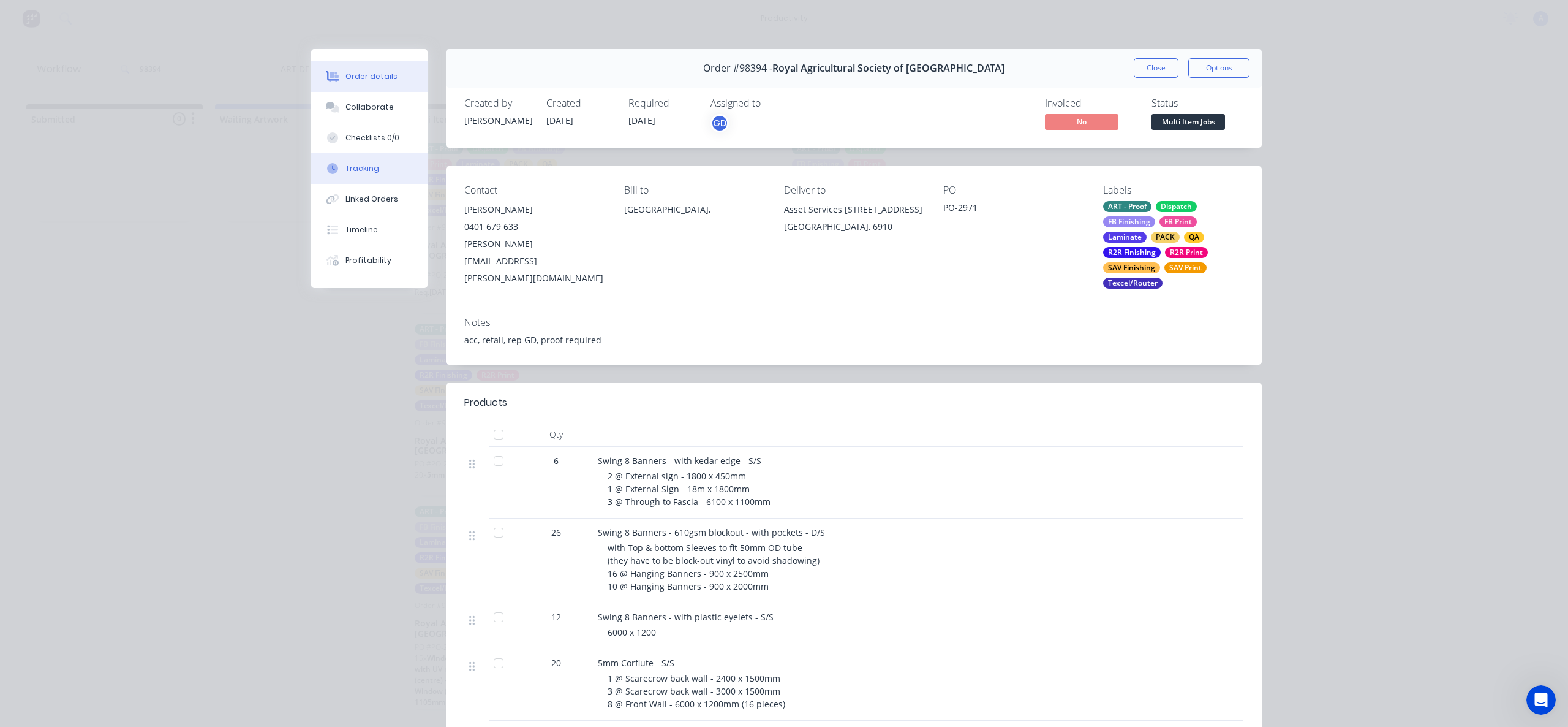
click at [370, 171] on div "Tracking" at bounding box center [362, 168] width 34 height 11
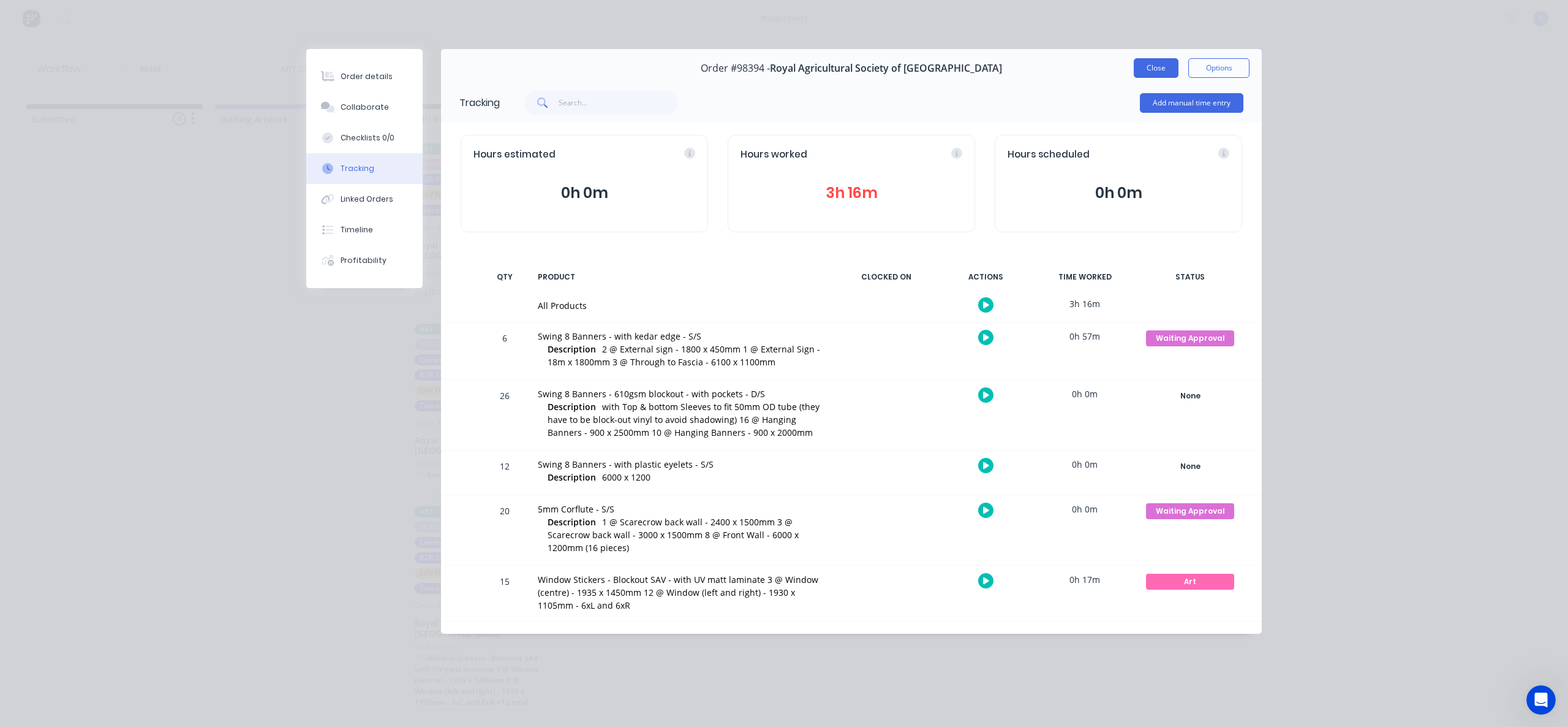
click at [1138, 71] on button "Close" at bounding box center [1157, 68] width 45 height 19
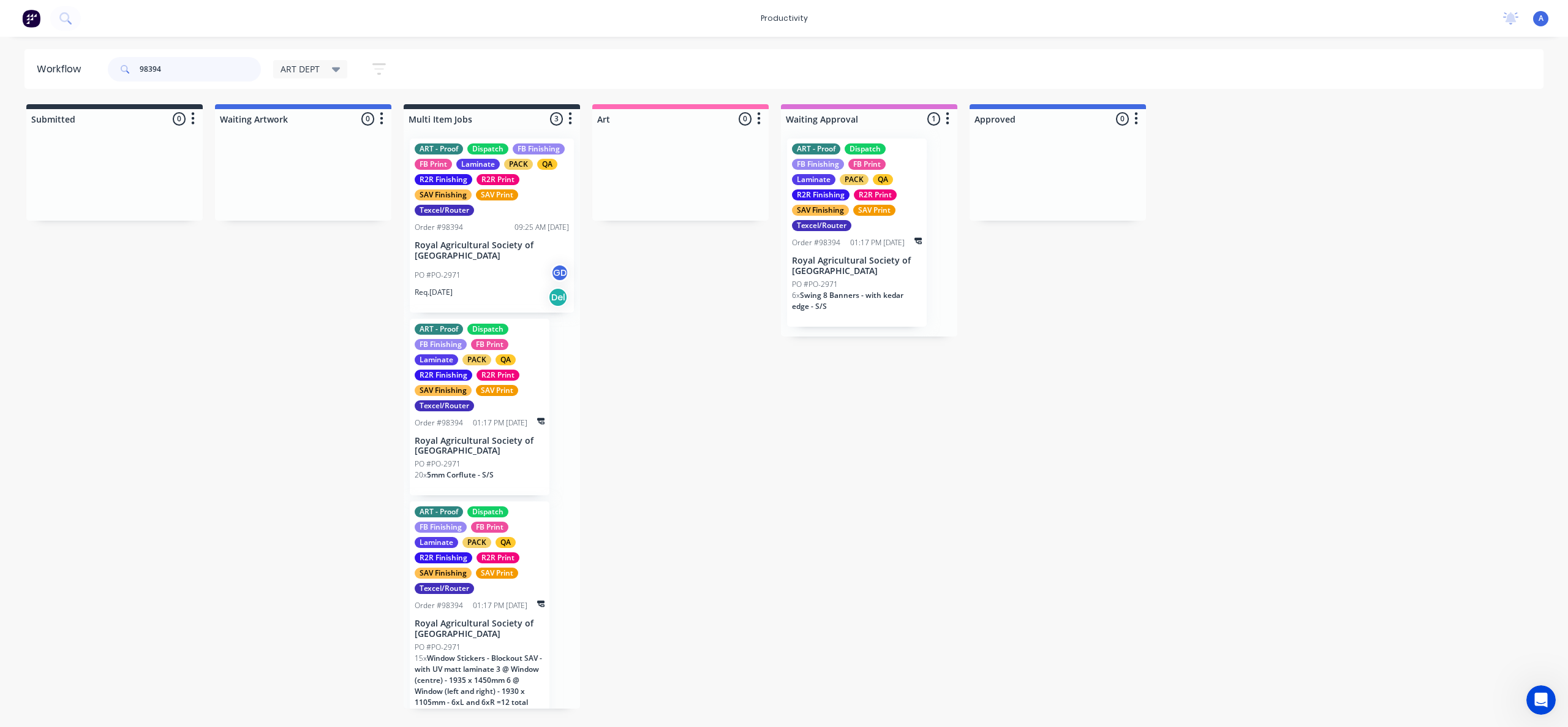
click at [201, 64] on input "98394" at bounding box center [200, 69] width 122 height 24
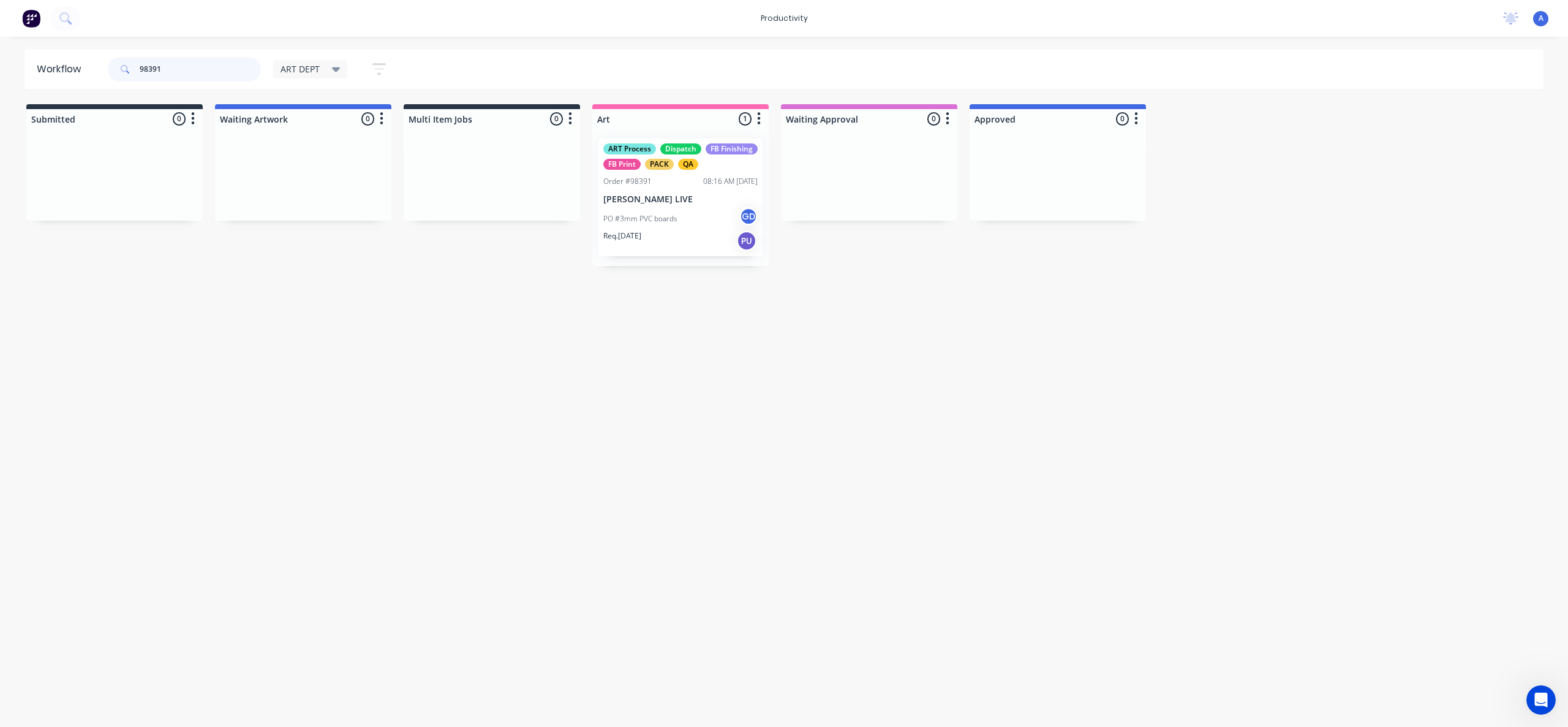
type input "98391"
click at [679, 250] on div "Req. [DATE] PU" at bounding box center [681, 241] width 155 height 21
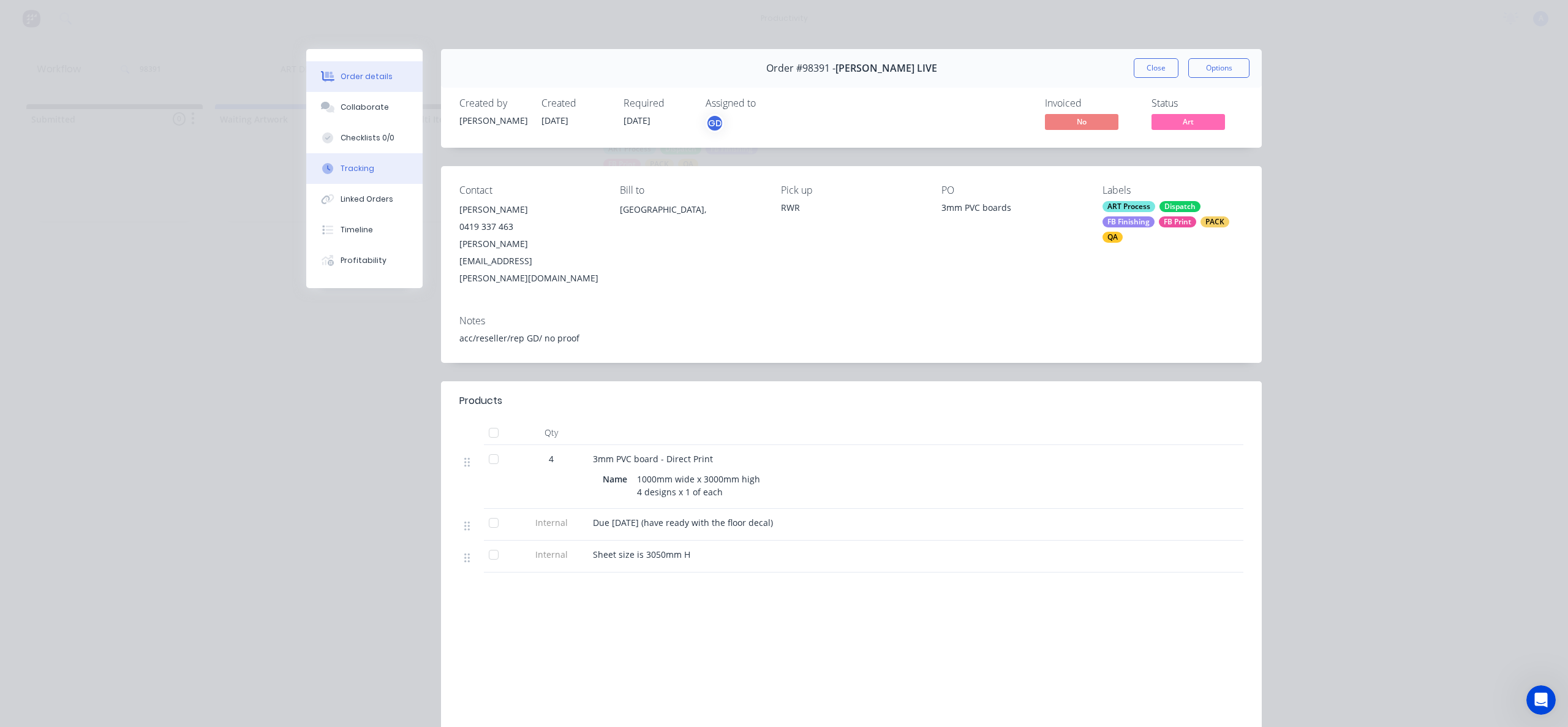
click at [369, 163] on button "Tracking" at bounding box center [365, 168] width 117 height 31
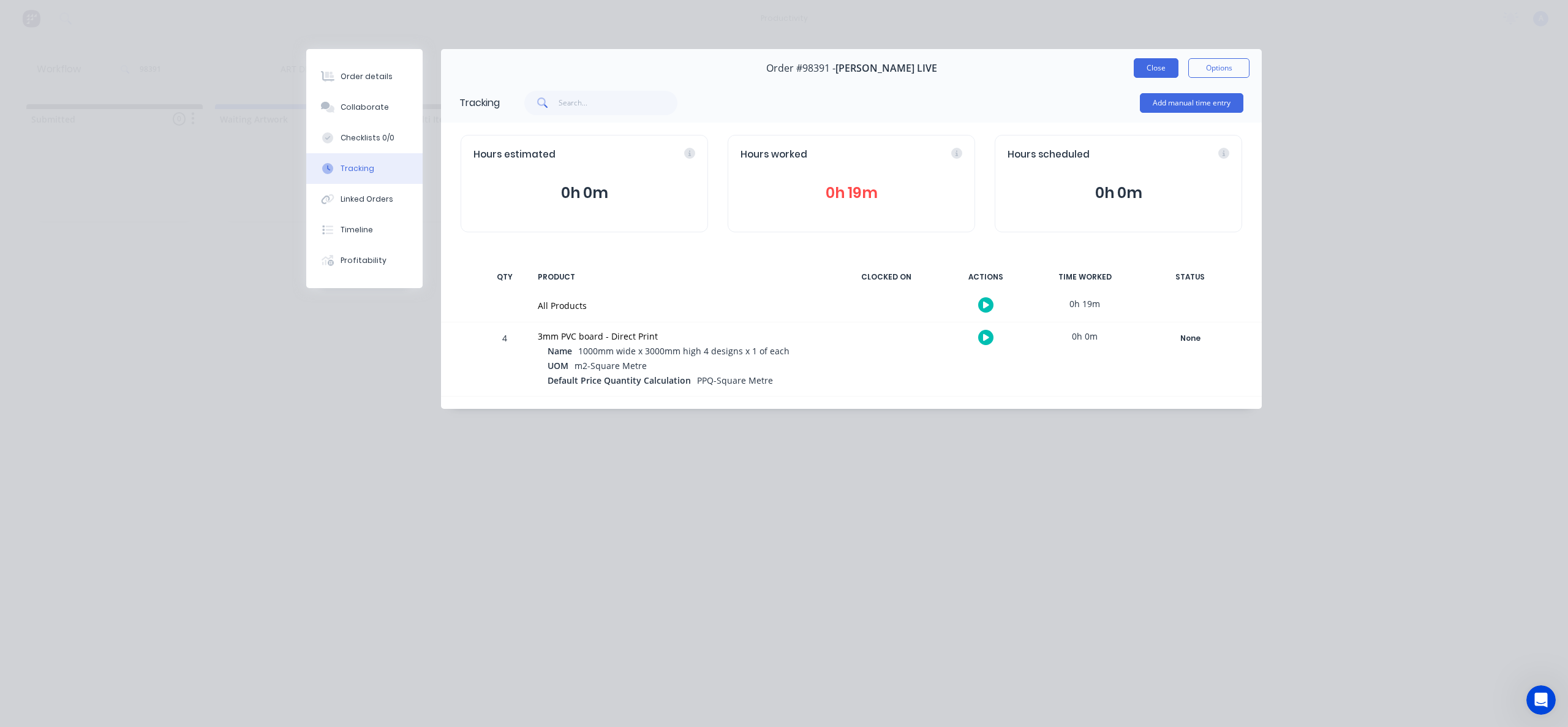
click at [1149, 71] on button "Close" at bounding box center [1157, 68] width 45 height 19
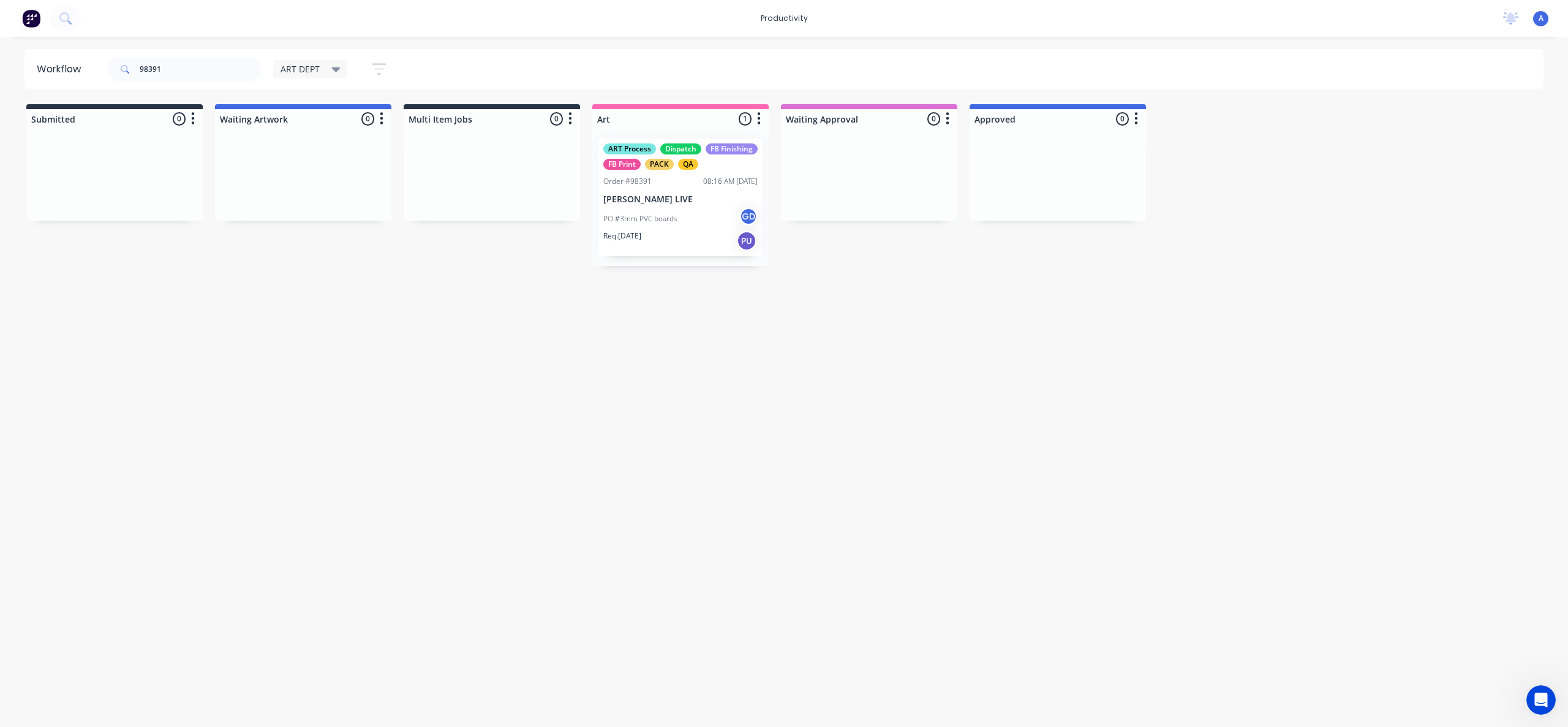
click at [911, 421] on div "Workflow 98391 ART DEPT Save new view None edit ART DEPT (Default) edit Banner …" at bounding box center [784, 375] width 1568 height 653
